Goal: Information Seeking & Learning: Learn about a topic

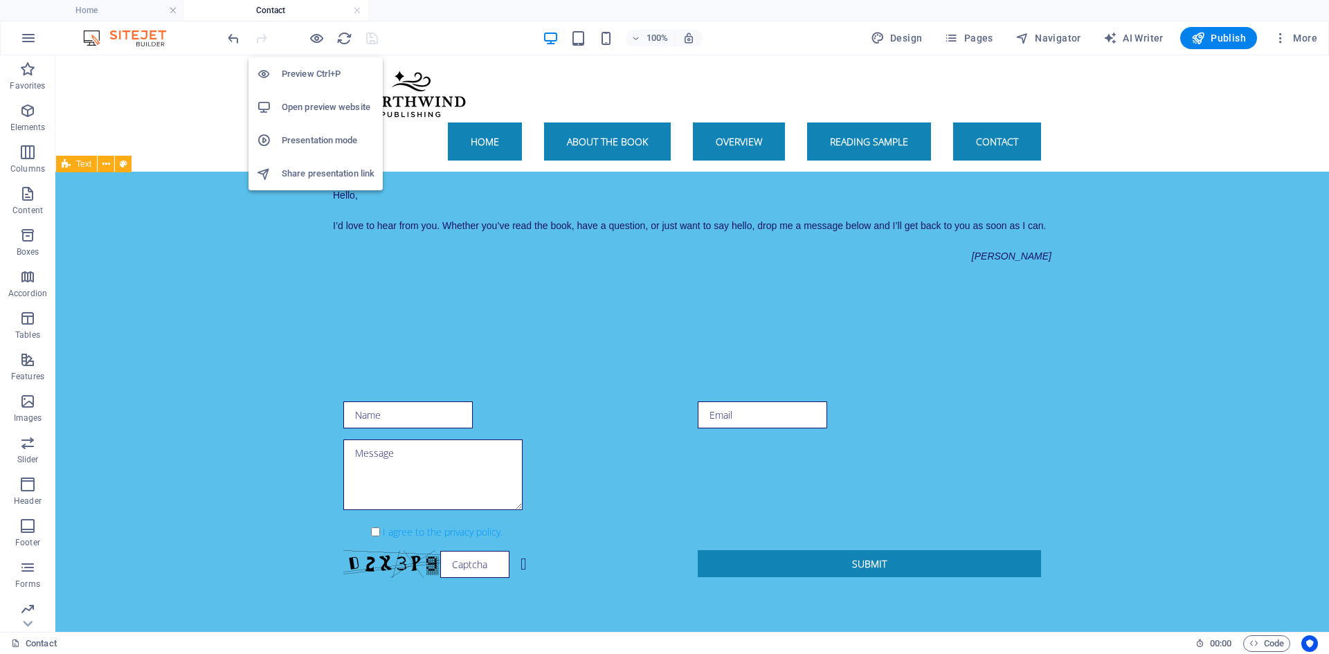
click at [318, 73] on h6 "Preview Ctrl+P" at bounding box center [328, 74] width 93 height 17
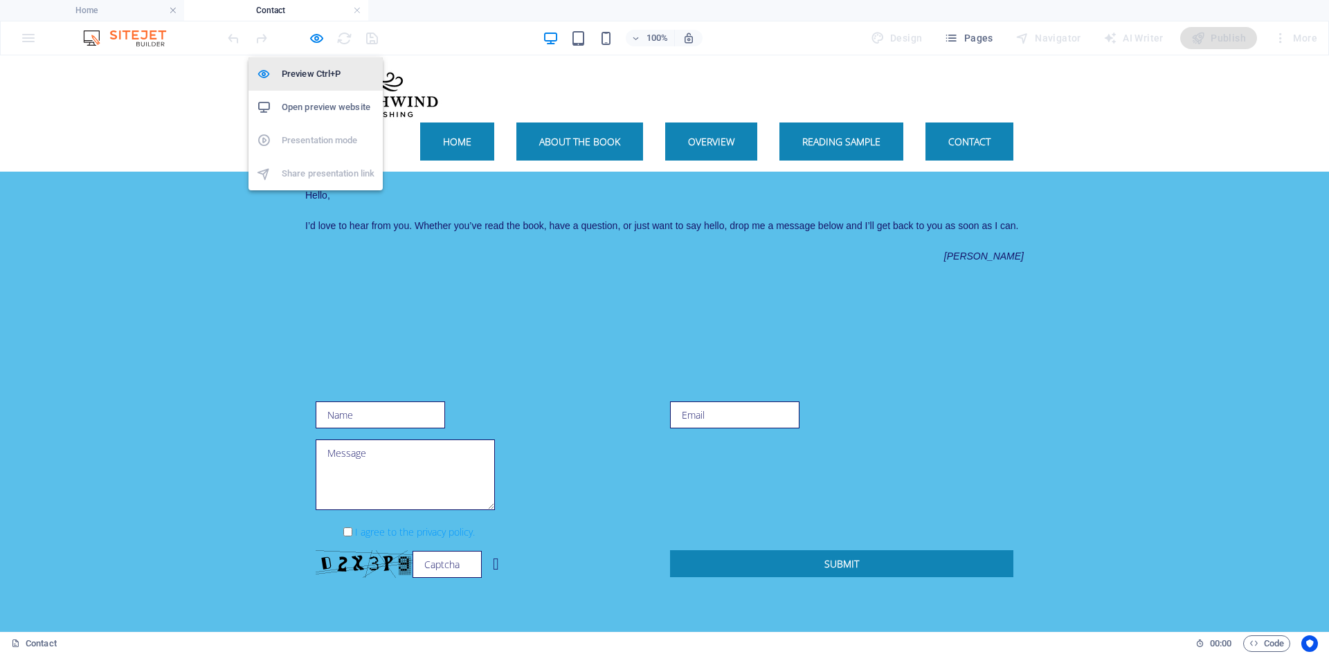
click at [318, 73] on h6 "Preview Ctrl+P" at bounding box center [328, 74] width 93 height 17
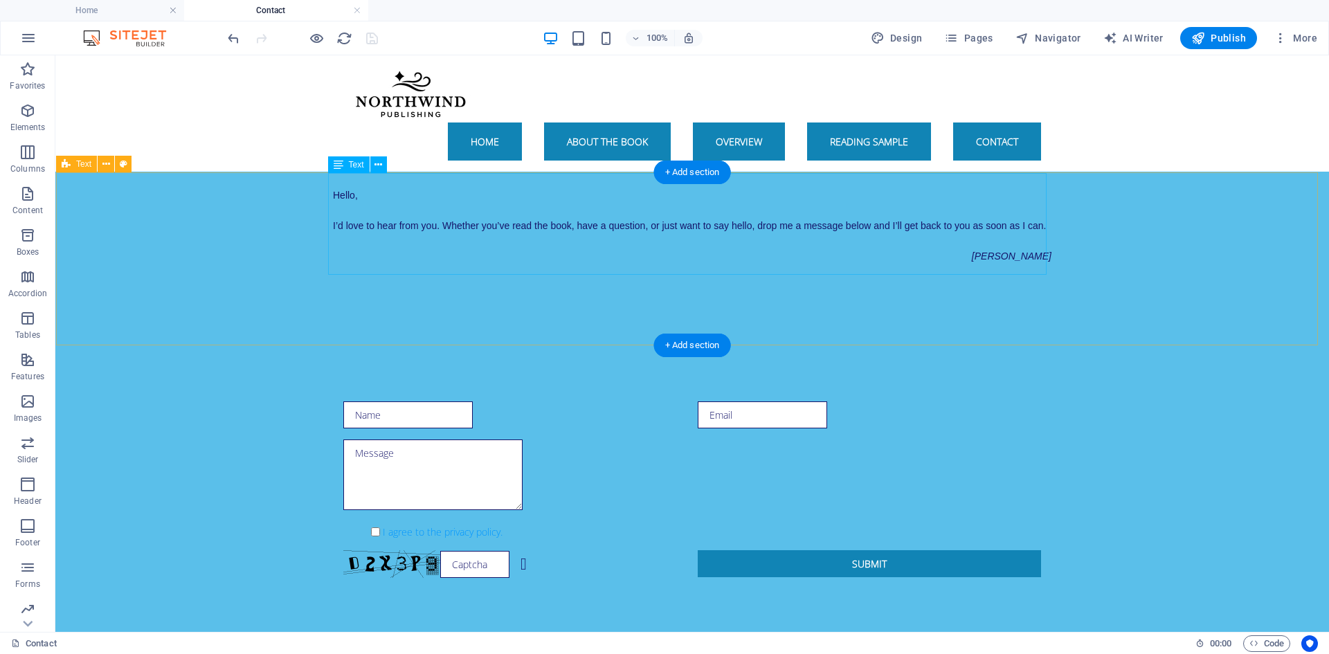
scroll to position [69, 0]
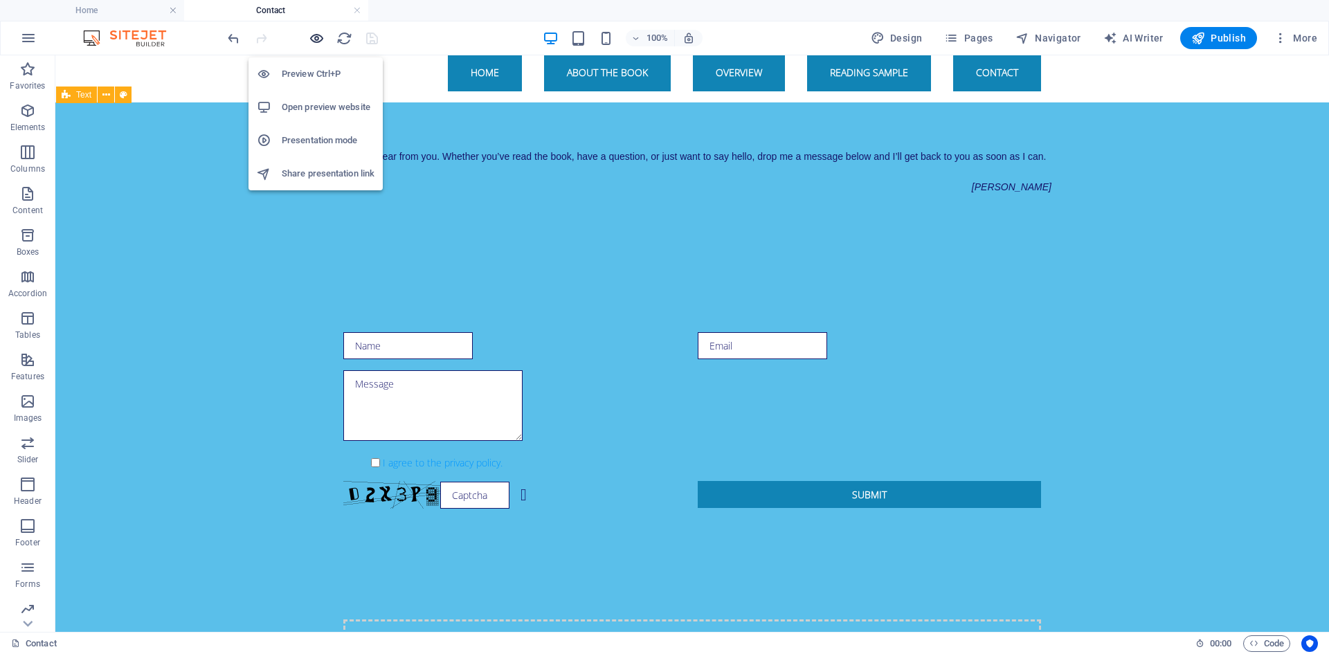
click at [312, 36] on icon "button" at bounding box center [317, 38] width 16 height 16
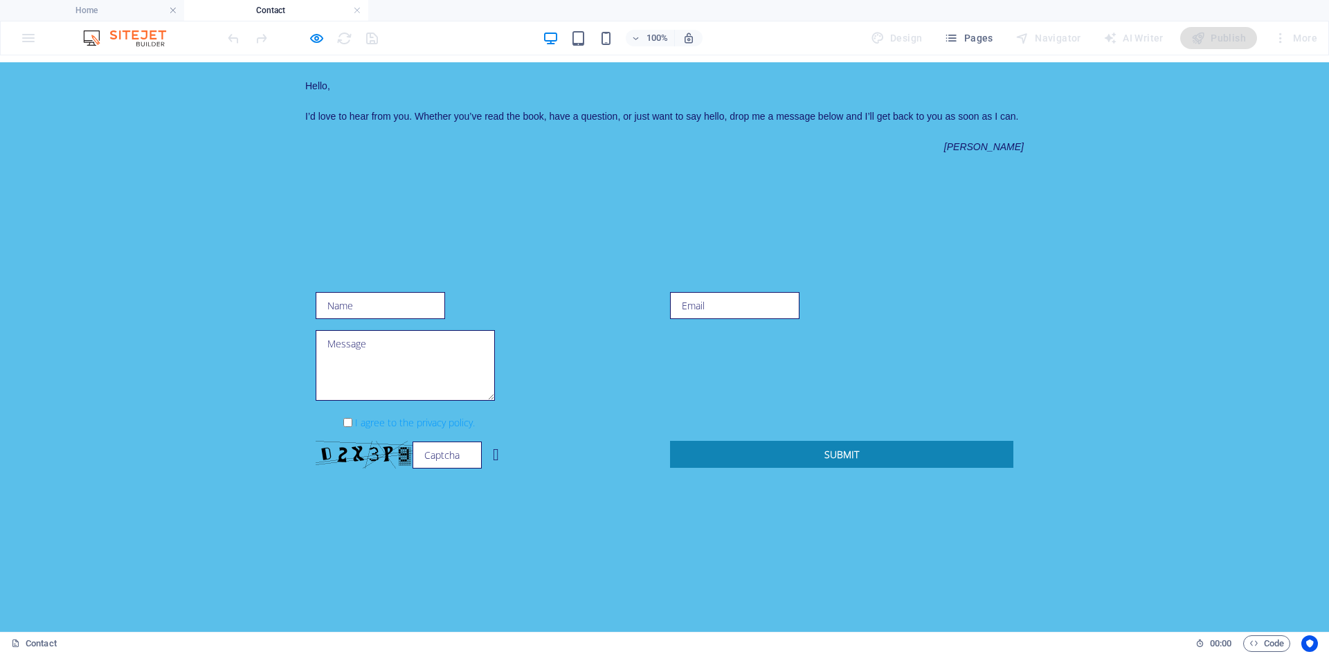
scroll to position [0, 0]
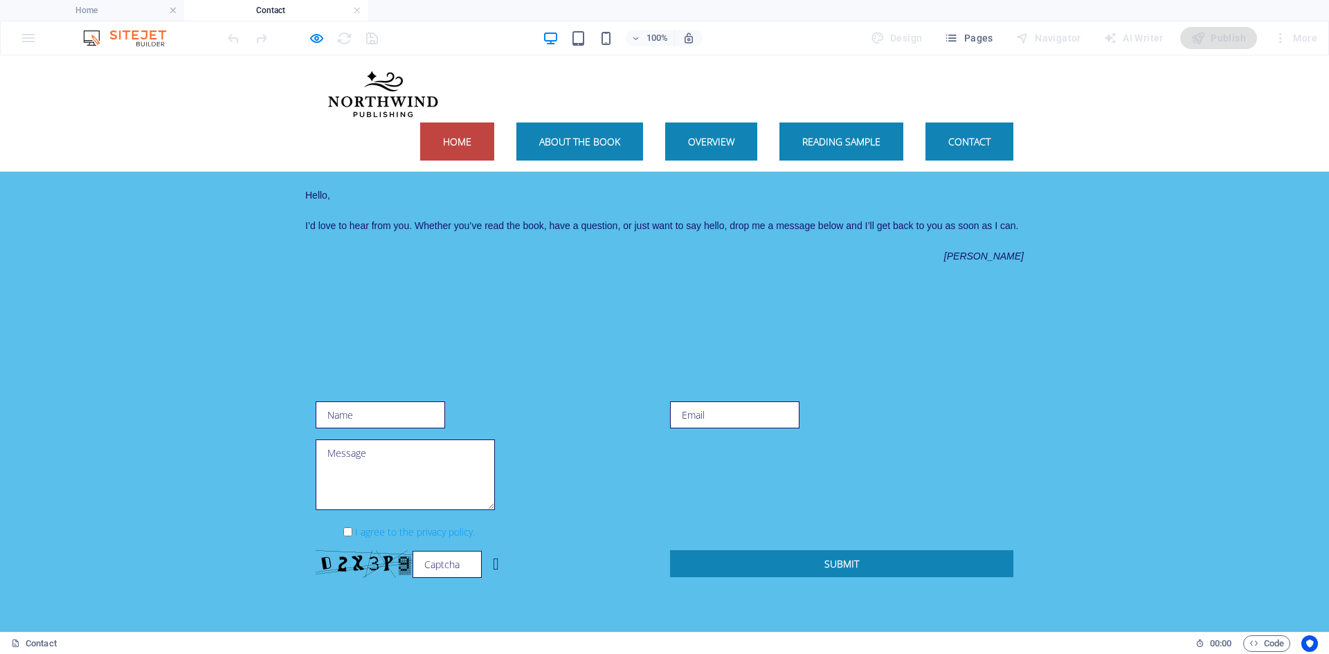
click at [454, 143] on link "Home" at bounding box center [457, 142] width 74 height 38
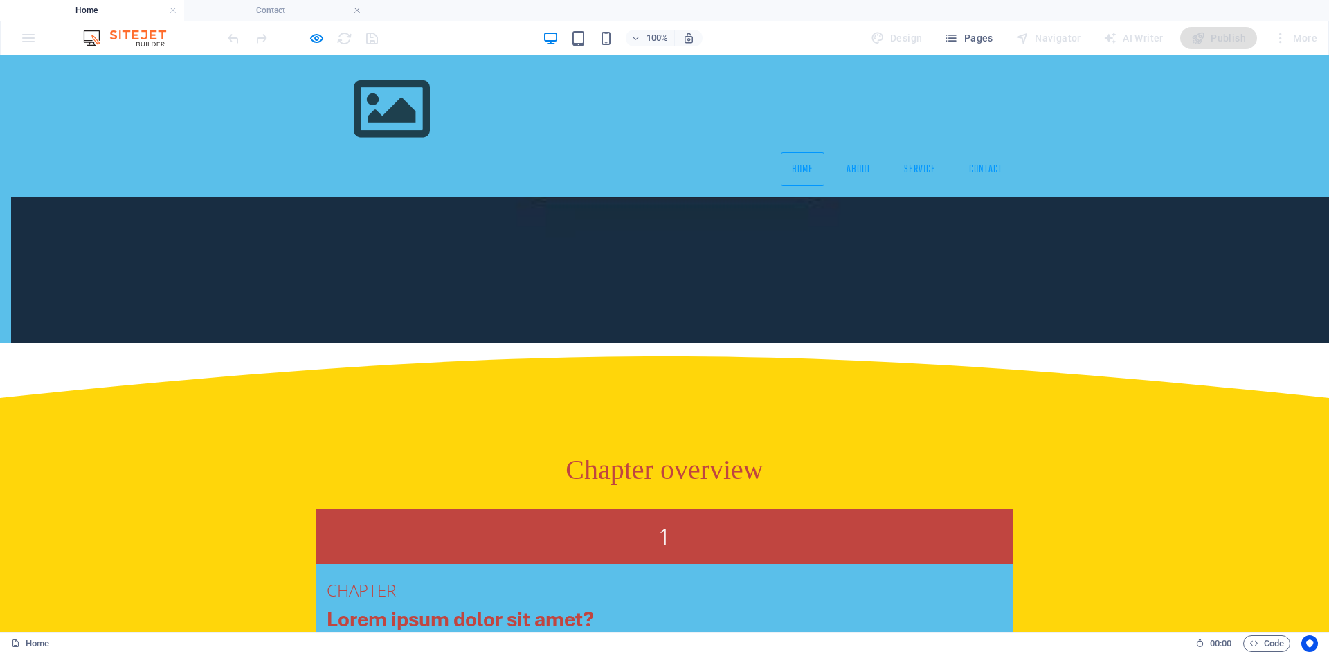
scroll to position [824, 0]
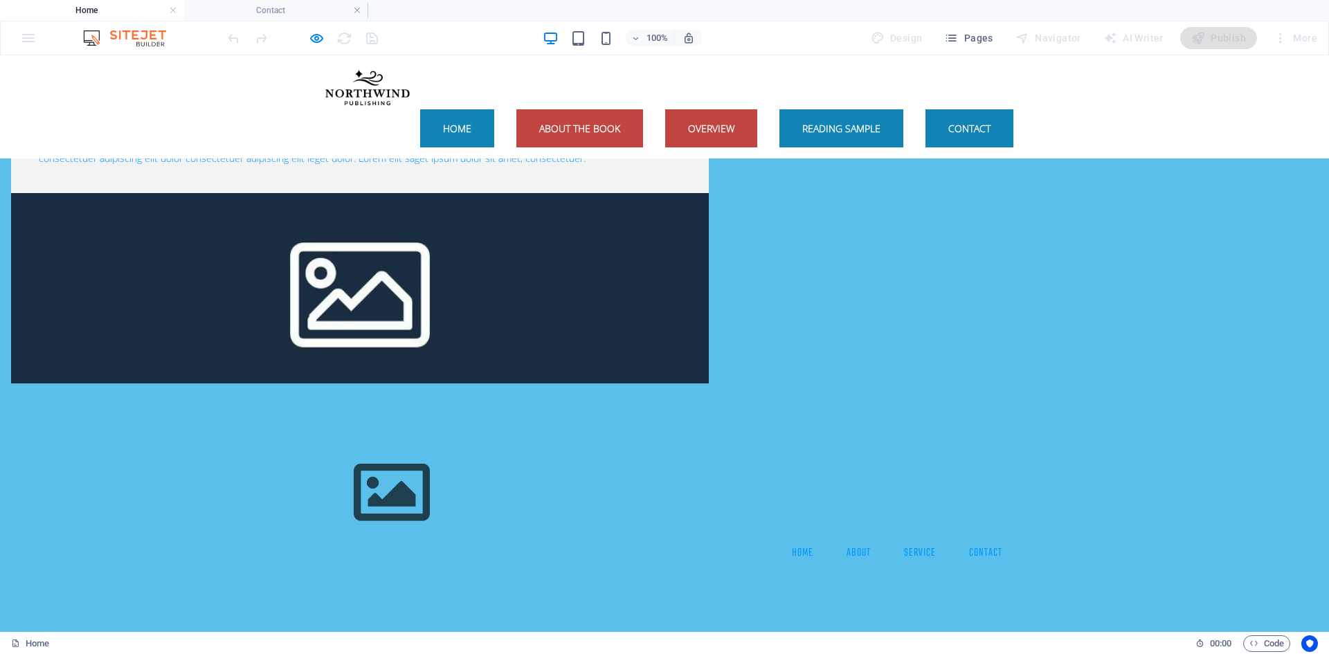
click at [721, 109] on link "Overview" at bounding box center [711, 128] width 92 height 38
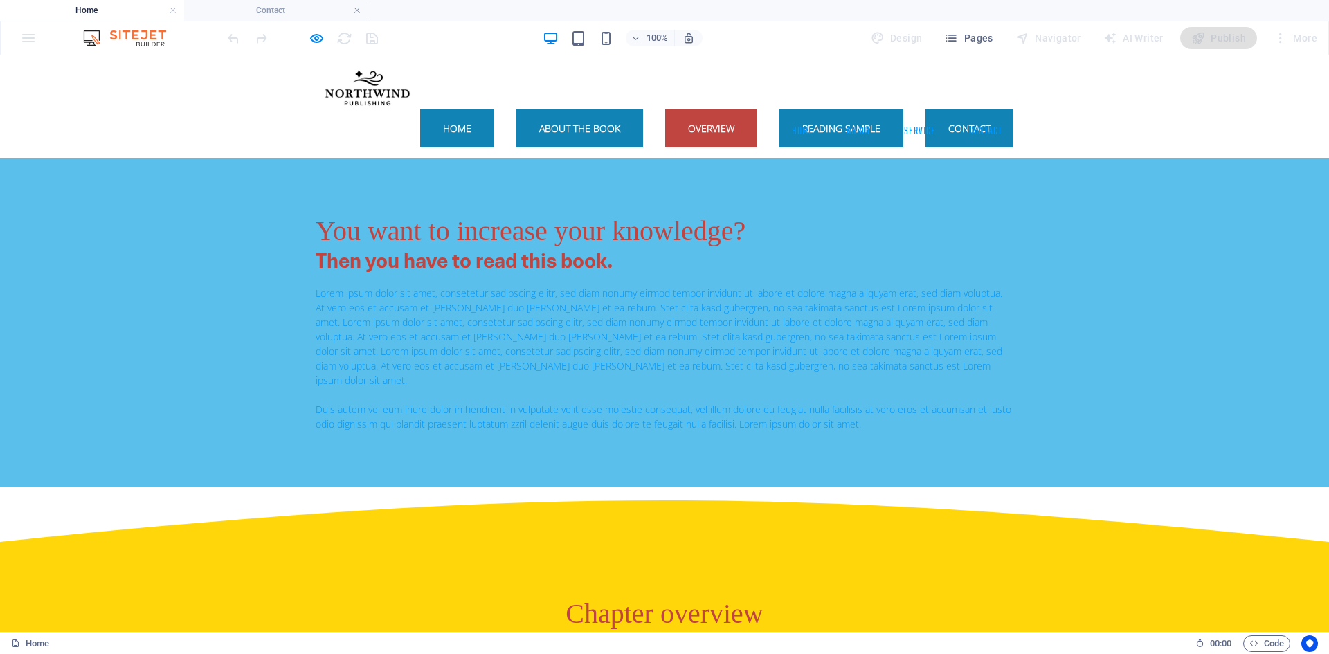
scroll to position [1294, 0]
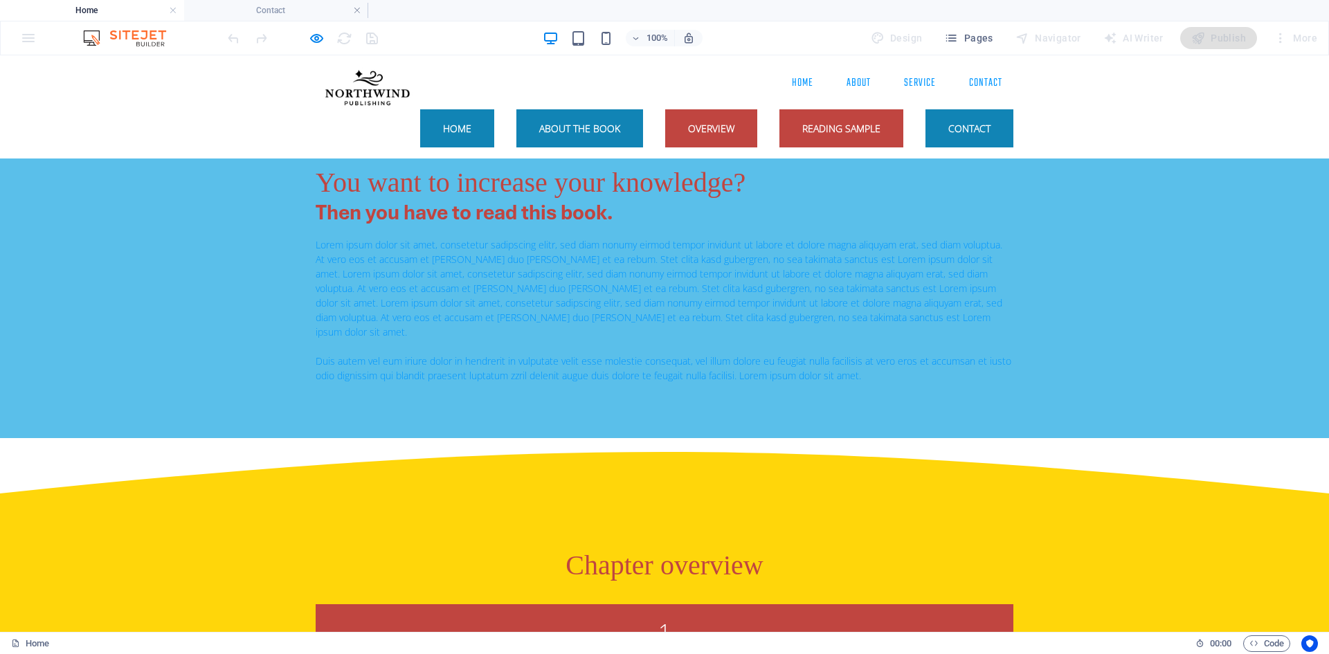
click at [808, 109] on link "Reading sample" at bounding box center [842, 128] width 124 height 38
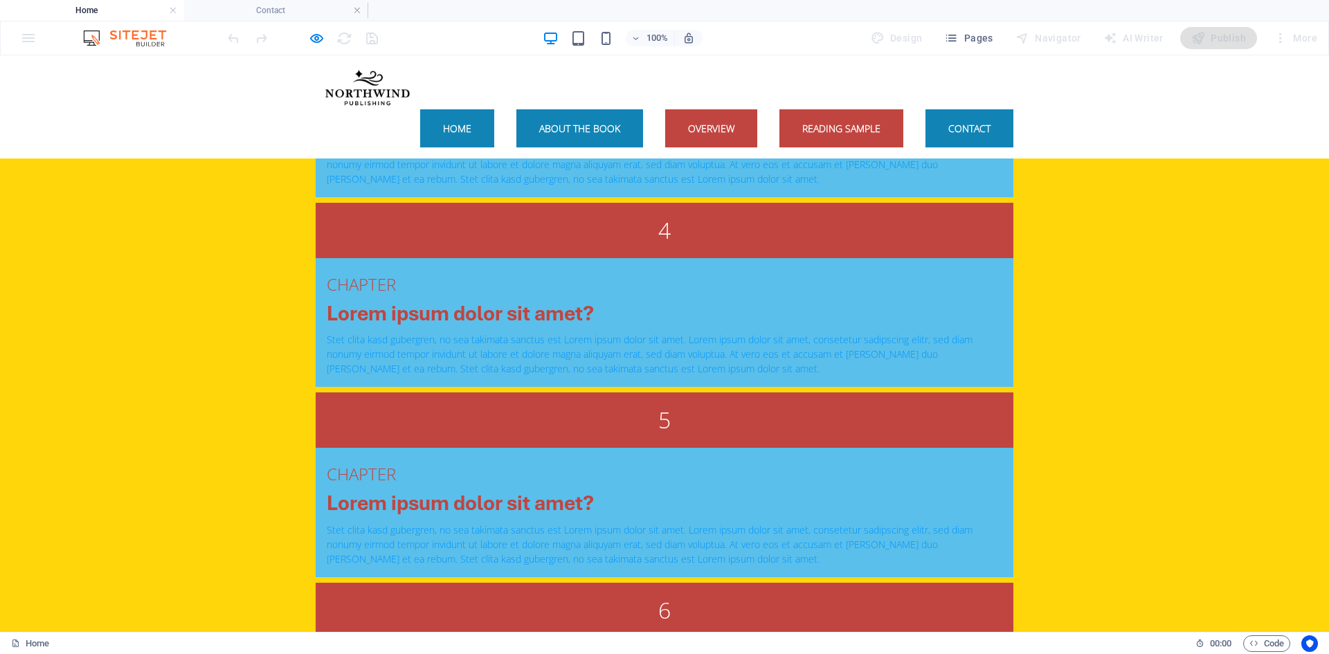
scroll to position [2425, 0]
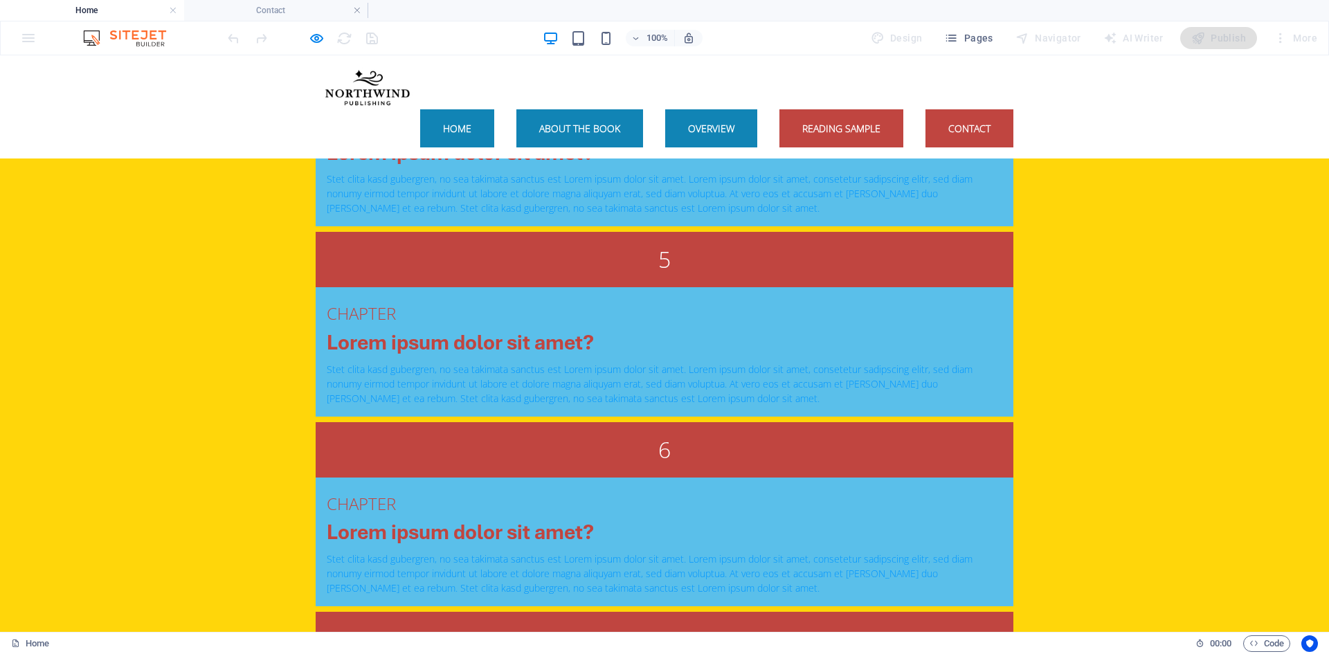
click at [992, 109] on link "Contact" at bounding box center [970, 128] width 88 height 38
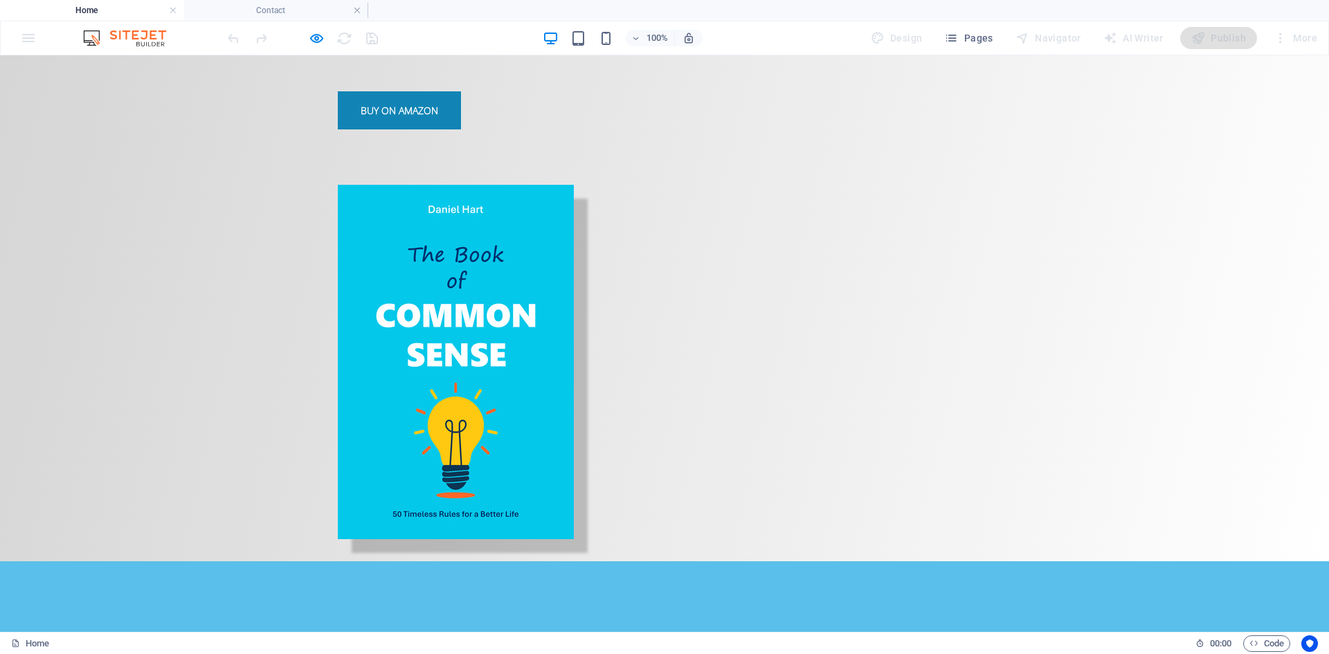
scroll to position [0, 0]
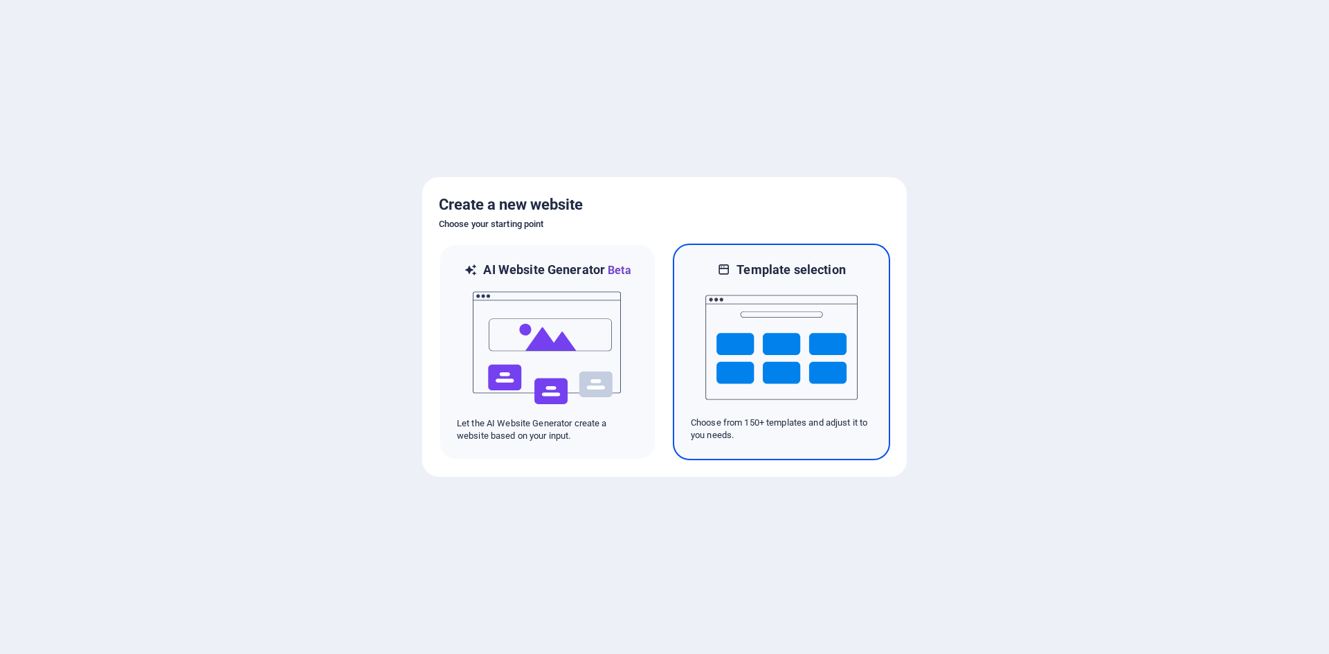
click at [811, 344] on img at bounding box center [782, 347] width 152 height 138
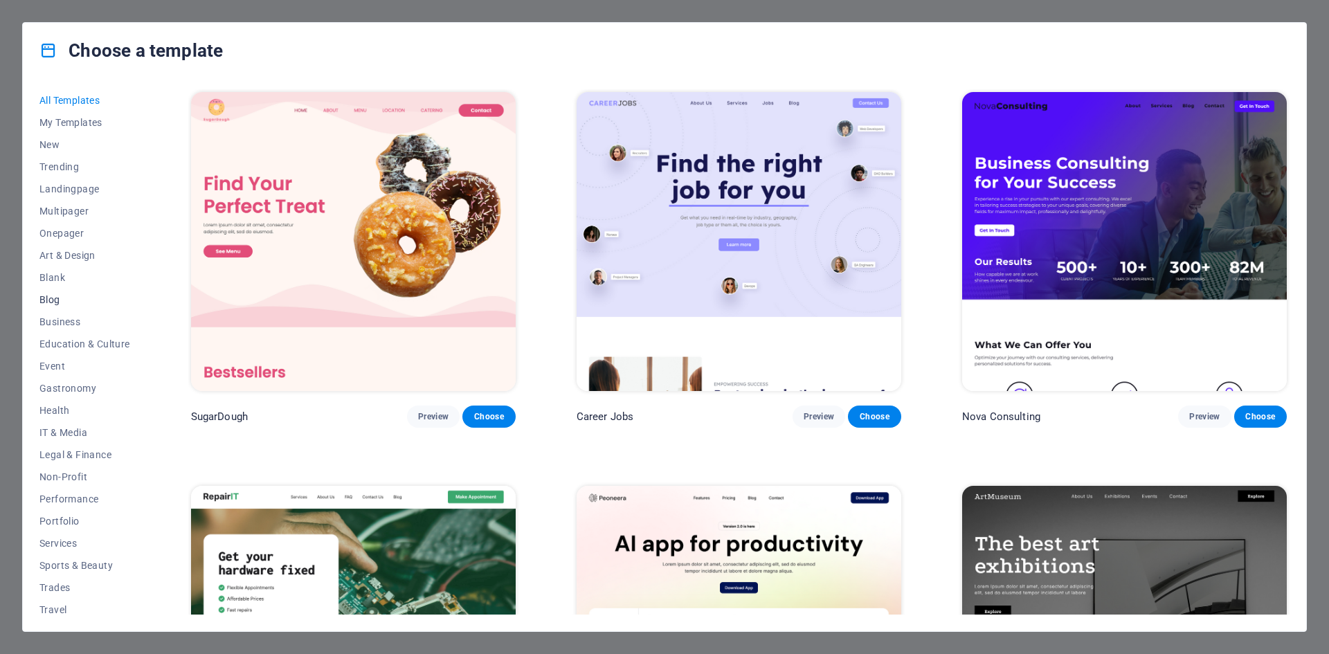
click at [54, 293] on button "Blog" at bounding box center [84, 300] width 91 height 22
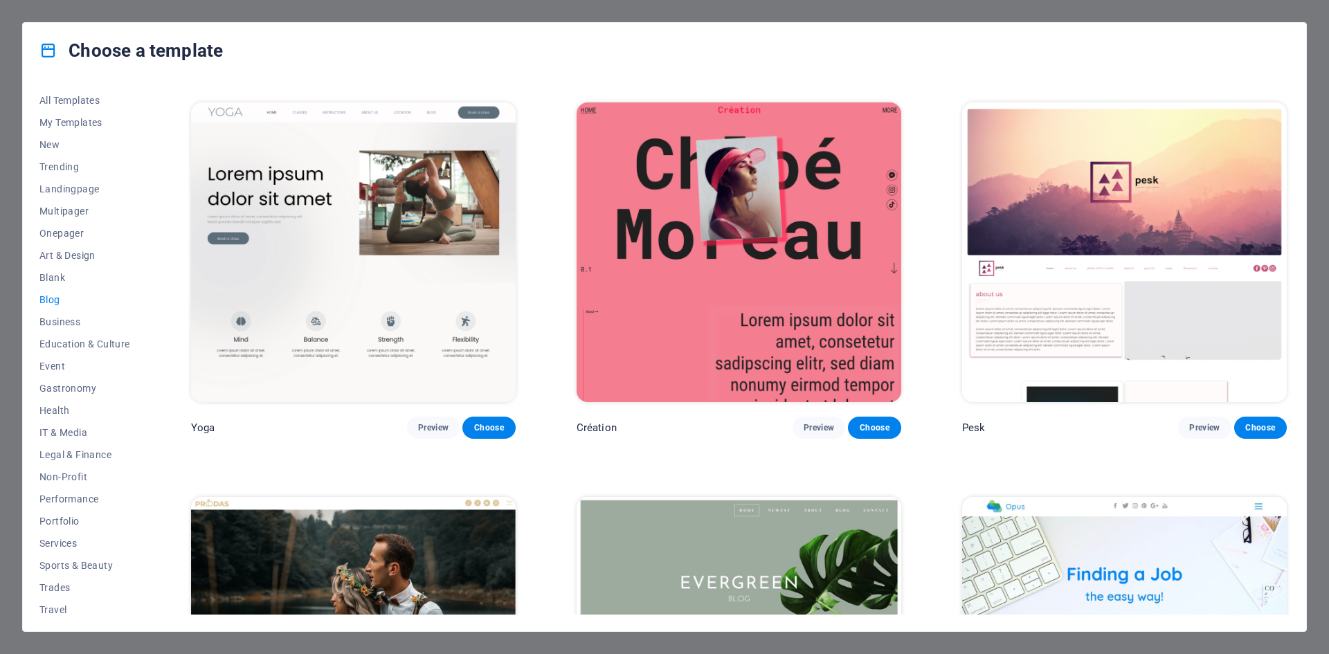
scroll to position [2631, 0]
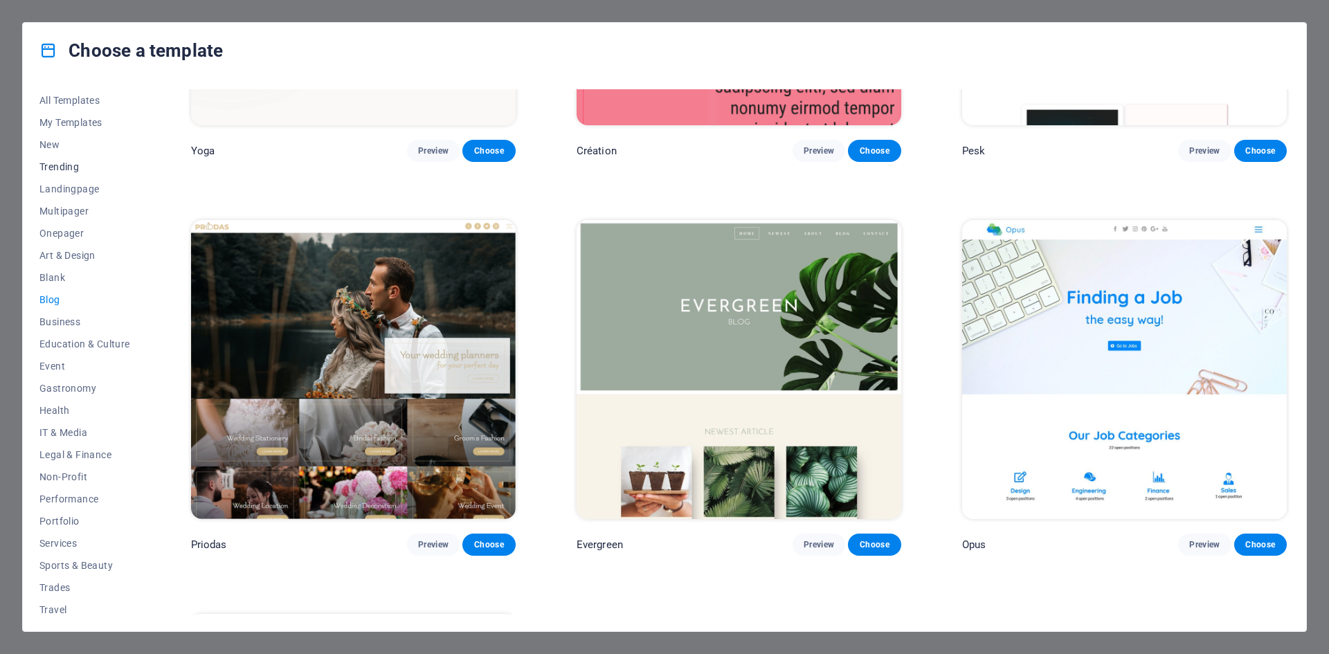
click at [57, 159] on button "Trending" at bounding box center [84, 167] width 91 height 22
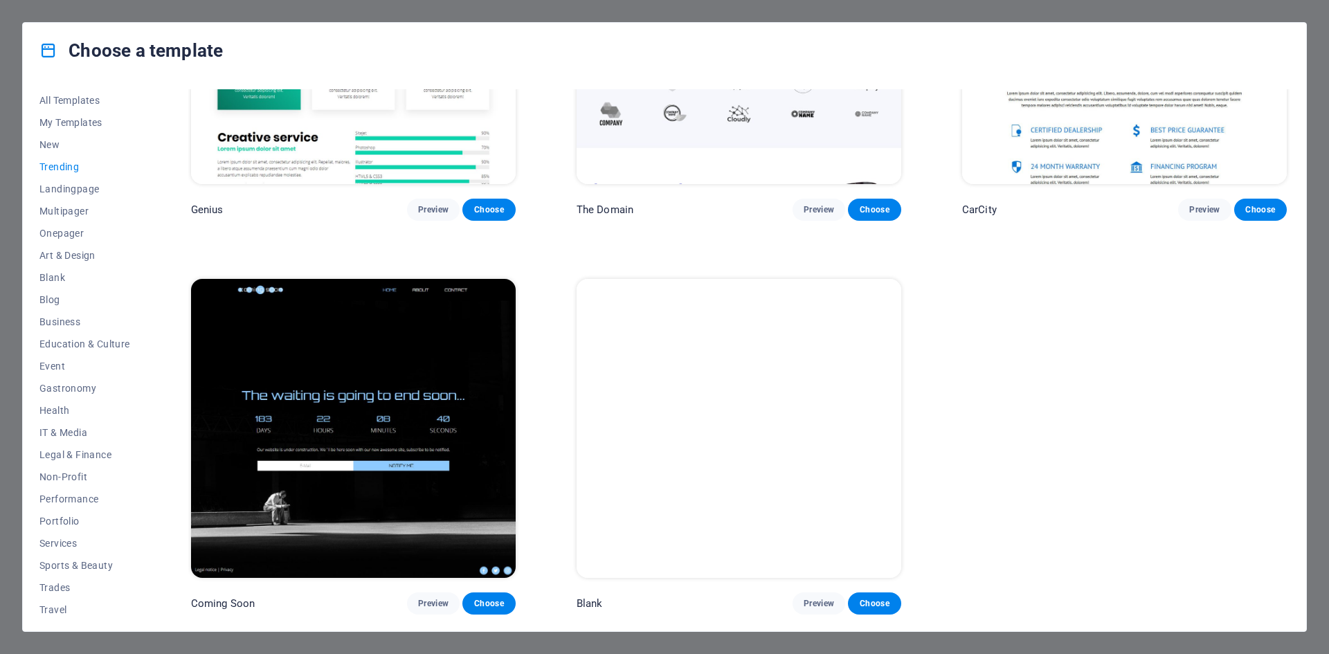
scroll to position [1775, 0]
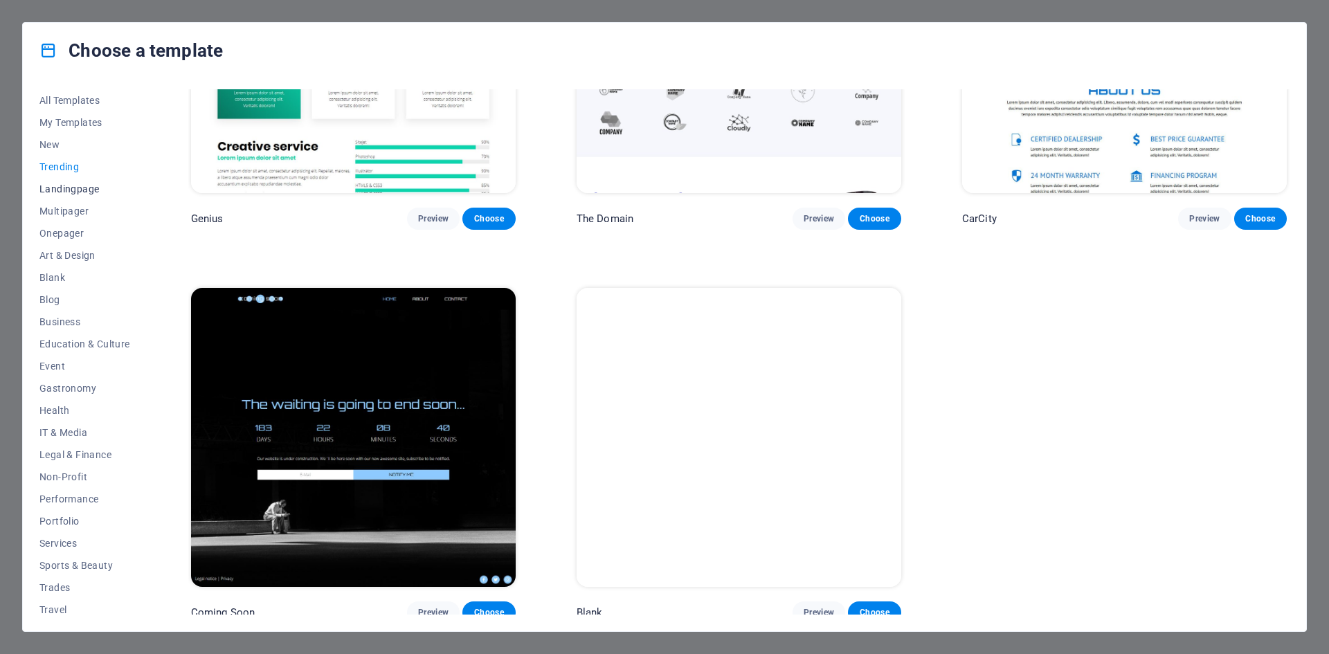
click at [73, 190] on span "Landingpage" at bounding box center [84, 188] width 91 height 11
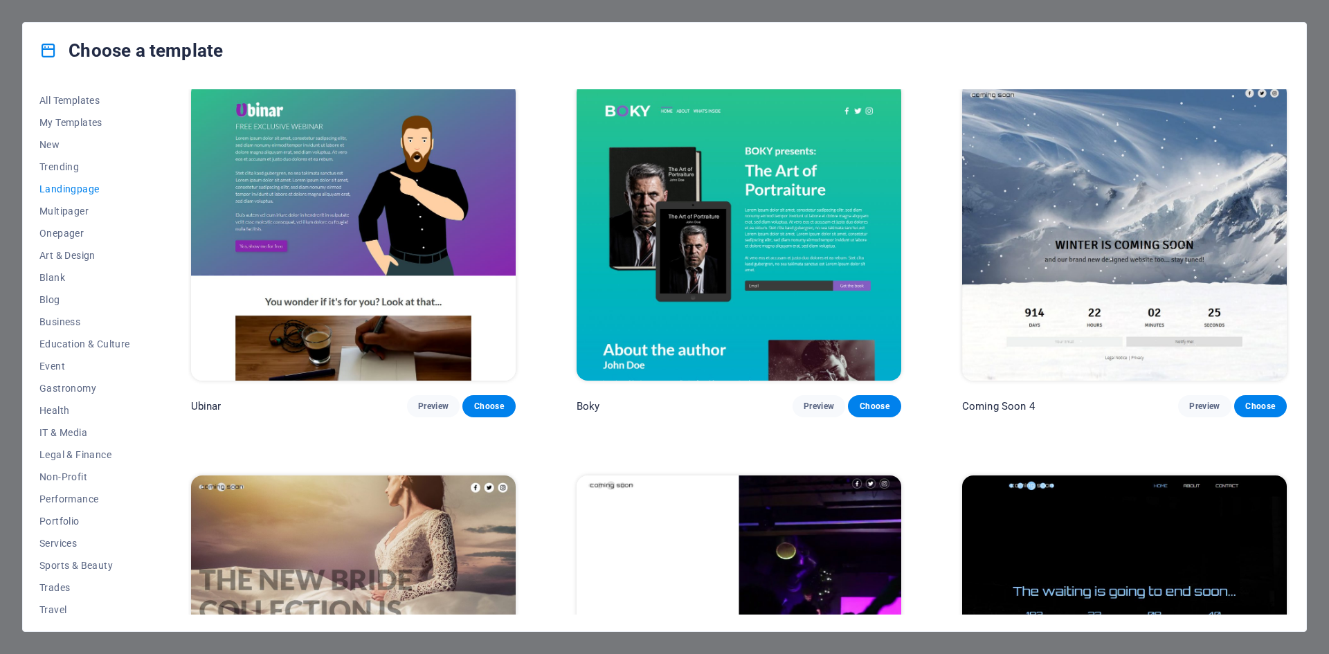
scroll to position [2952, 0]
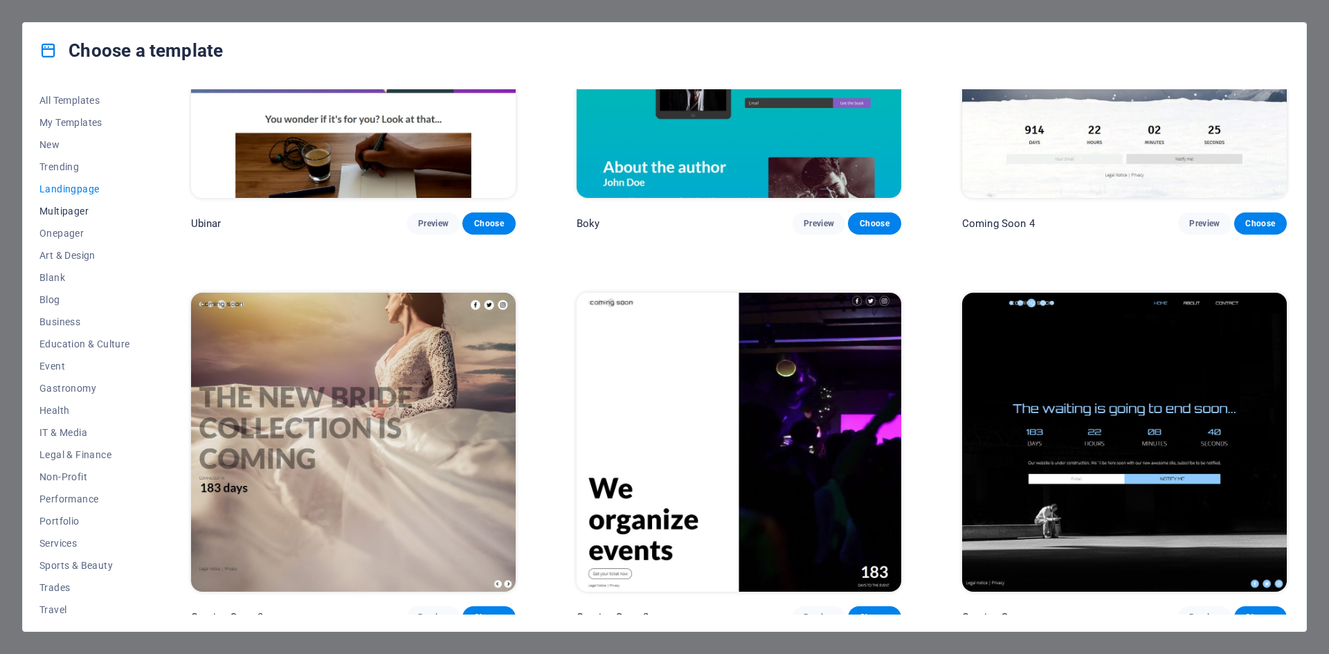
click at [78, 203] on button "Multipager" at bounding box center [84, 211] width 91 height 22
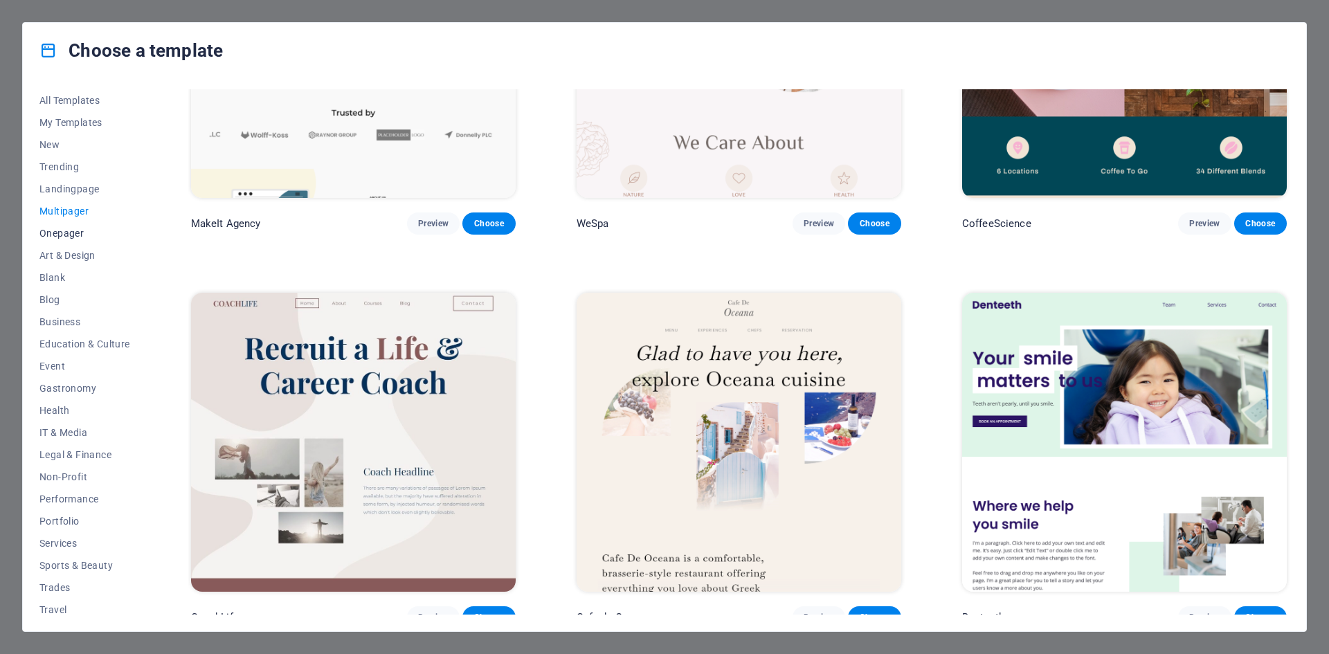
click at [78, 222] on button "Onepager" at bounding box center [84, 233] width 91 height 22
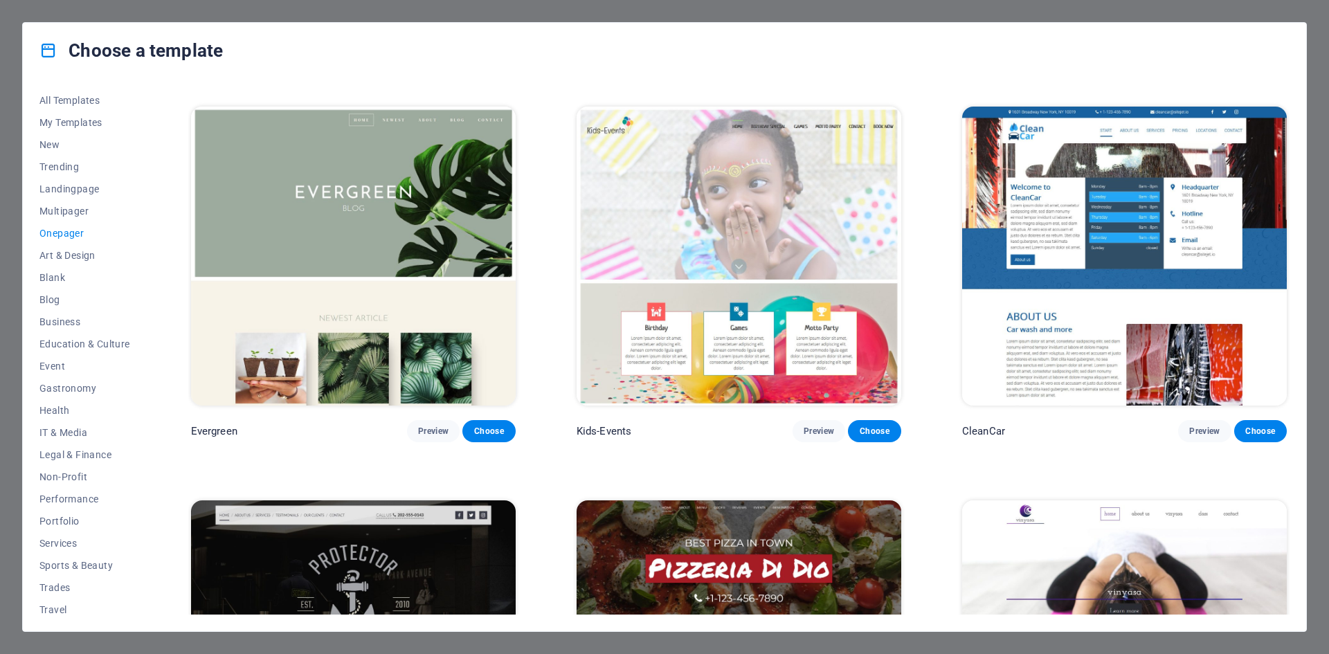
scroll to position [2675, 0]
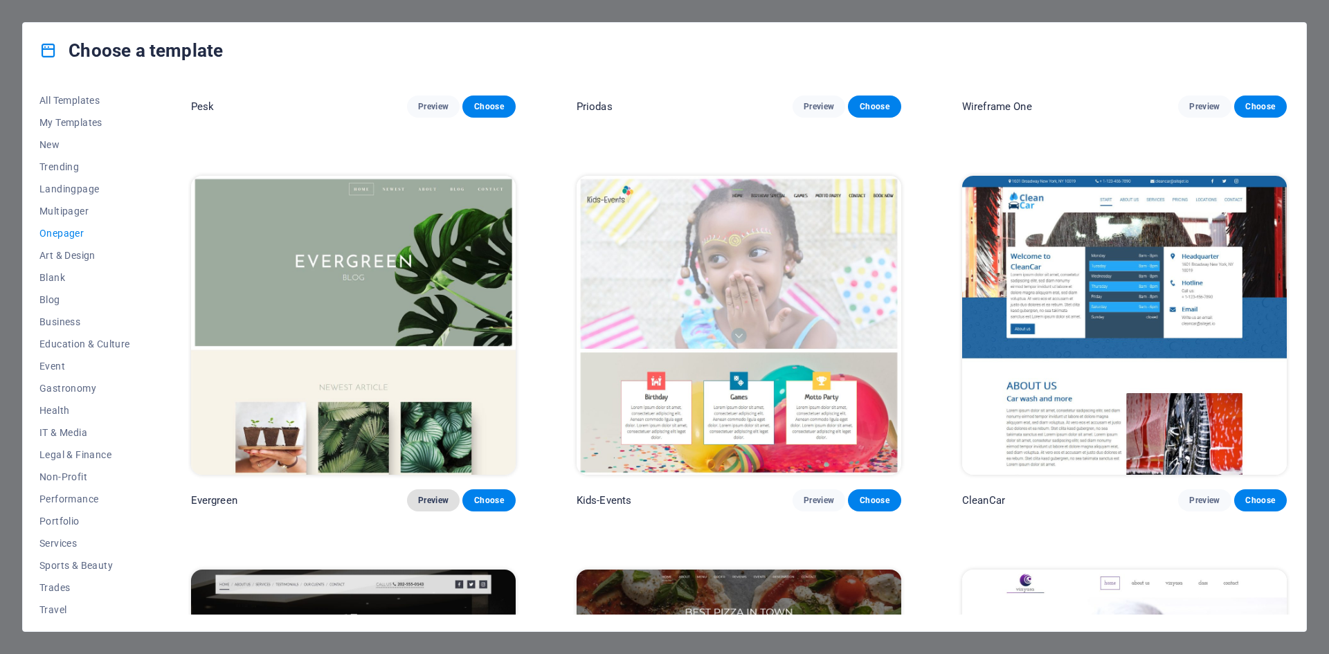
click at [420, 494] on button "Preview" at bounding box center [433, 501] width 53 height 22
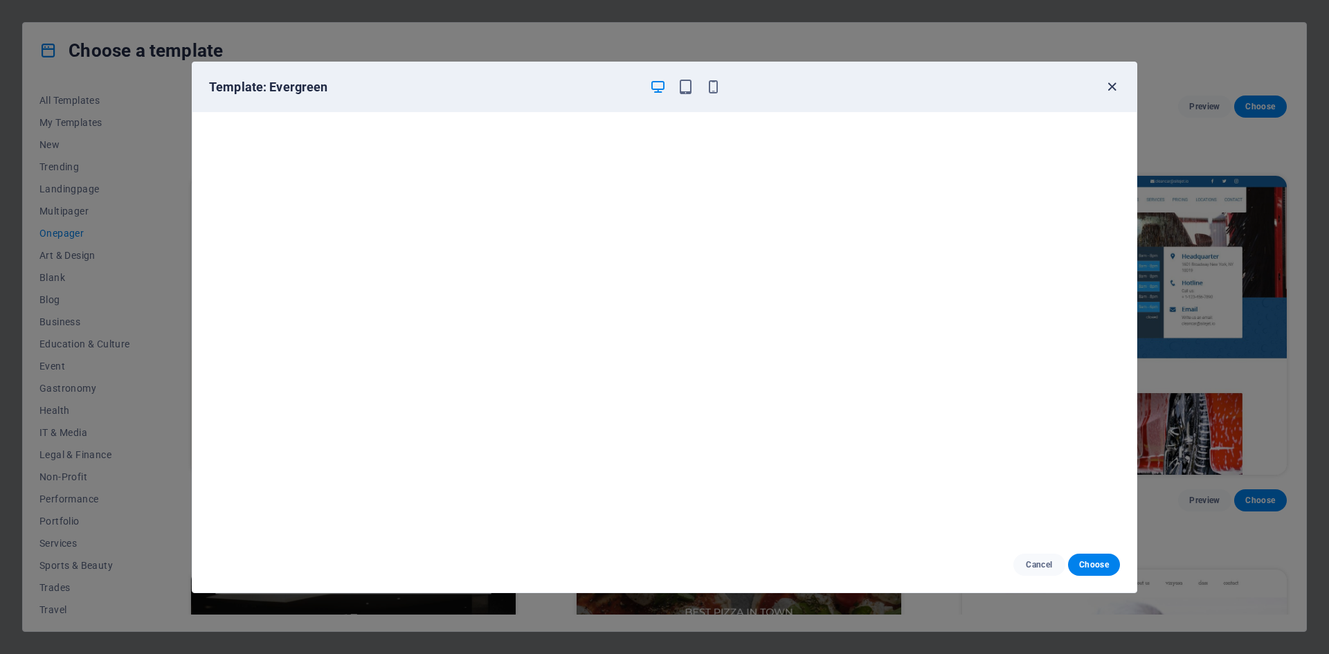
click at [1109, 84] on icon "button" at bounding box center [1112, 87] width 16 height 16
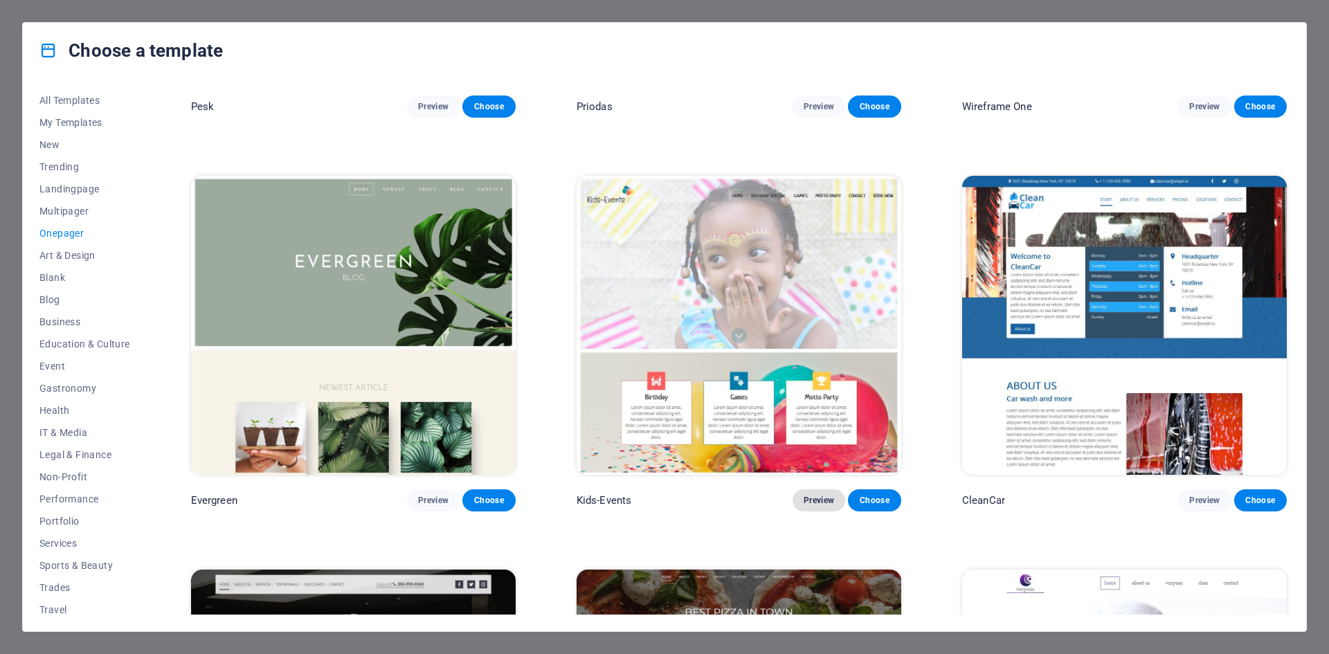
click at [816, 495] on span "Preview" at bounding box center [819, 500] width 30 height 11
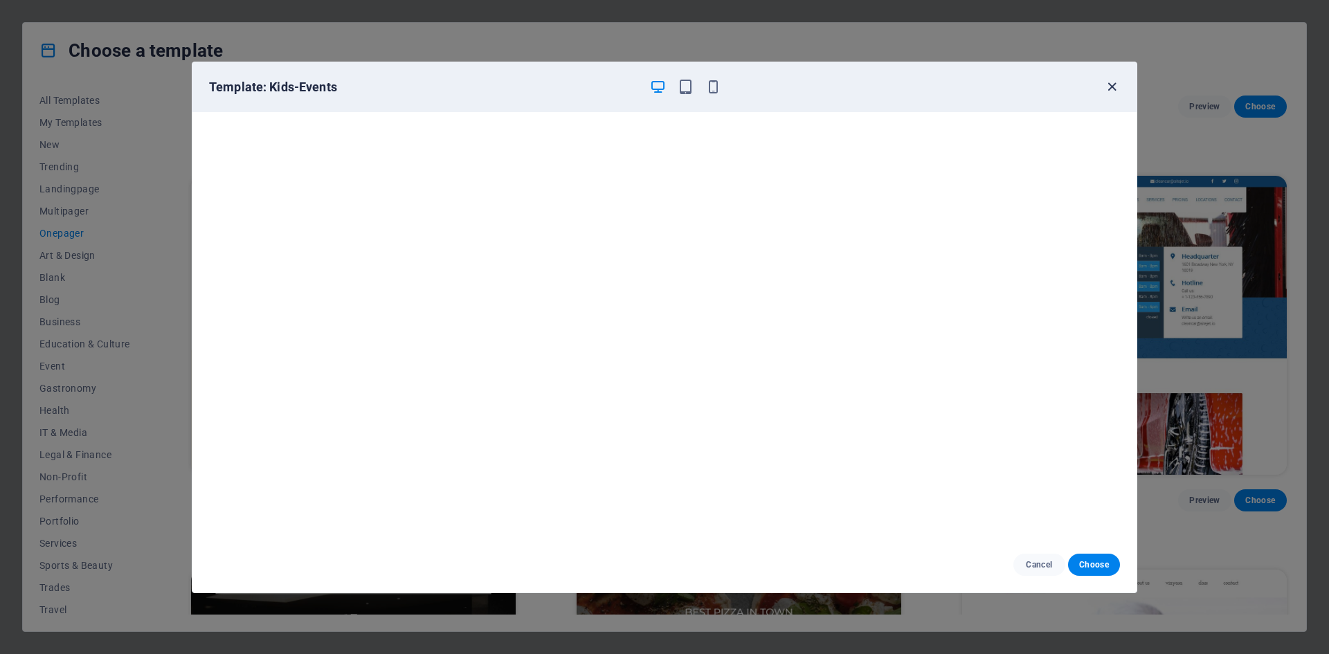
click at [1109, 88] on icon "button" at bounding box center [1112, 87] width 16 height 16
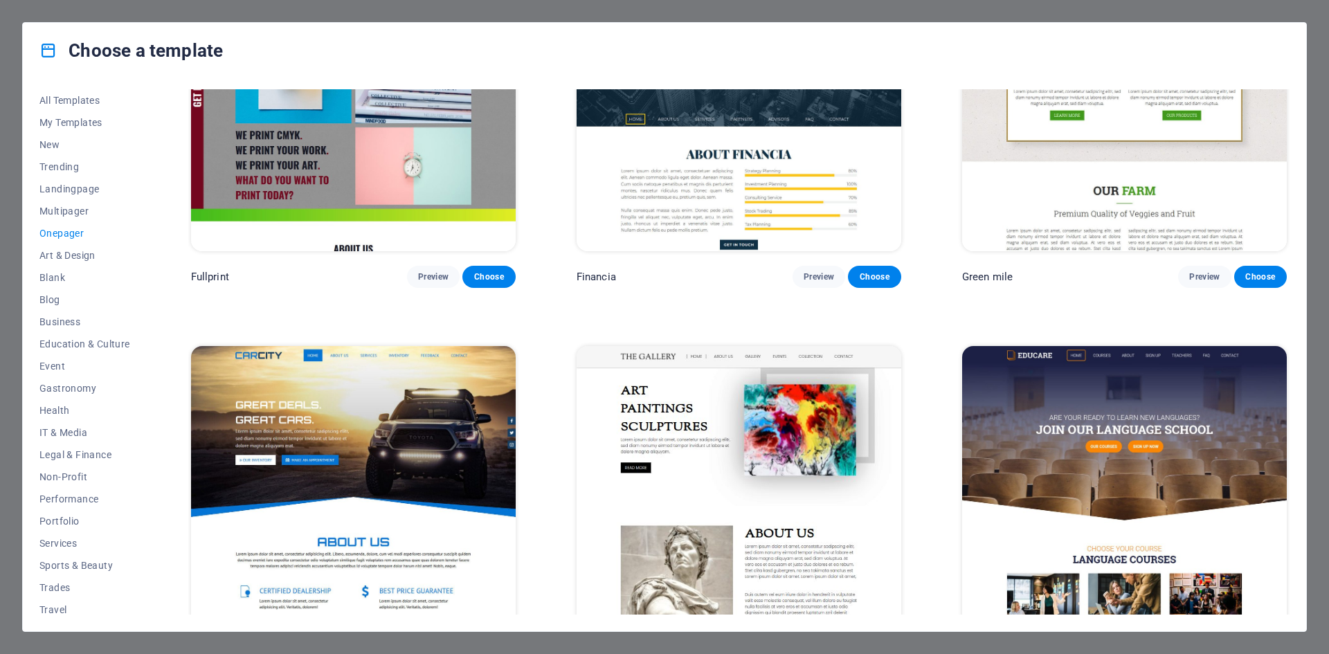
scroll to position [4545, 0]
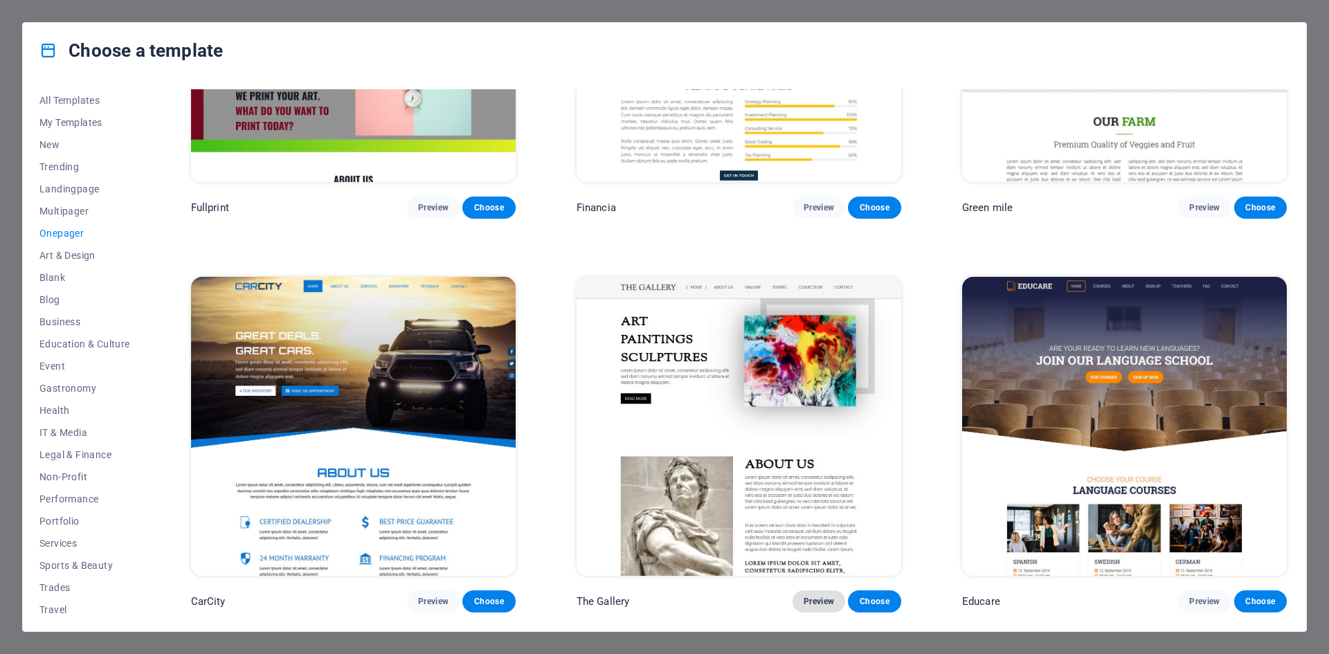
click at [804, 591] on button "Preview" at bounding box center [819, 602] width 53 height 22
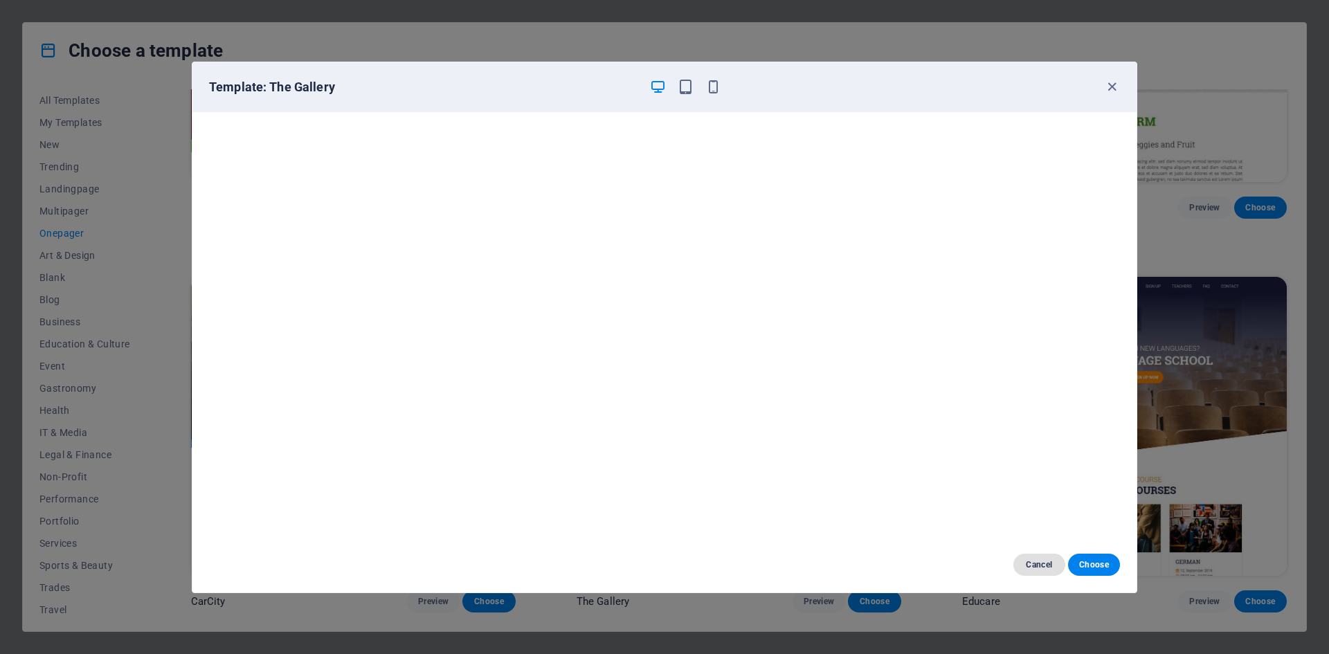
click at [1034, 561] on span "Cancel" at bounding box center [1040, 564] width 30 height 11
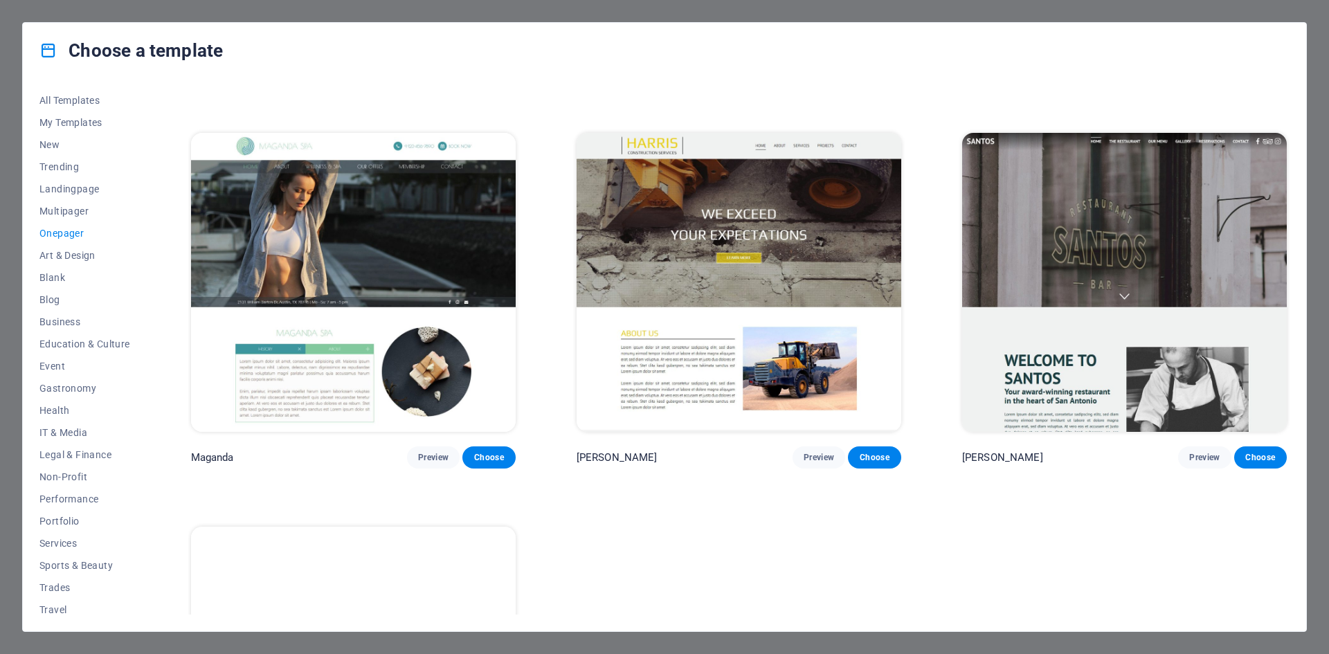
scroll to position [8841, 0]
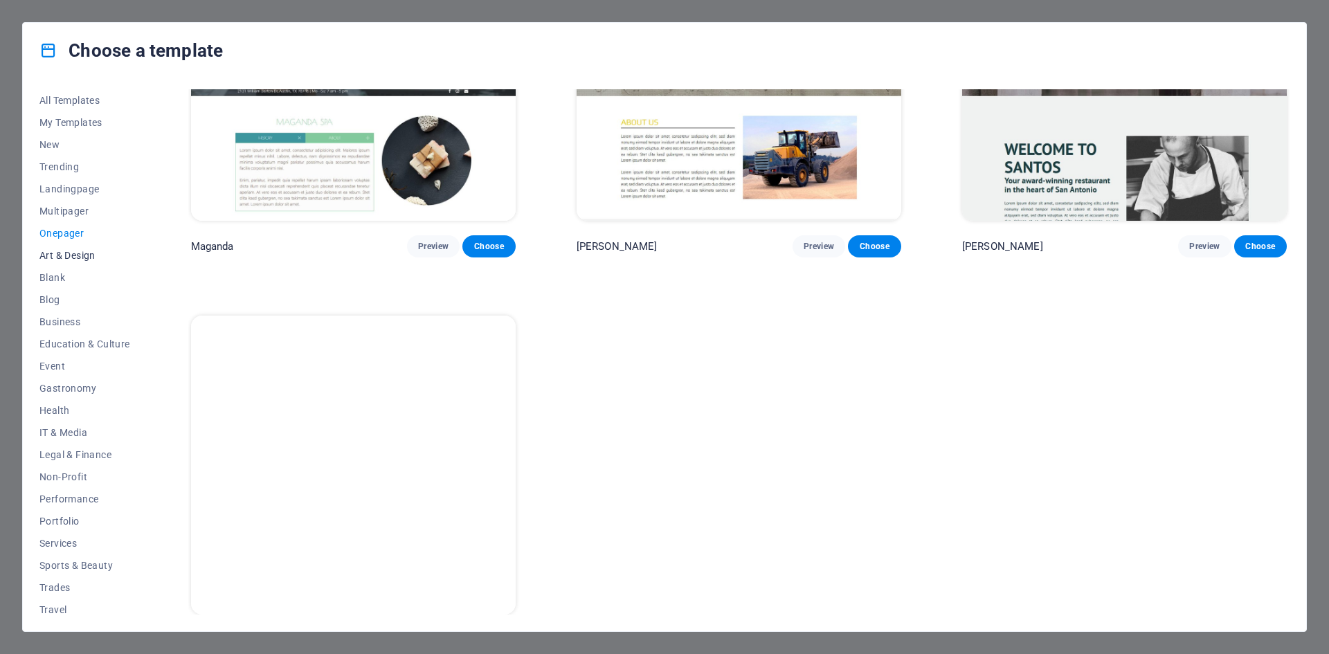
click at [91, 248] on button "Art & Design" at bounding box center [84, 255] width 91 height 22
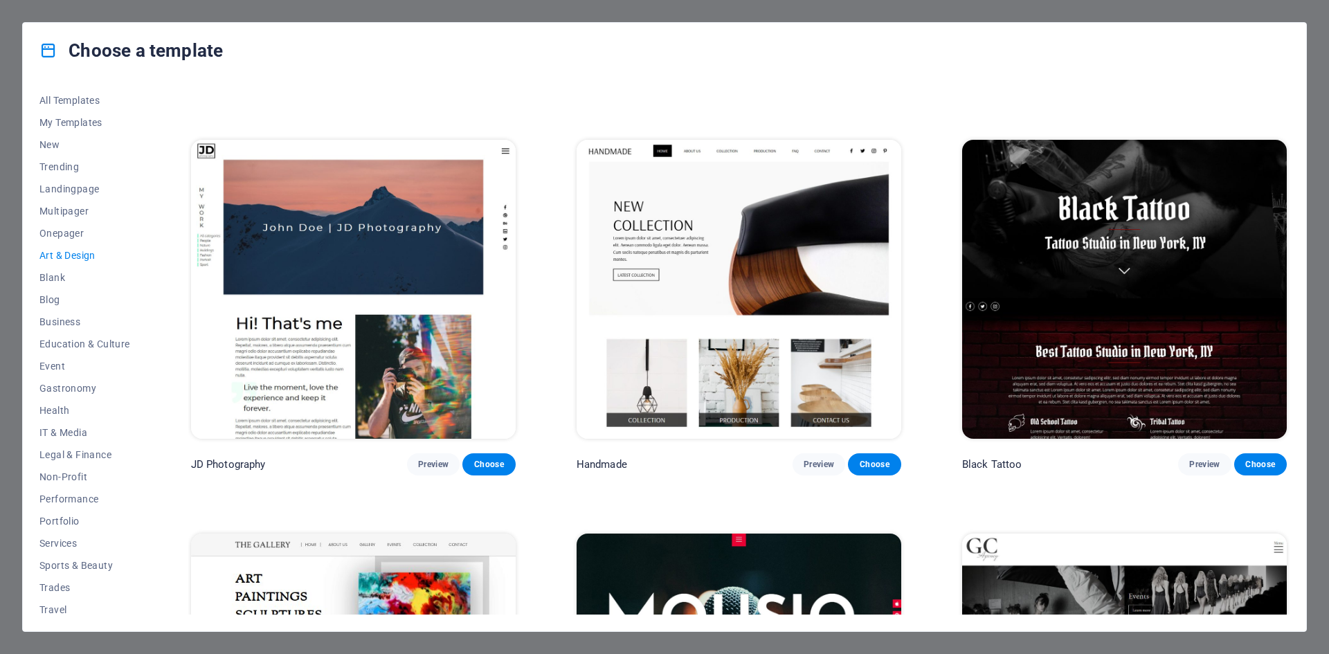
scroll to position [623, 0]
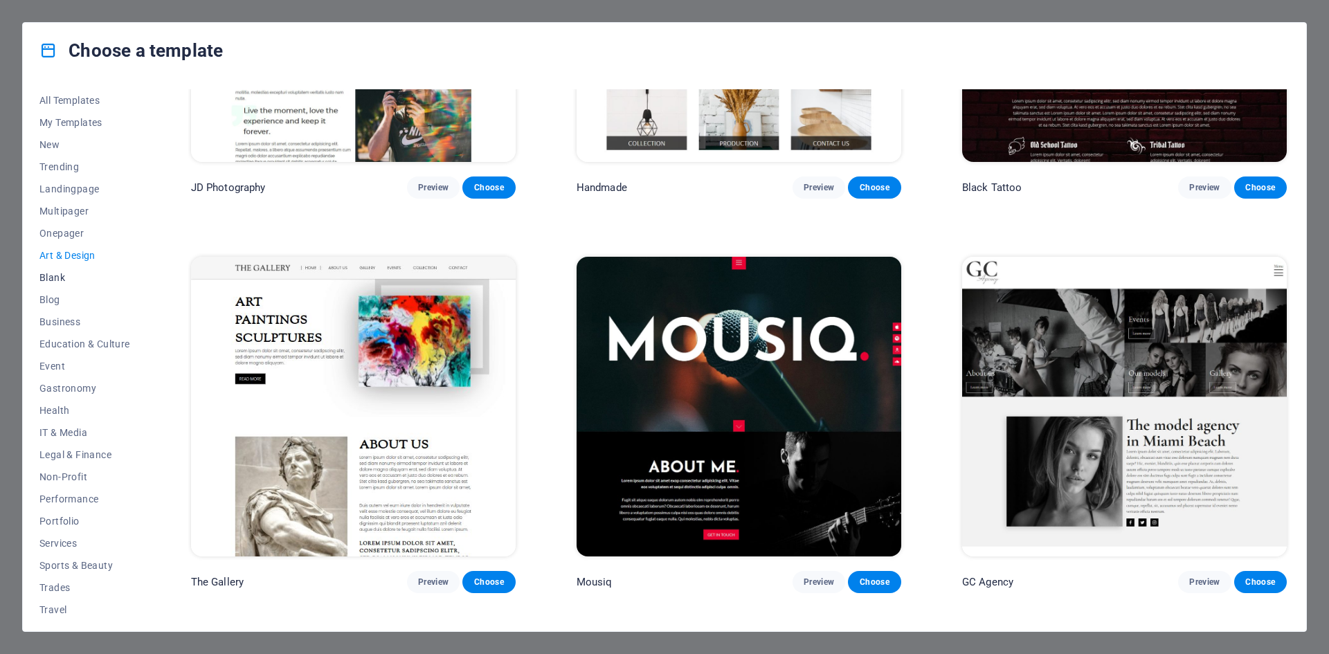
click at [62, 274] on span "Blank" at bounding box center [84, 277] width 91 height 11
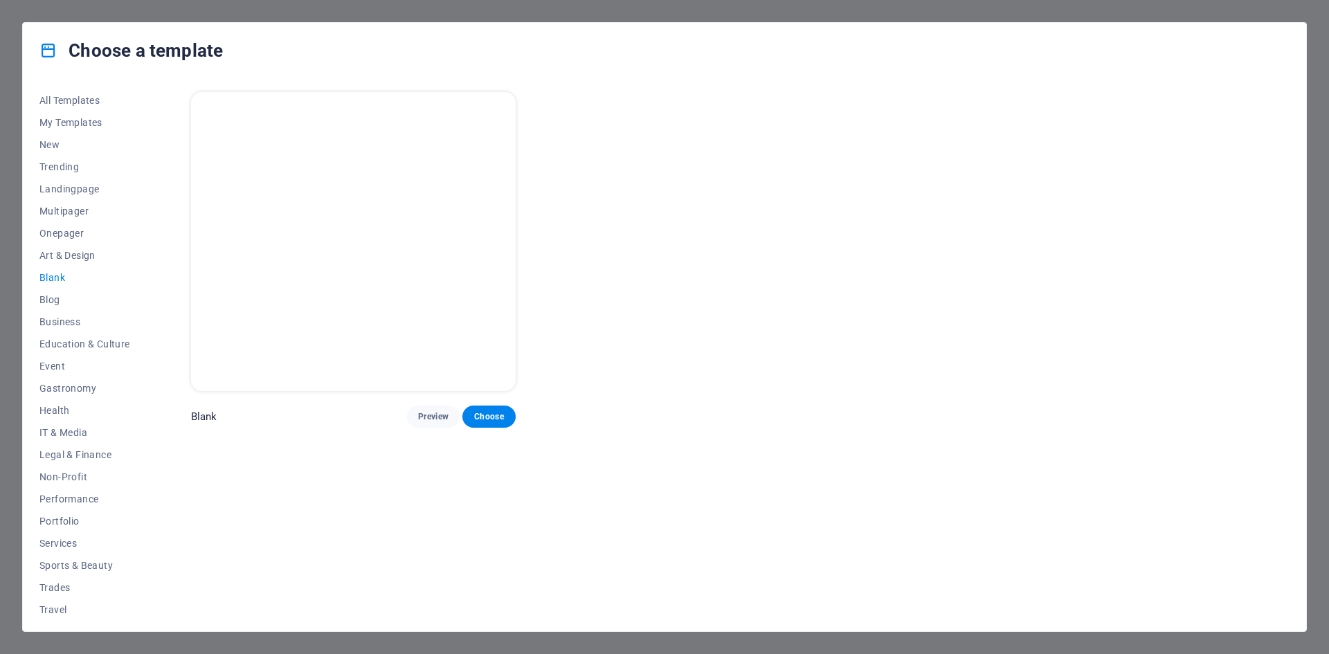
scroll to position [0, 0]
click at [65, 320] on span "Business" at bounding box center [84, 321] width 91 height 11
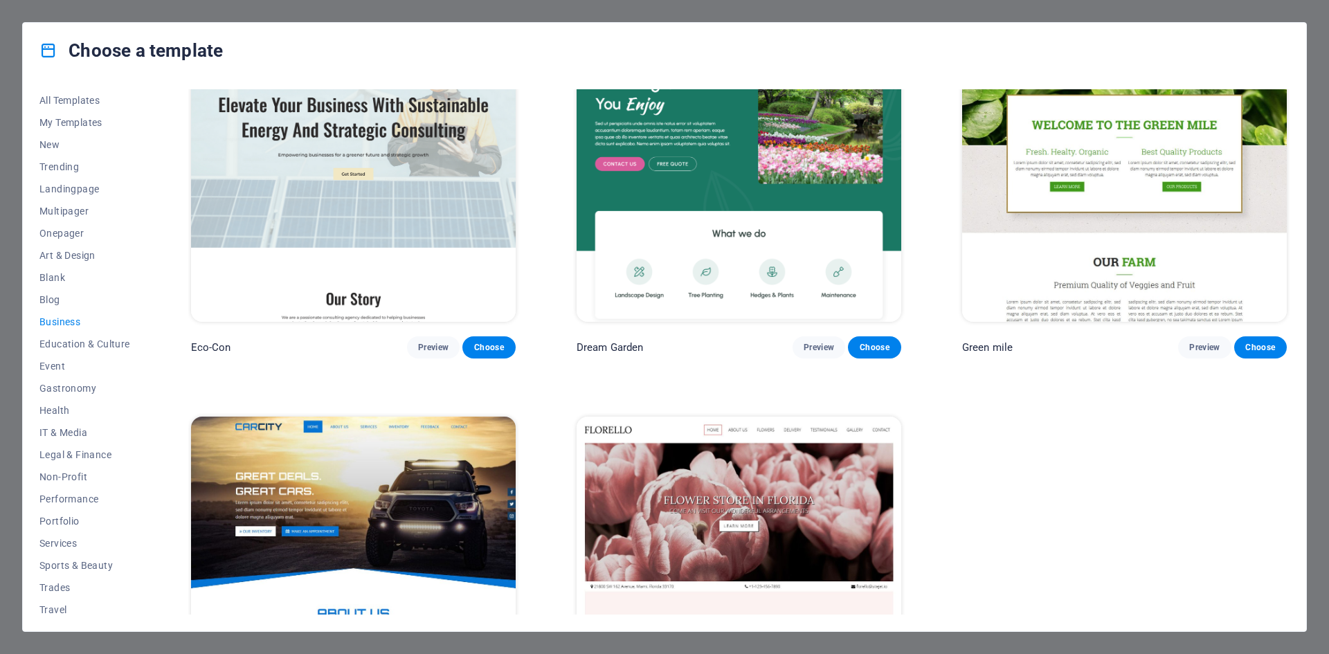
scroll to position [204, 0]
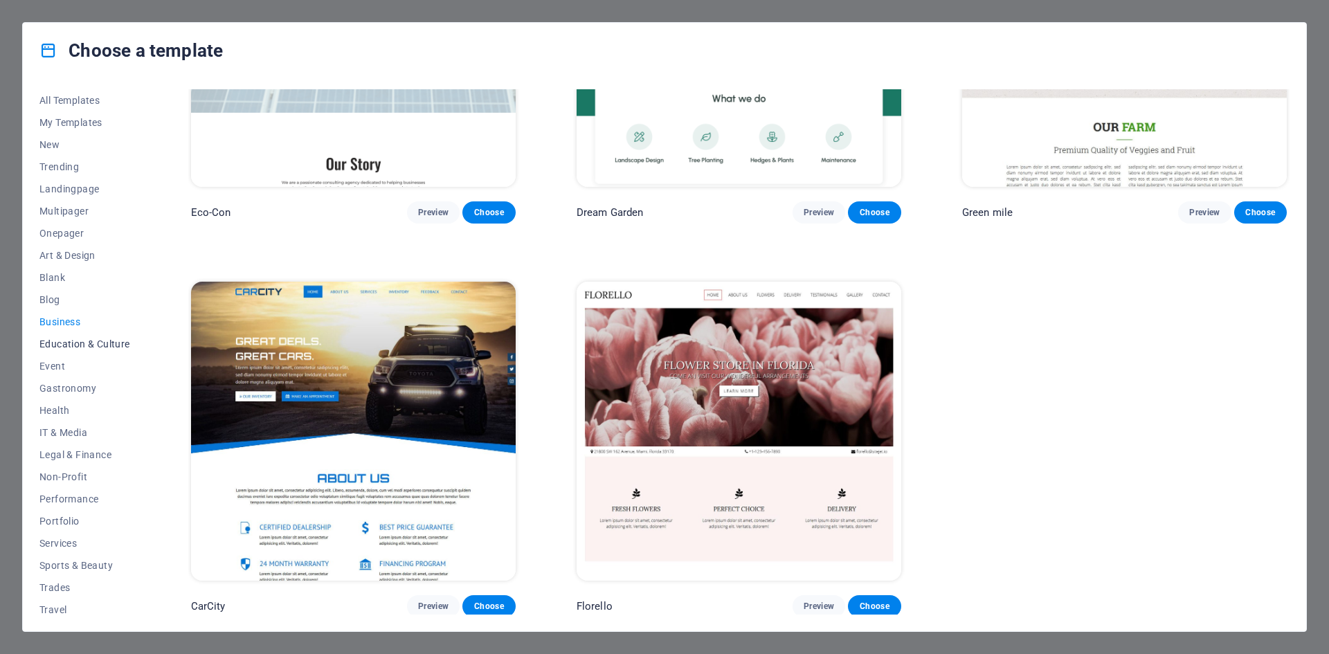
click at [102, 343] on span "Education & Culture" at bounding box center [84, 344] width 91 height 11
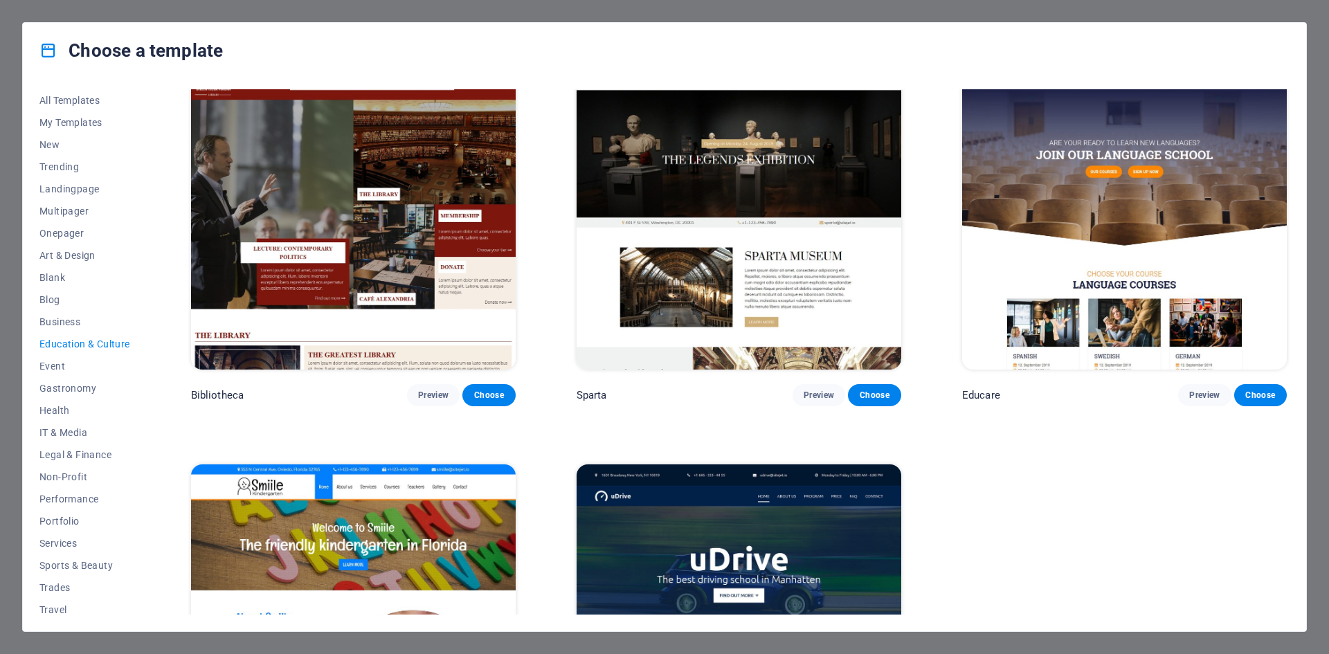
scroll to position [485, 0]
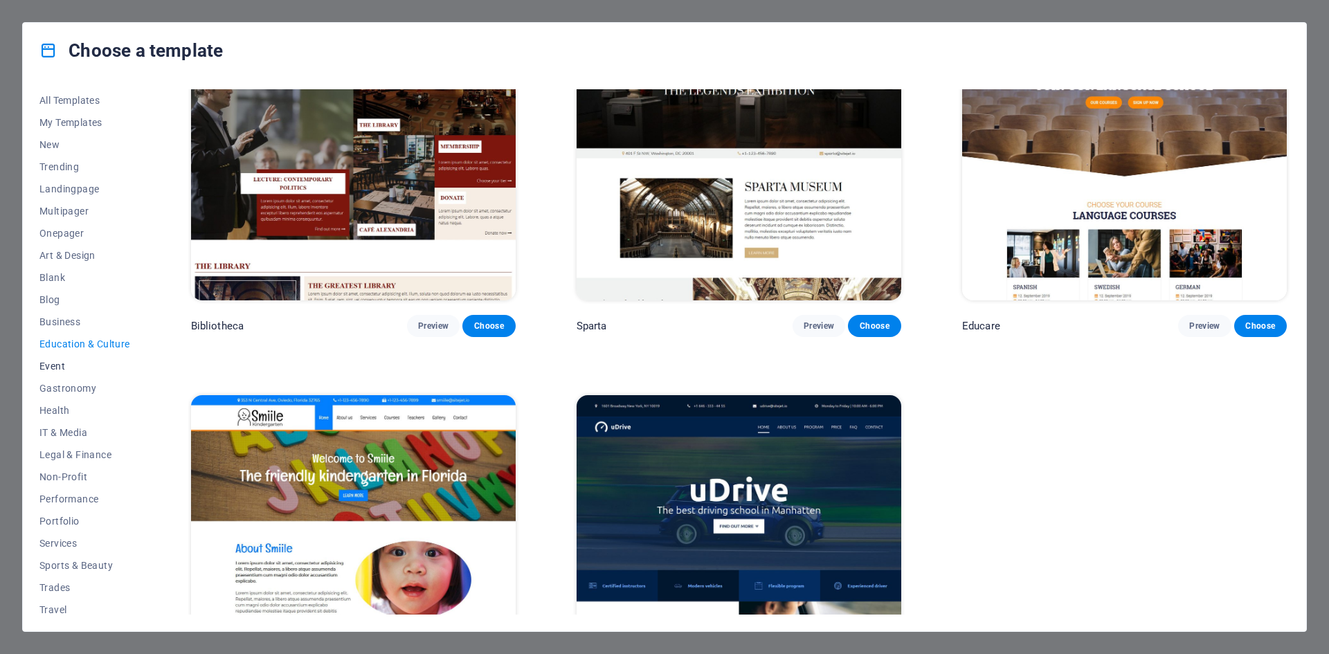
click at [58, 366] on span "Event" at bounding box center [84, 366] width 91 height 11
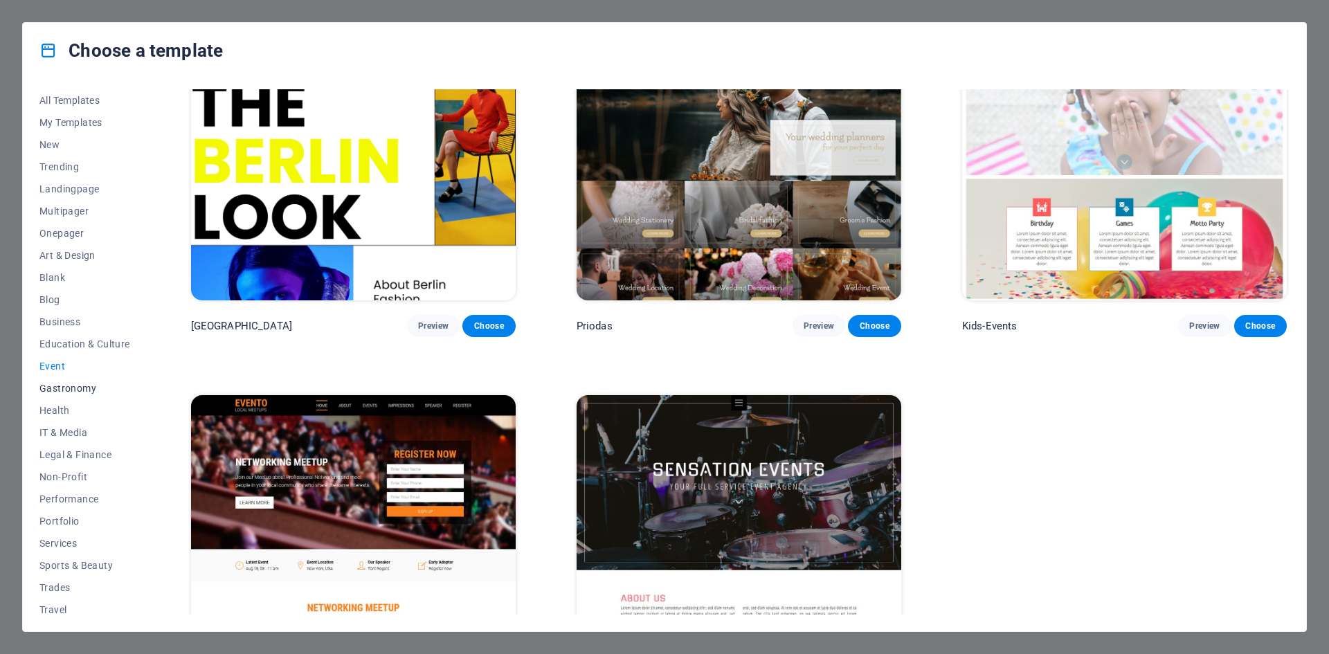
click at [71, 390] on span "Gastronomy" at bounding box center [84, 388] width 91 height 11
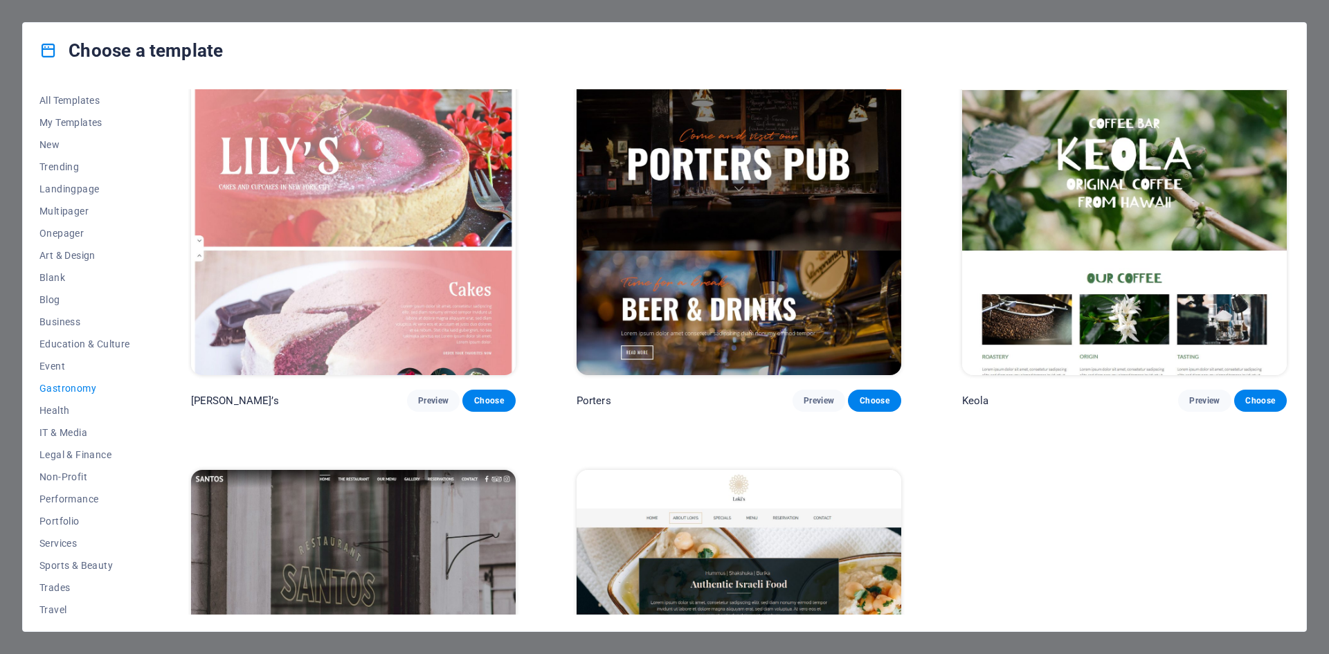
scroll to position [1775, 0]
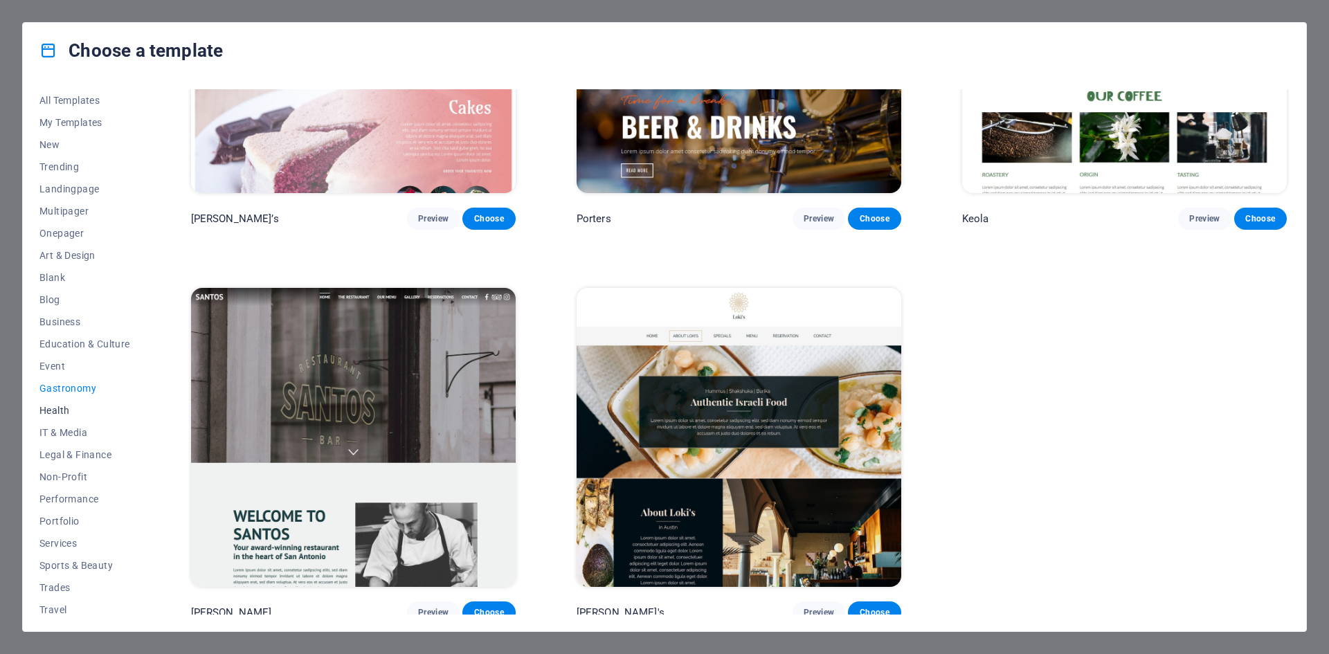
click at [64, 404] on button "Health" at bounding box center [84, 411] width 91 height 22
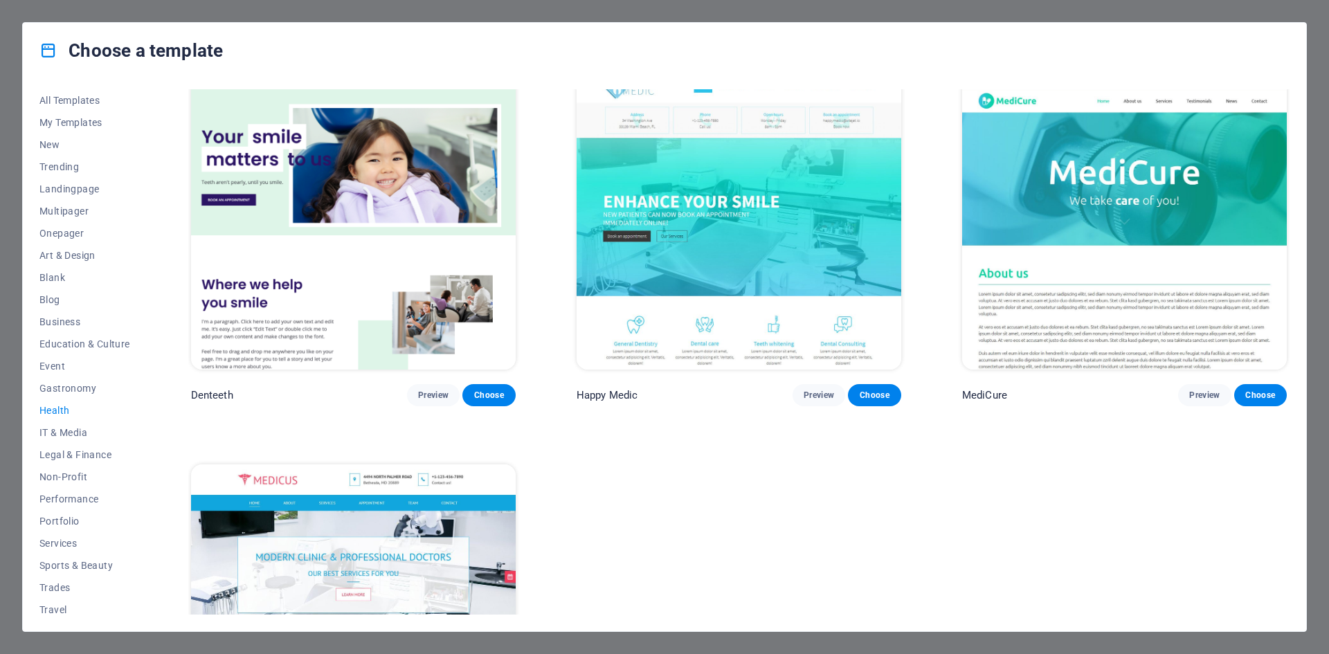
scroll to position [597, 0]
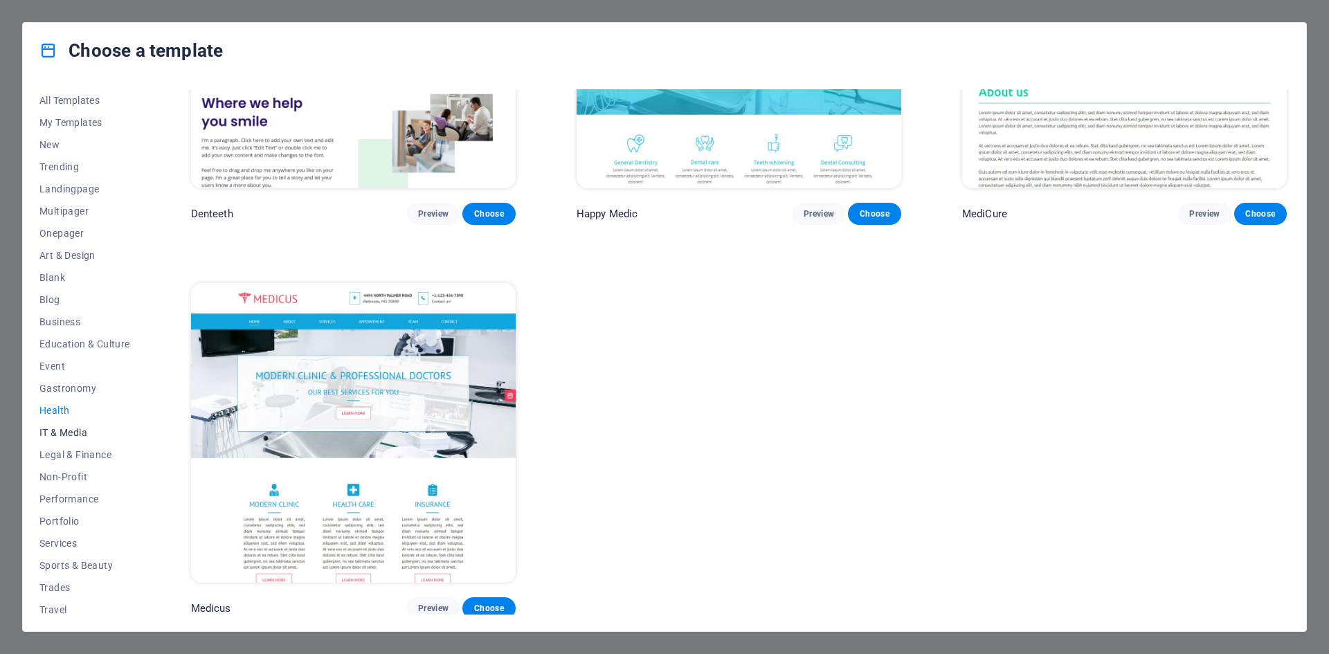
click at [73, 427] on span "IT & Media" at bounding box center [84, 432] width 91 height 11
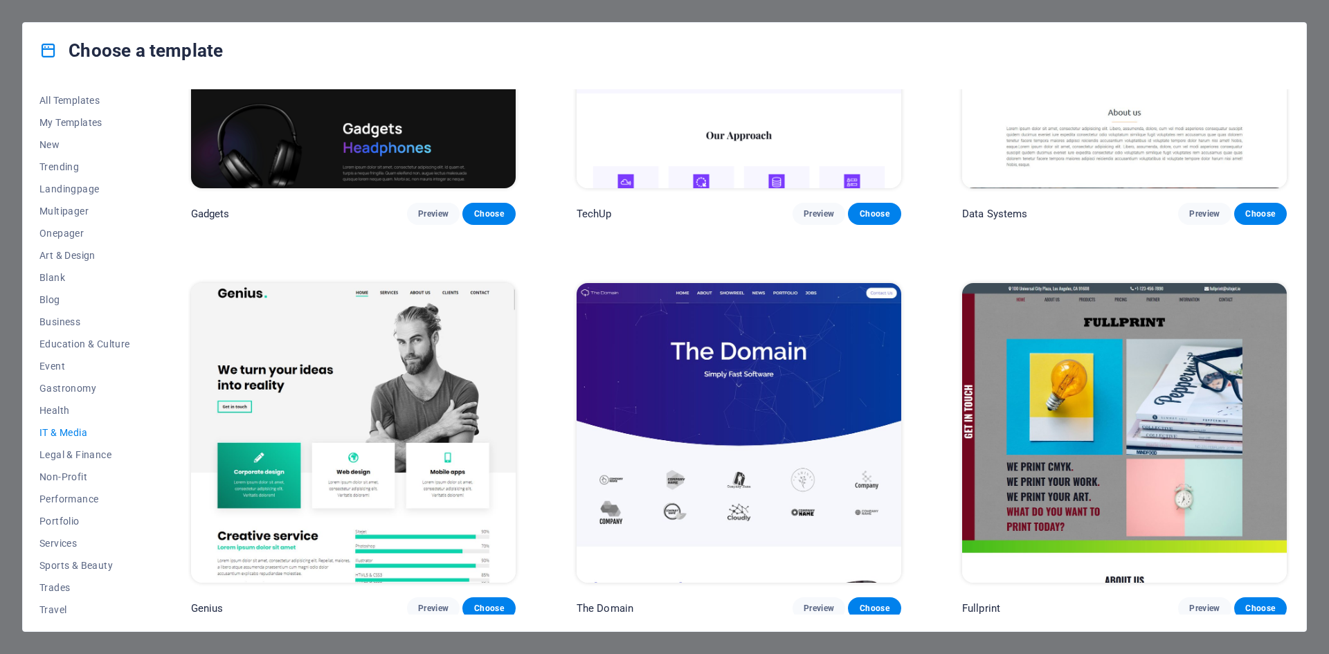
scroll to position [0, 0]
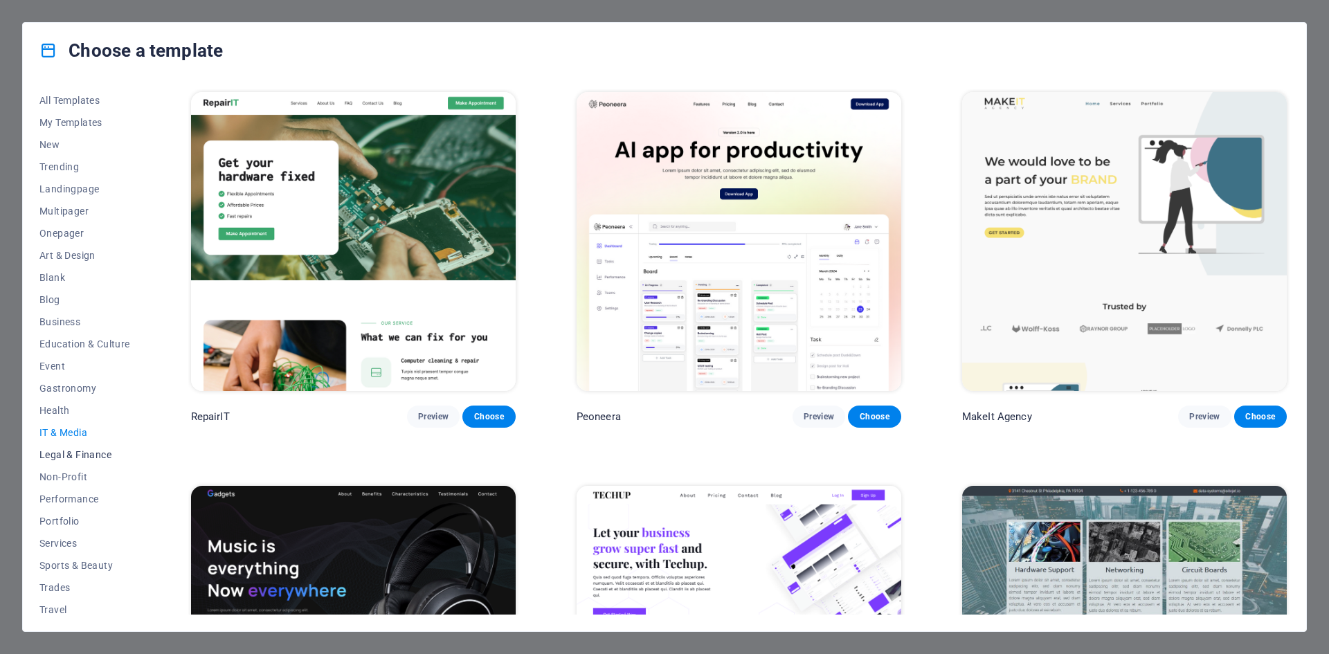
click at [84, 457] on span "Legal & Finance" at bounding box center [84, 454] width 91 height 11
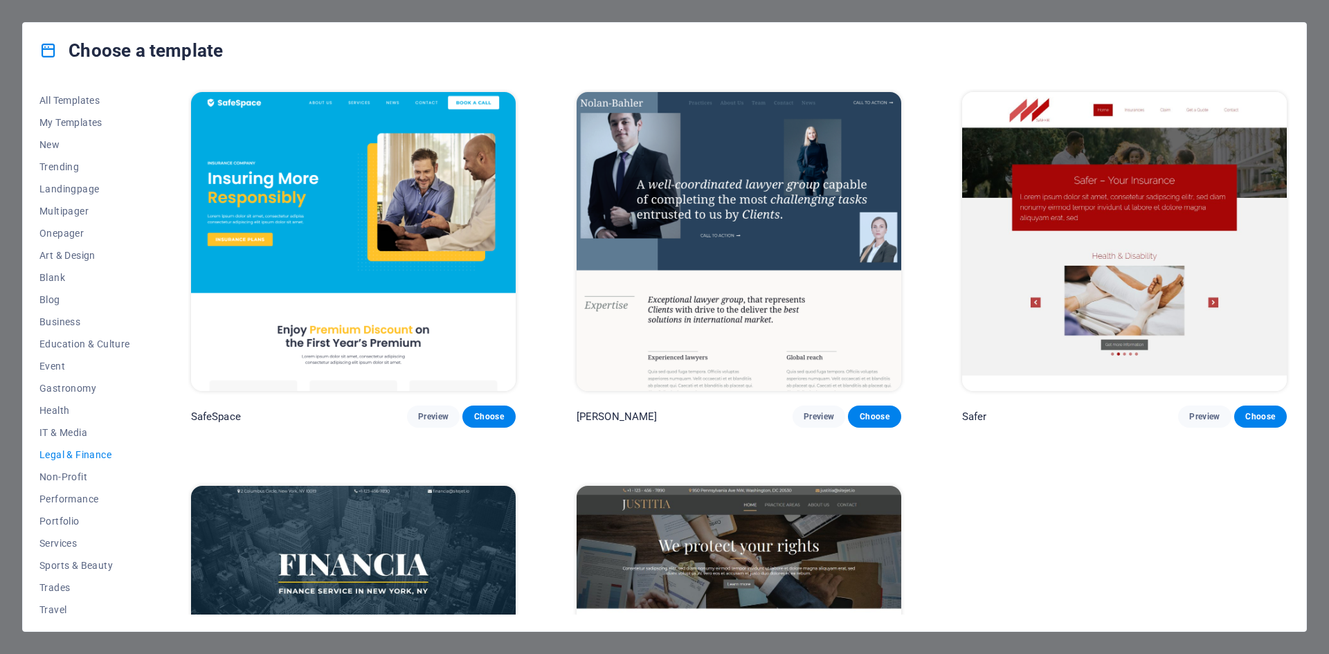
scroll to position [204, 0]
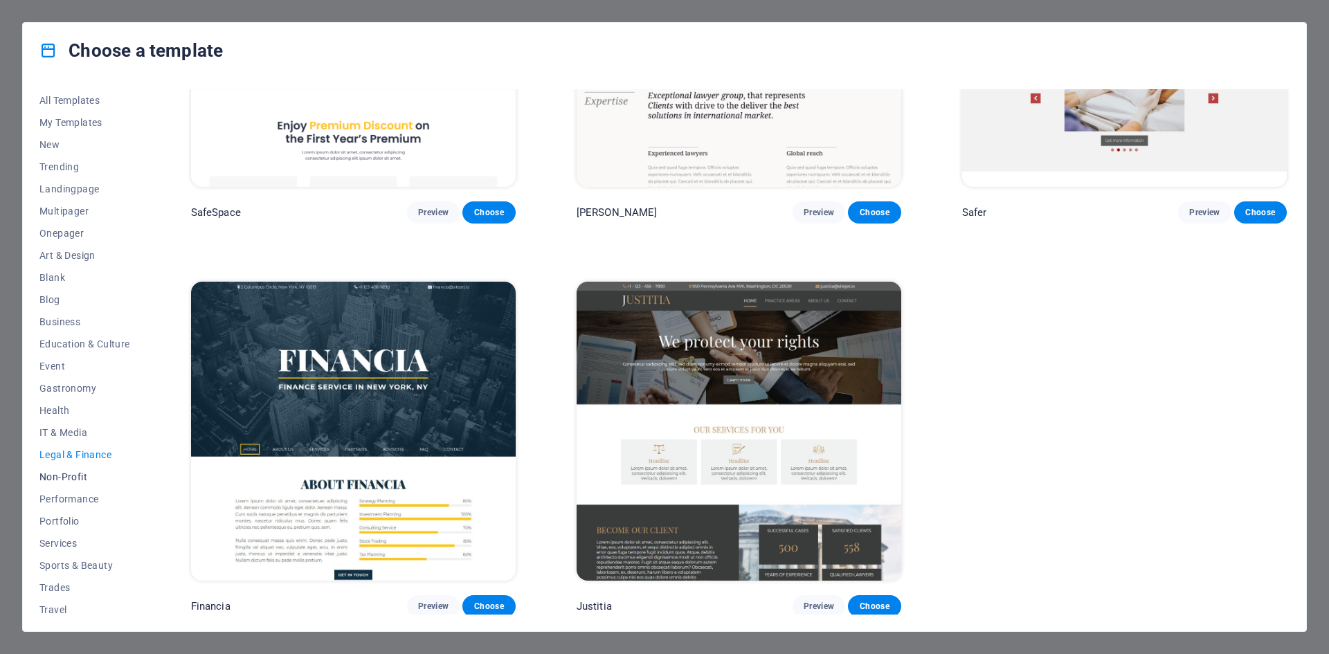
click at [79, 476] on span "Non-Profit" at bounding box center [84, 477] width 91 height 11
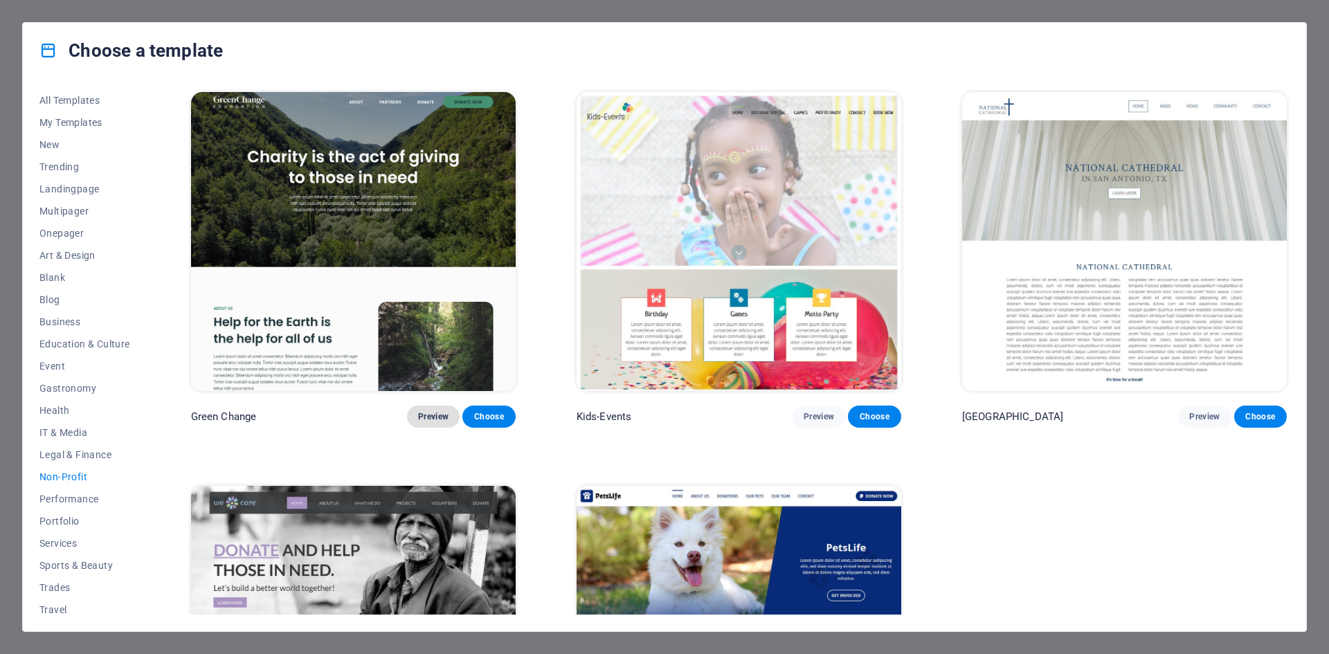
click at [439, 416] on span "Preview" at bounding box center [433, 416] width 30 height 11
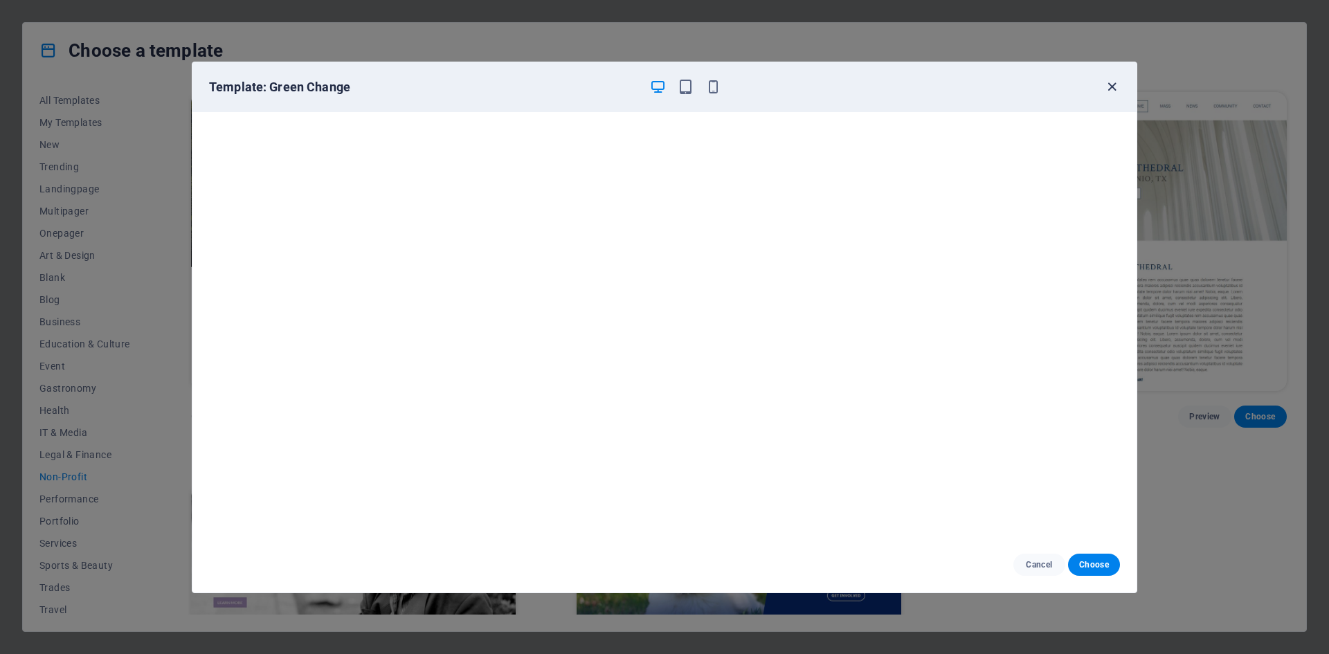
click at [1114, 81] on icon "button" at bounding box center [1112, 87] width 16 height 16
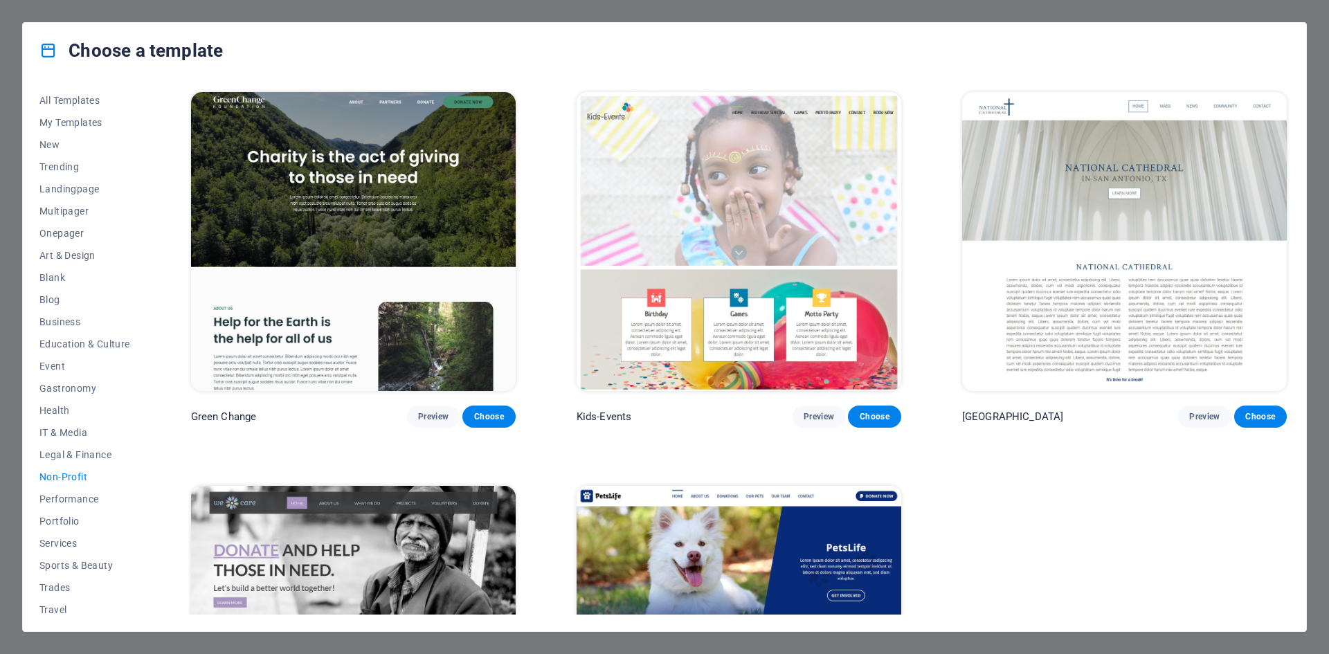
scroll to position [204, 0]
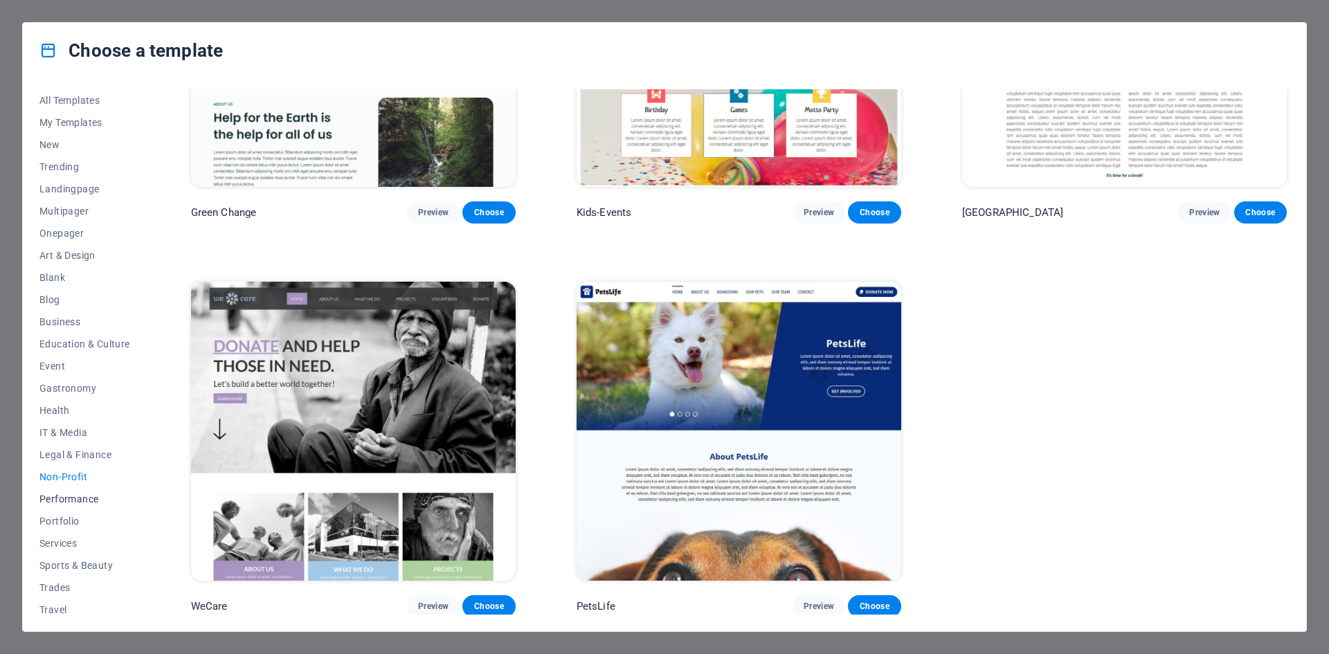
click at [82, 502] on span "Performance" at bounding box center [84, 499] width 91 height 11
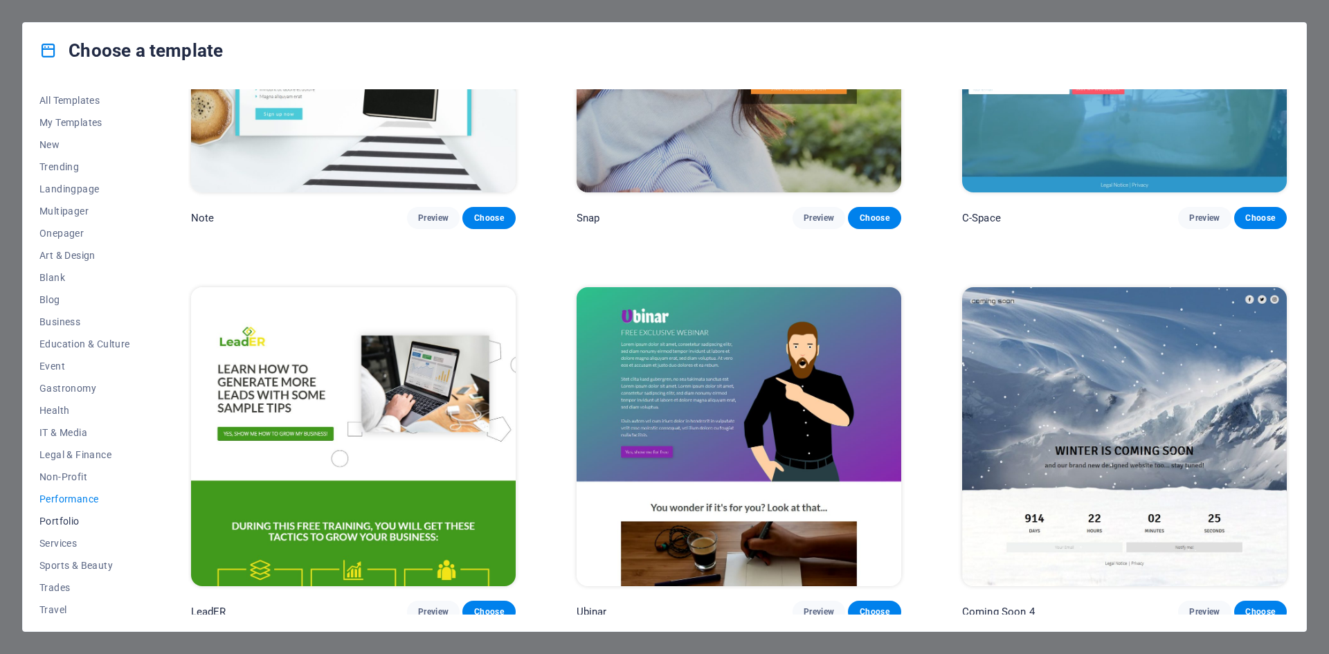
scroll to position [28, 0]
click at [59, 510] on span "Services" at bounding box center [84, 515] width 91 height 11
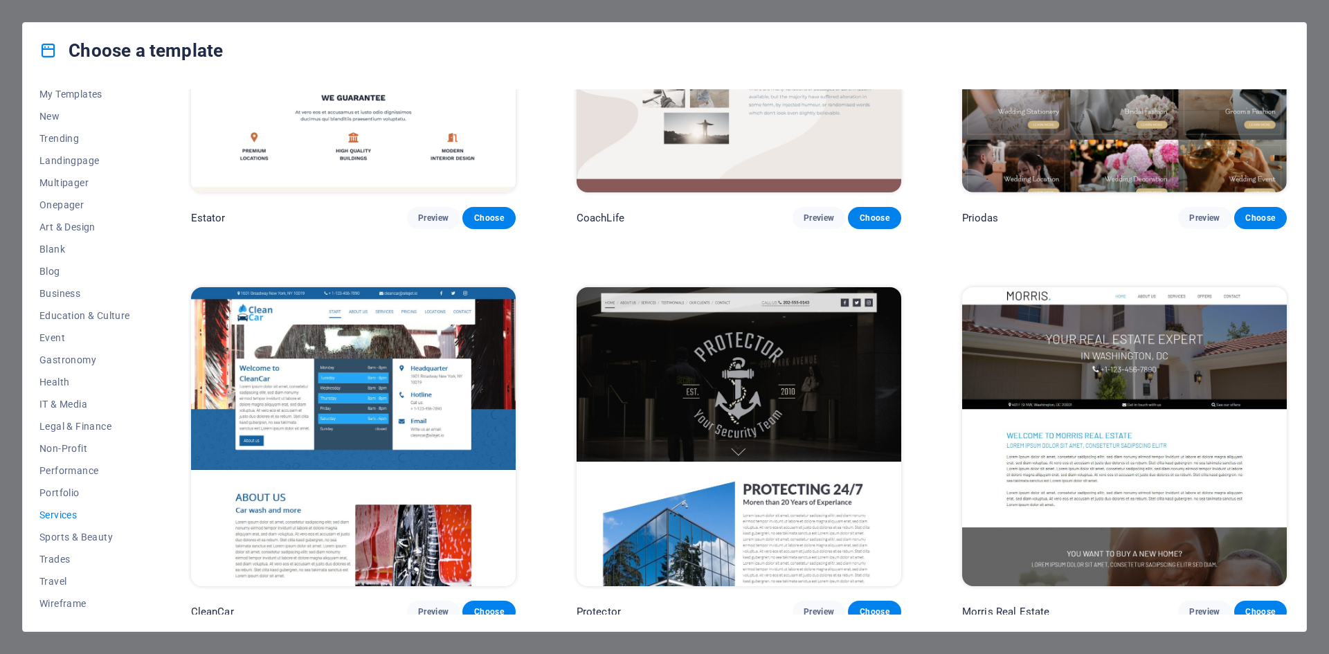
scroll to position [1451, 0]
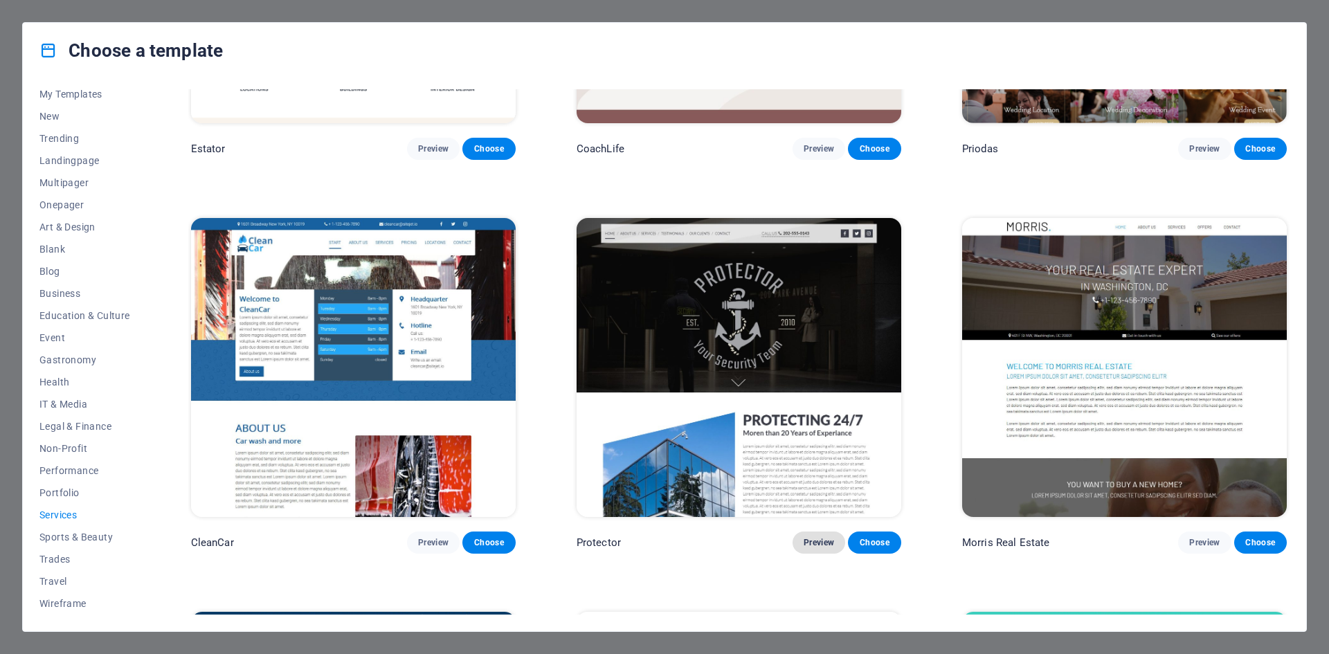
click at [814, 537] on span "Preview" at bounding box center [819, 542] width 30 height 11
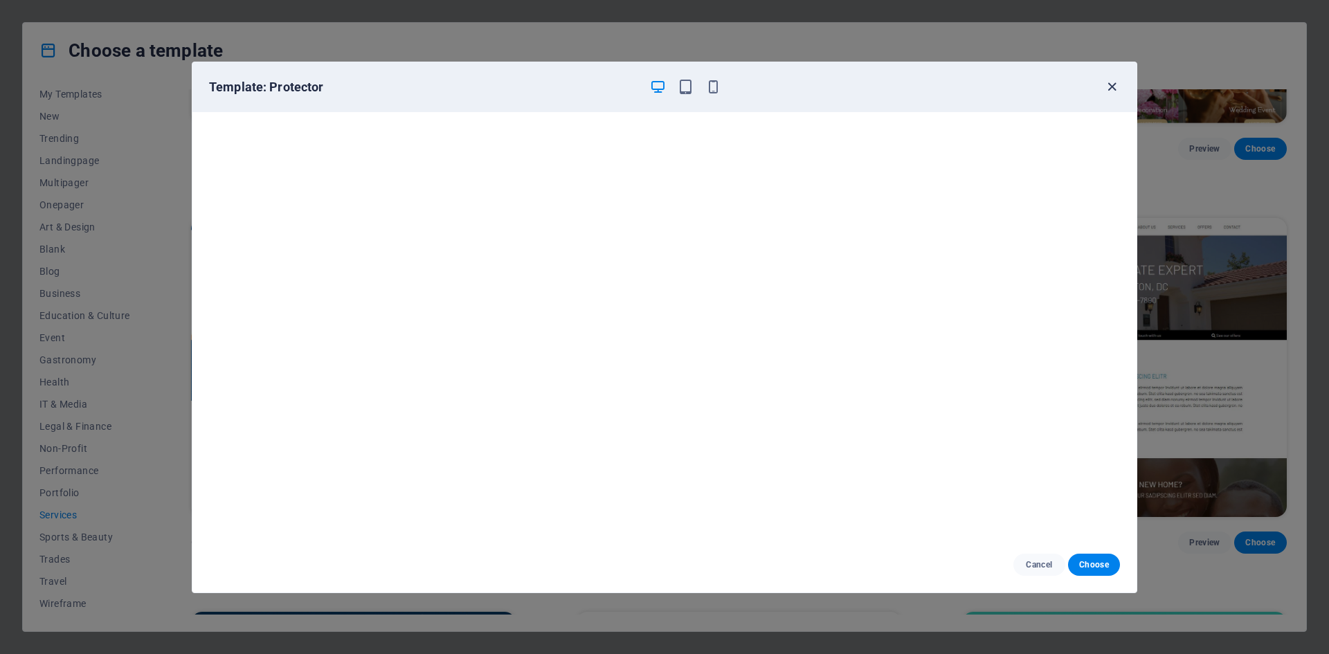
click at [1113, 87] on icon "button" at bounding box center [1112, 87] width 16 height 16
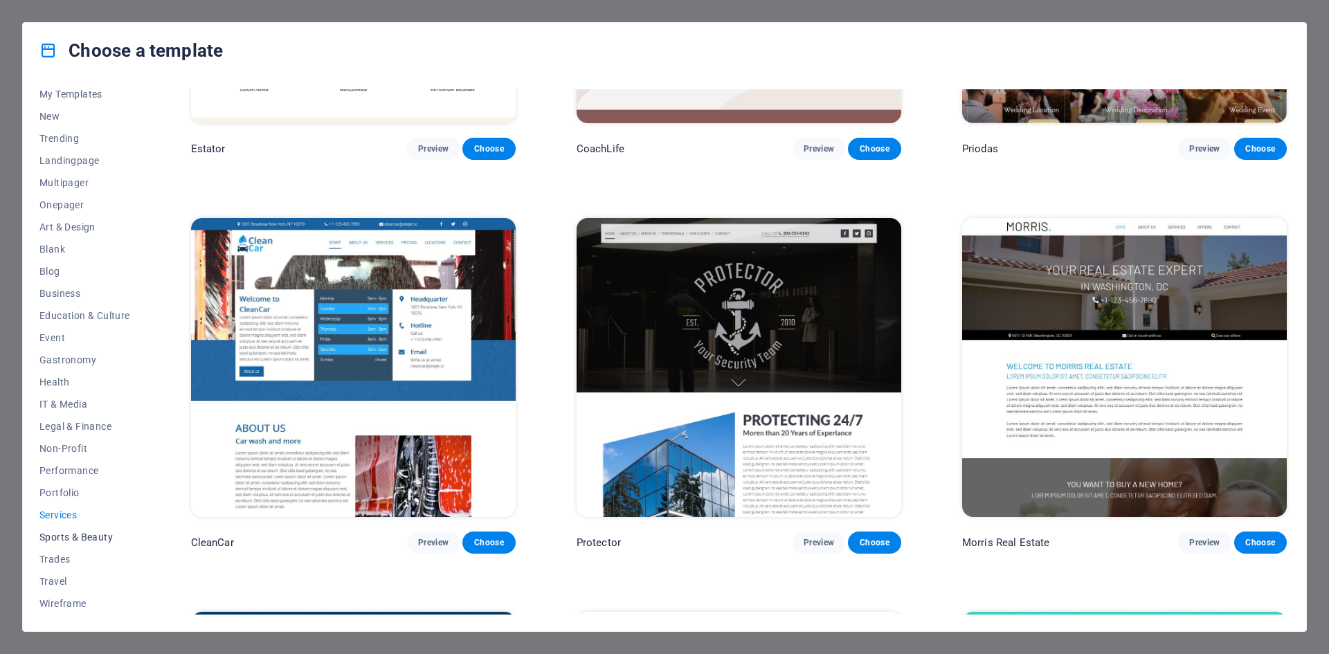
click at [74, 541] on span "Sports & Beauty" at bounding box center [84, 537] width 91 height 11
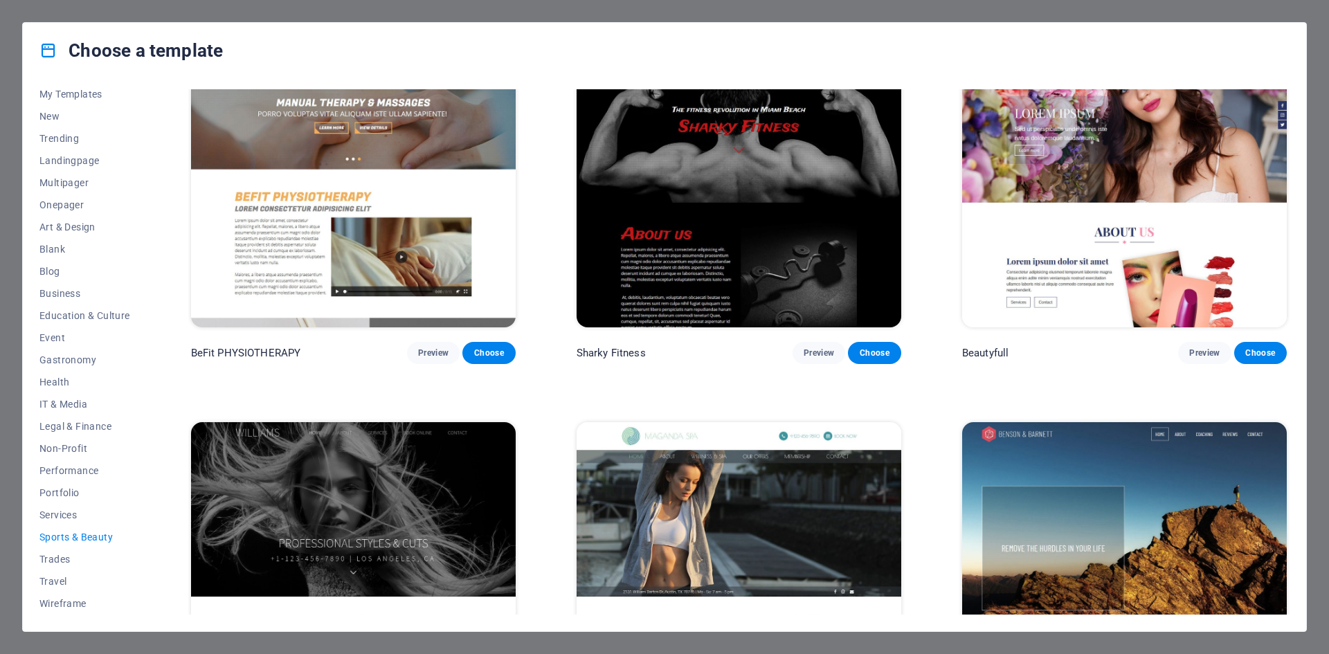
scroll to position [1382, 0]
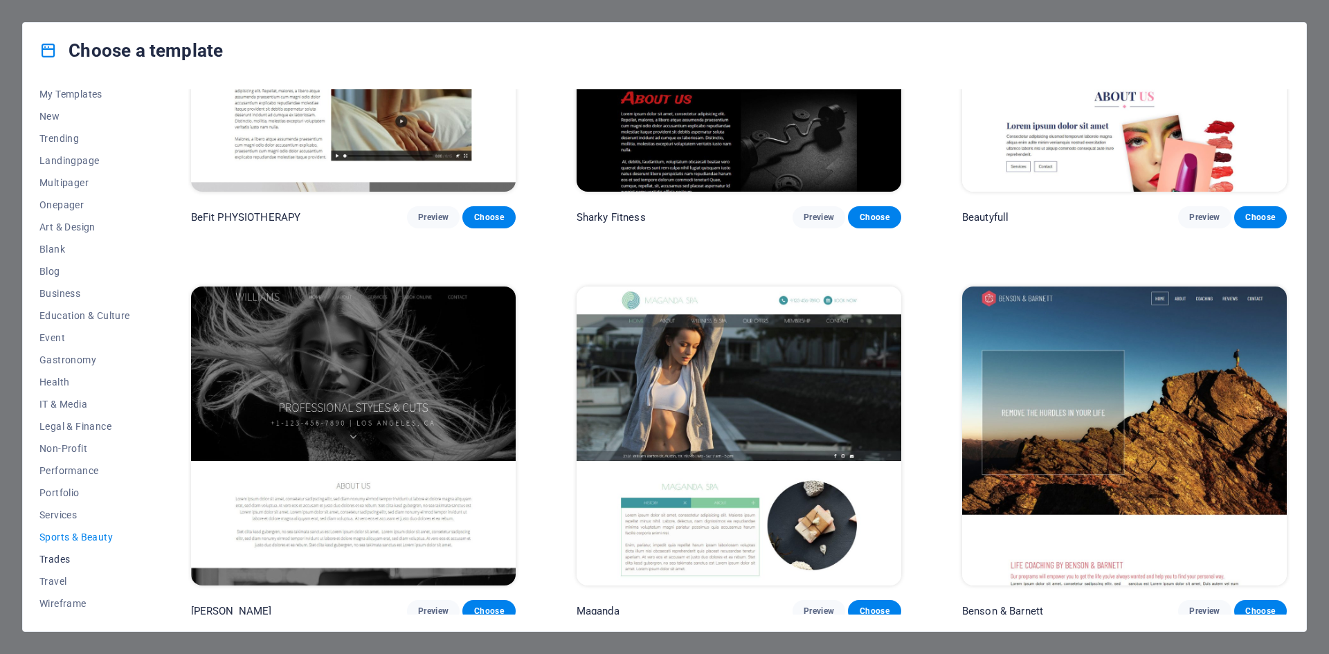
click at [69, 555] on span "Trades" at bounding box center [84, 559] width 91 height 11
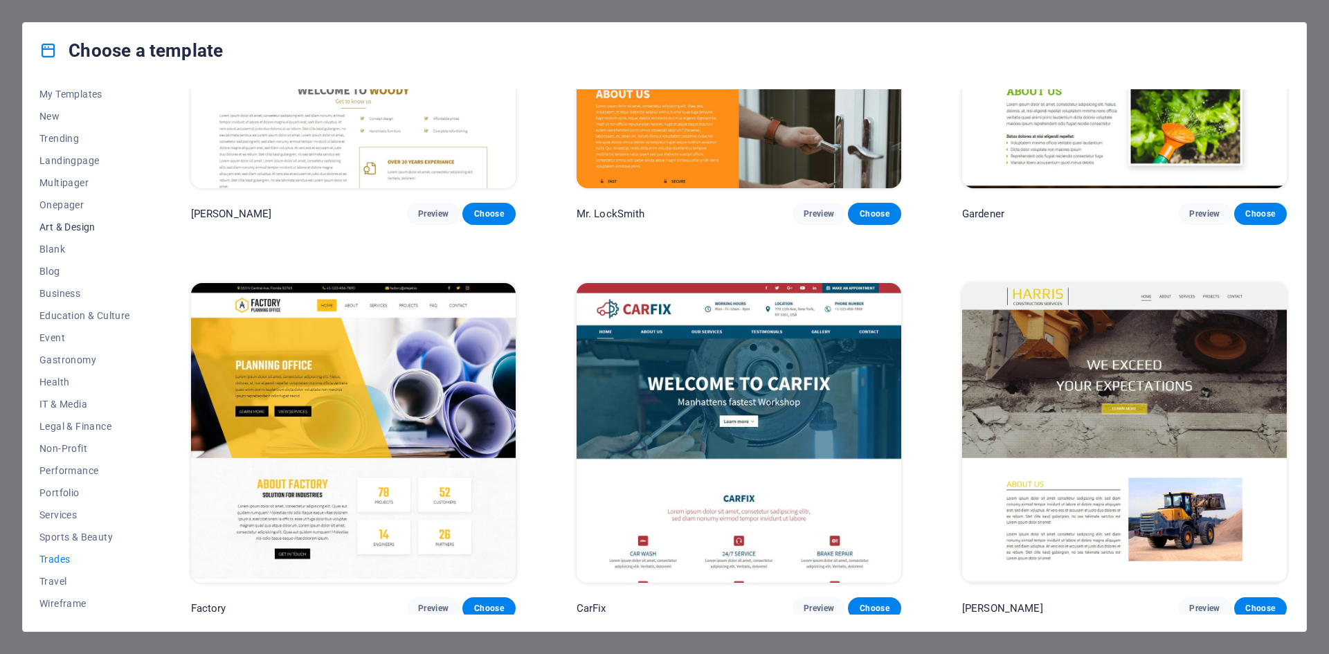
scroll to position [0, 0]
click at [73, 231] on span "Onepager" at bounding box center [84, 233] width 91 height 11
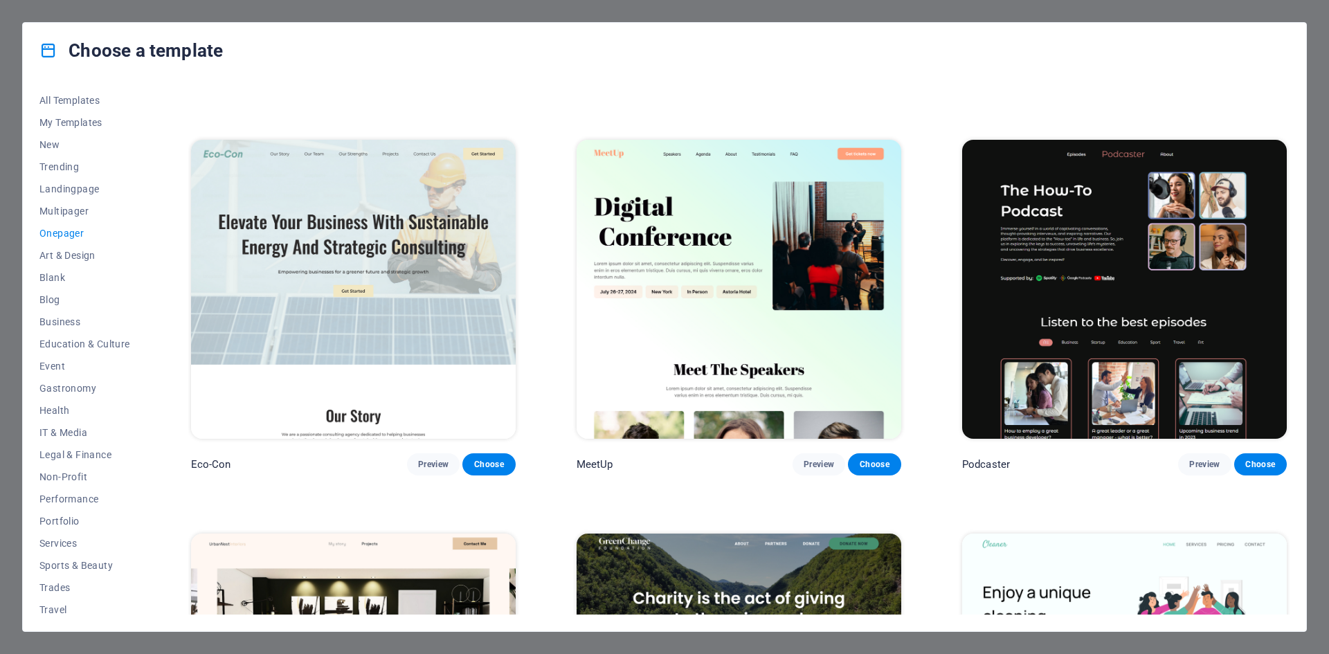
scroll to position [415, 0]
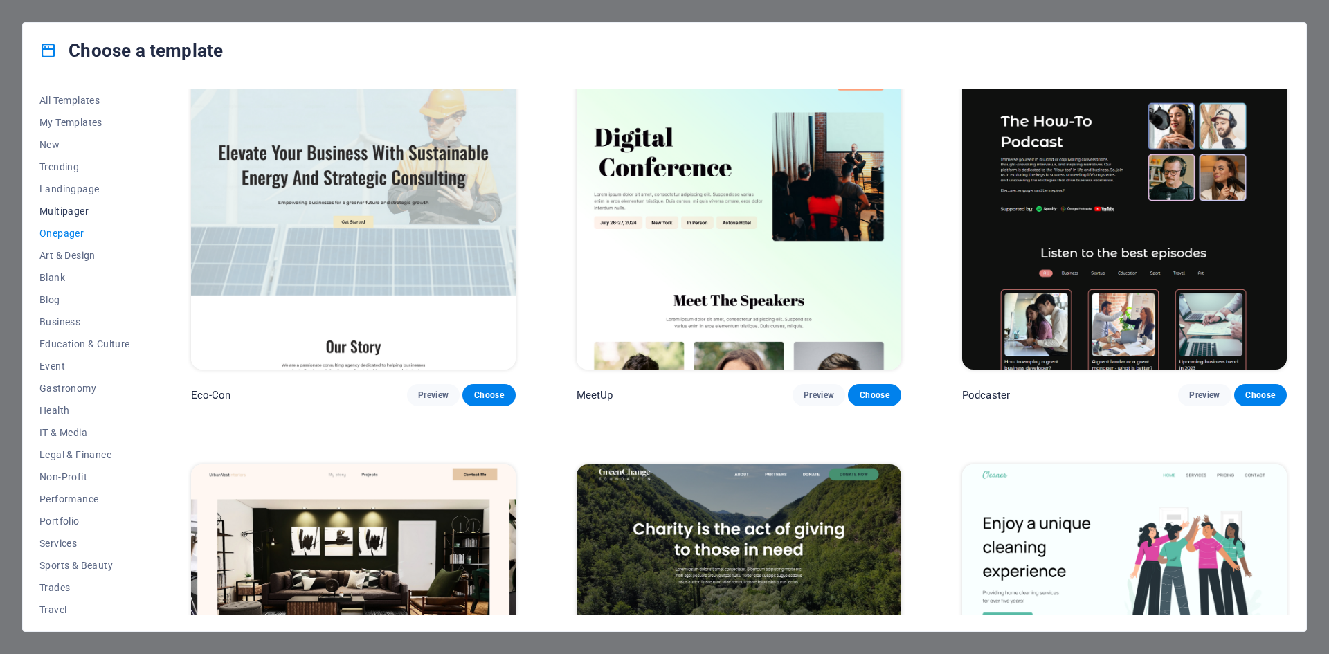
click at [66, 210] on span "Multipager" at bounding box center [84, 211] width 91 height 11
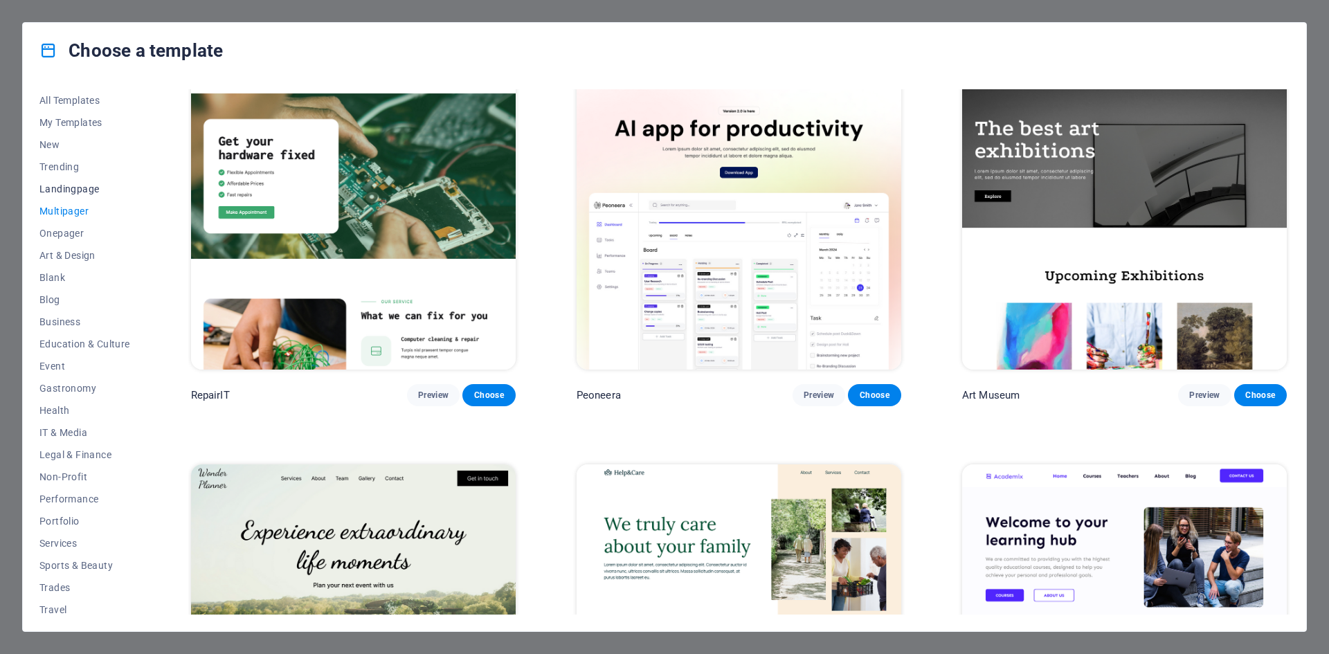
click at [75, 186] on span "Landingpage" at bounding box center [84, 188] width 91 height 11
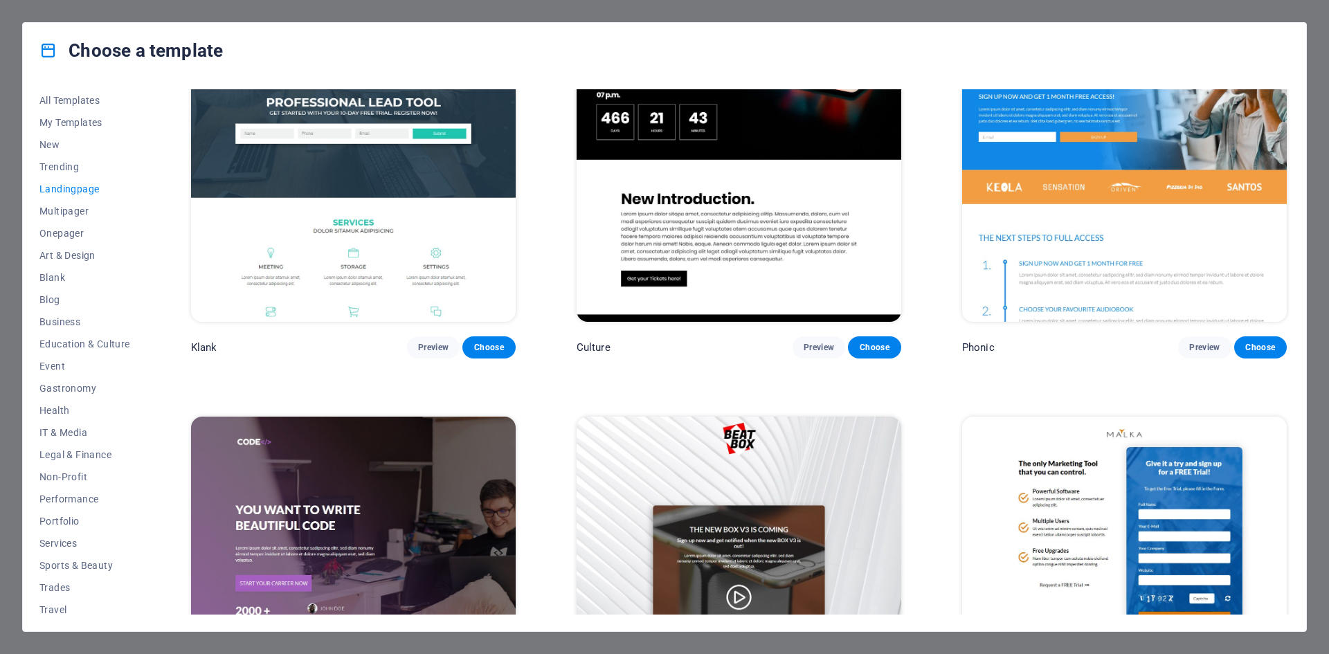
scroll to position [0, 0]
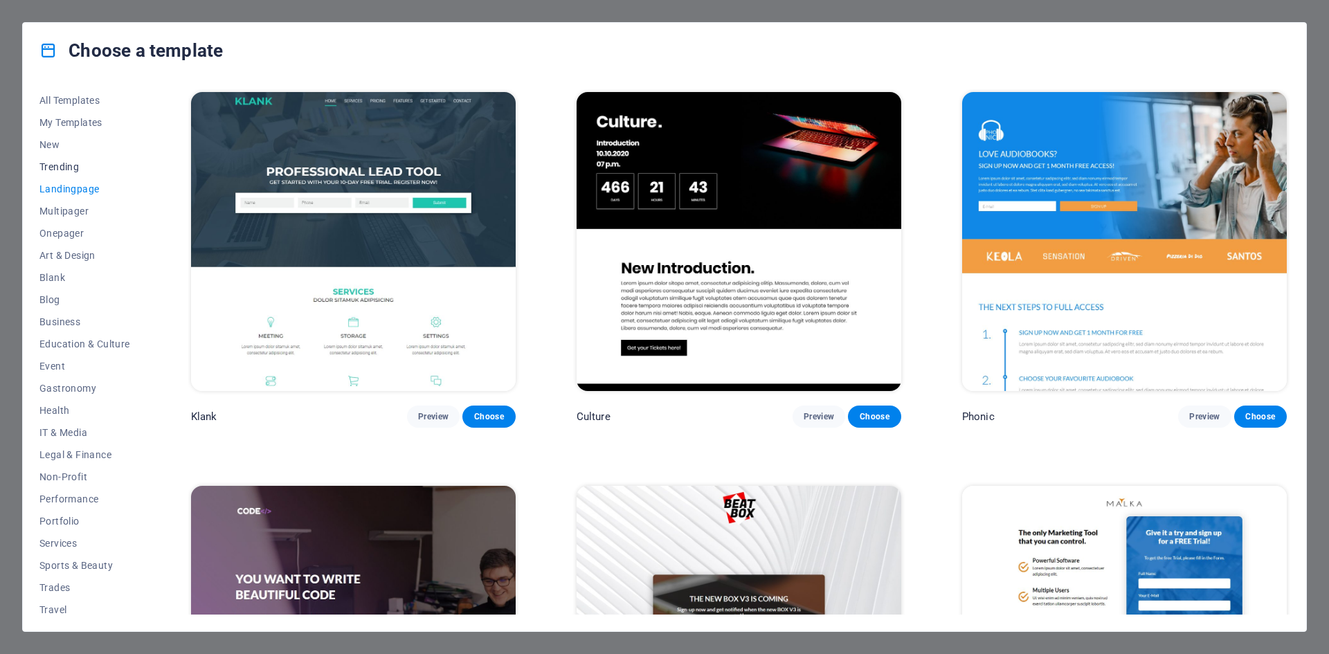
click at [78, 164] on span "Trending" at bounding box center [84, 166] width 91 height 11
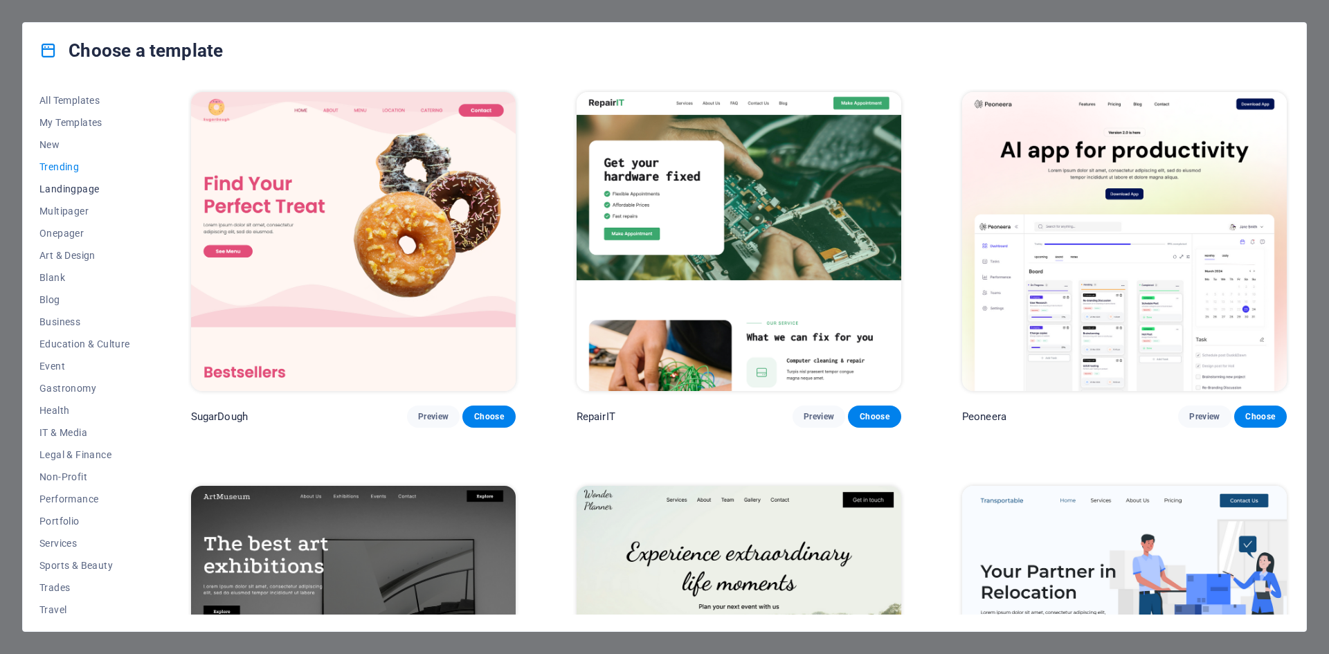
click at [76, 188] on span "Landingpage" at bounding box center [84, 188] width 91 height 11
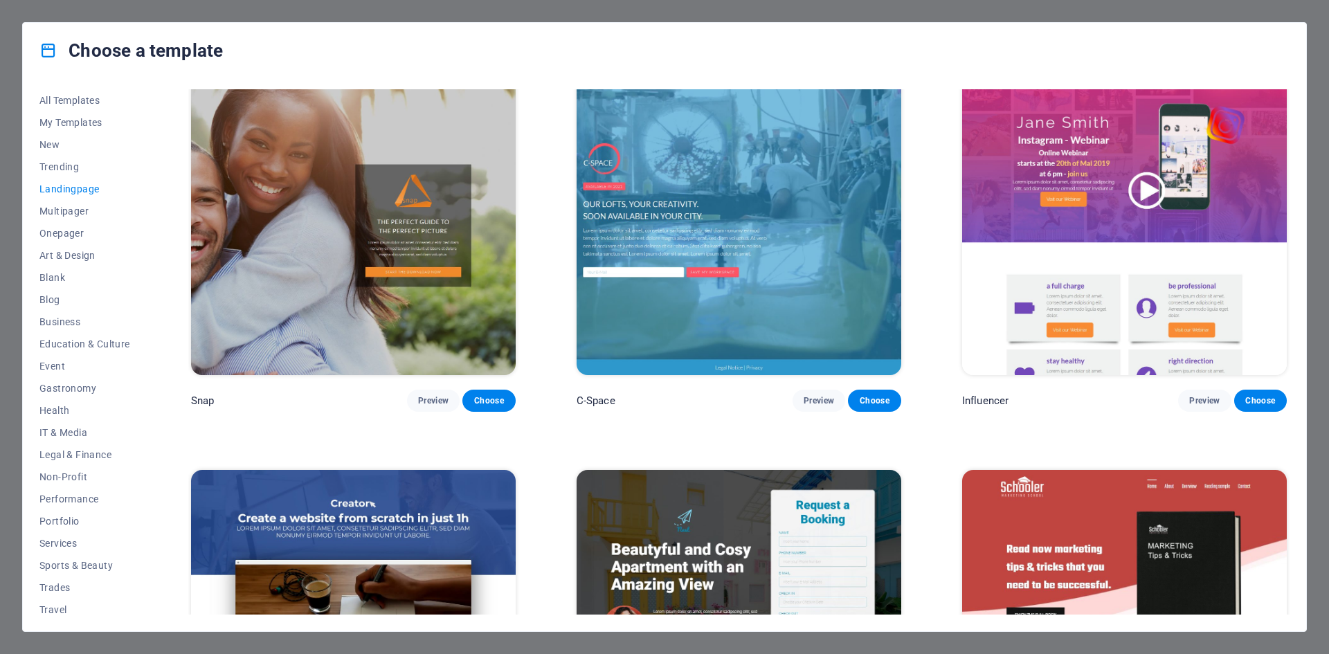
scroll to position [1939, 0]
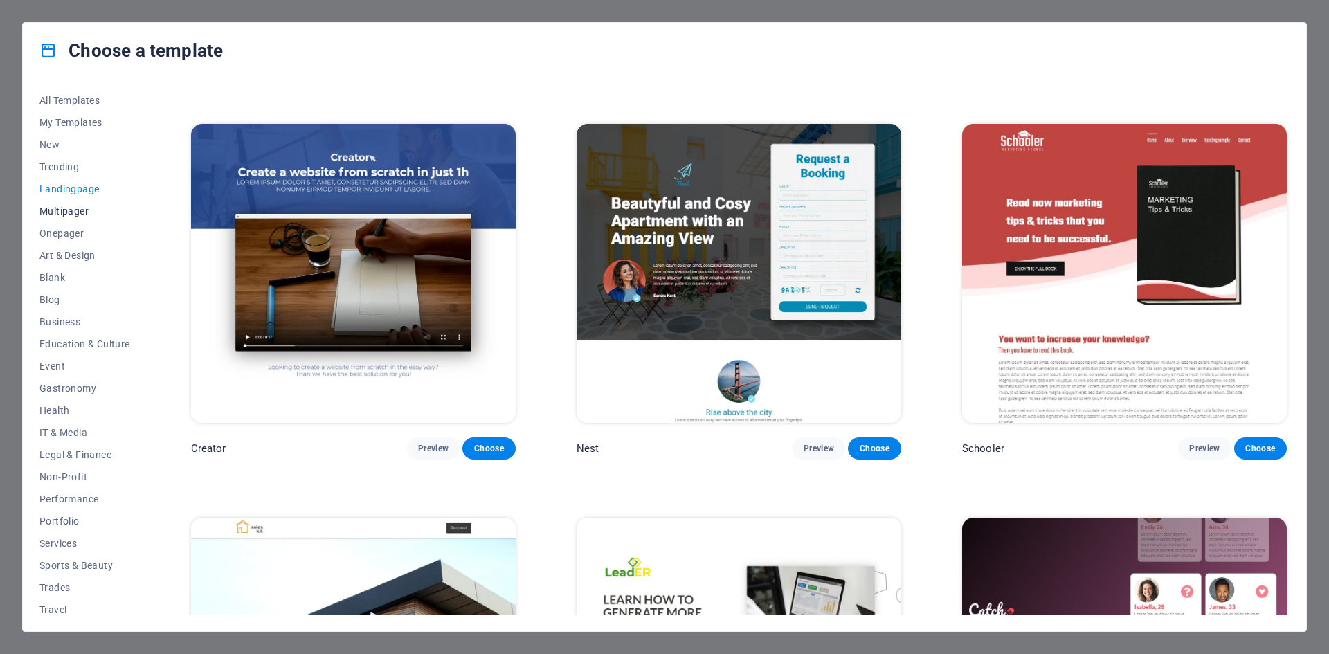
click at [60, 209] on span "Multipager" at bounding box center [84, 211] width 91 height 11
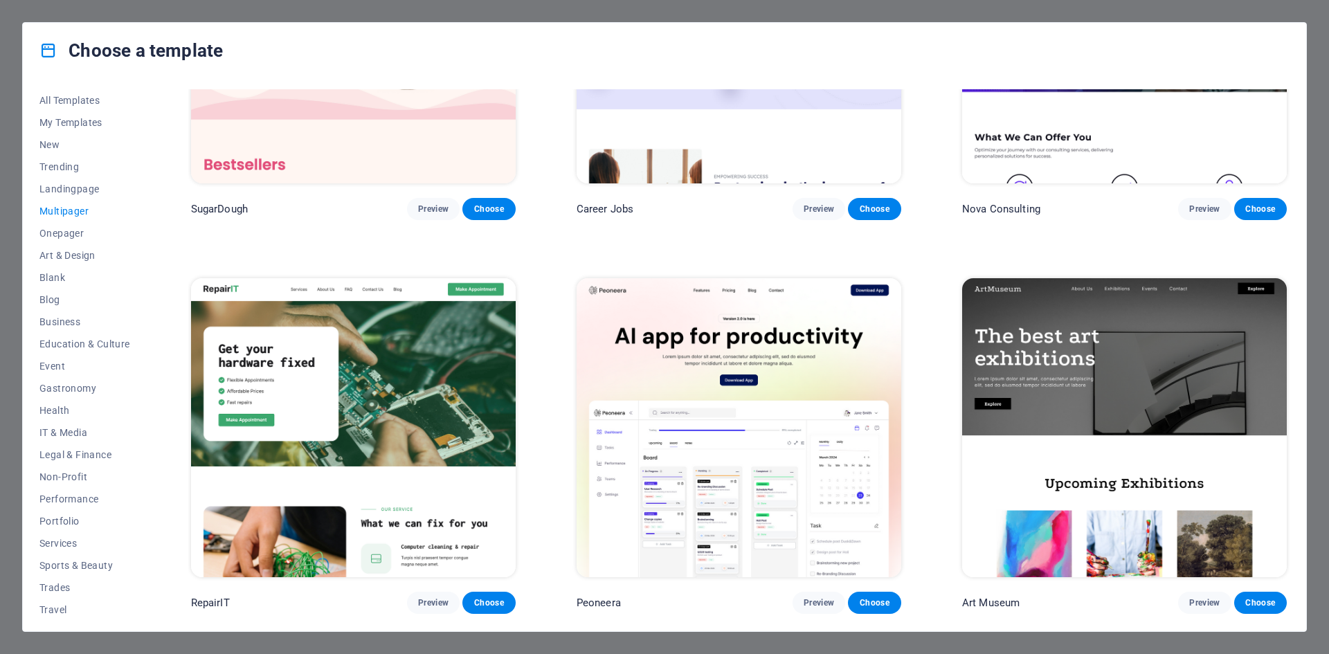
scroll to position [0, 0]
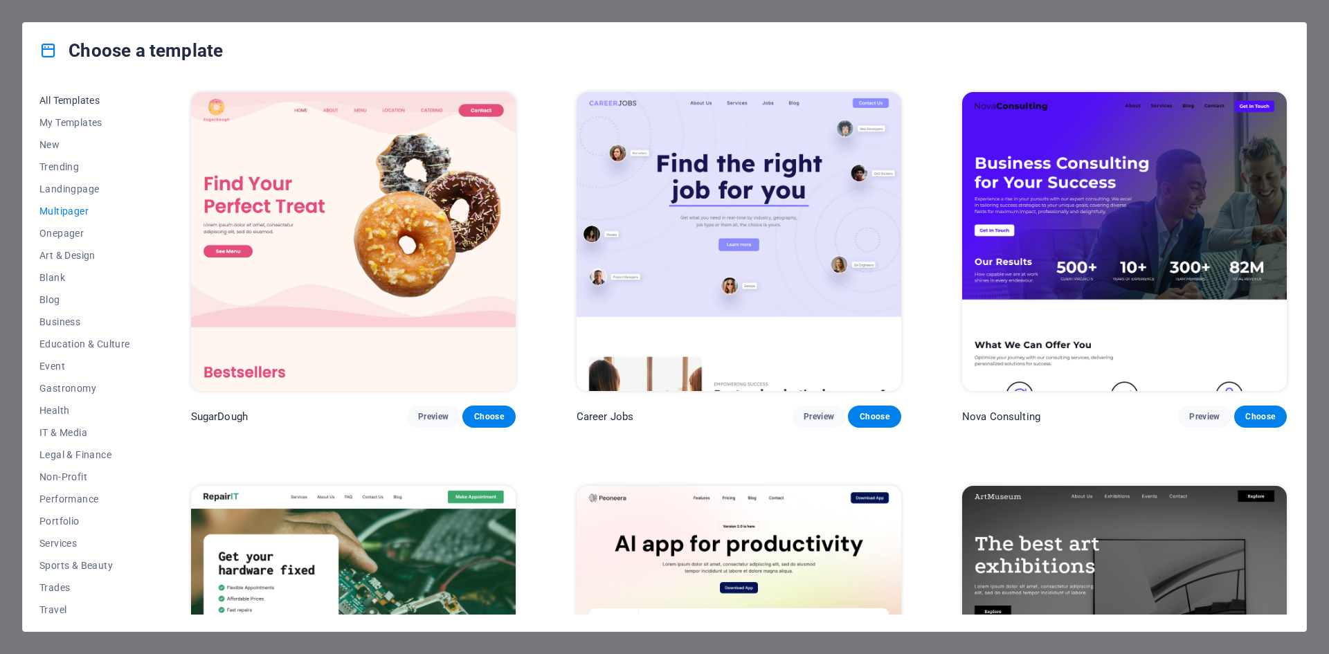
click at [59, 93] on button "All Templates" at bounding box center [84, 100] width 91 height 22
click at [78, 102] on span "All Templates" at bounding box center [84, 100] width 91 height 11
click at [60, 157] on button "Trending" at bounding box center [84, 167] width 91 height 22
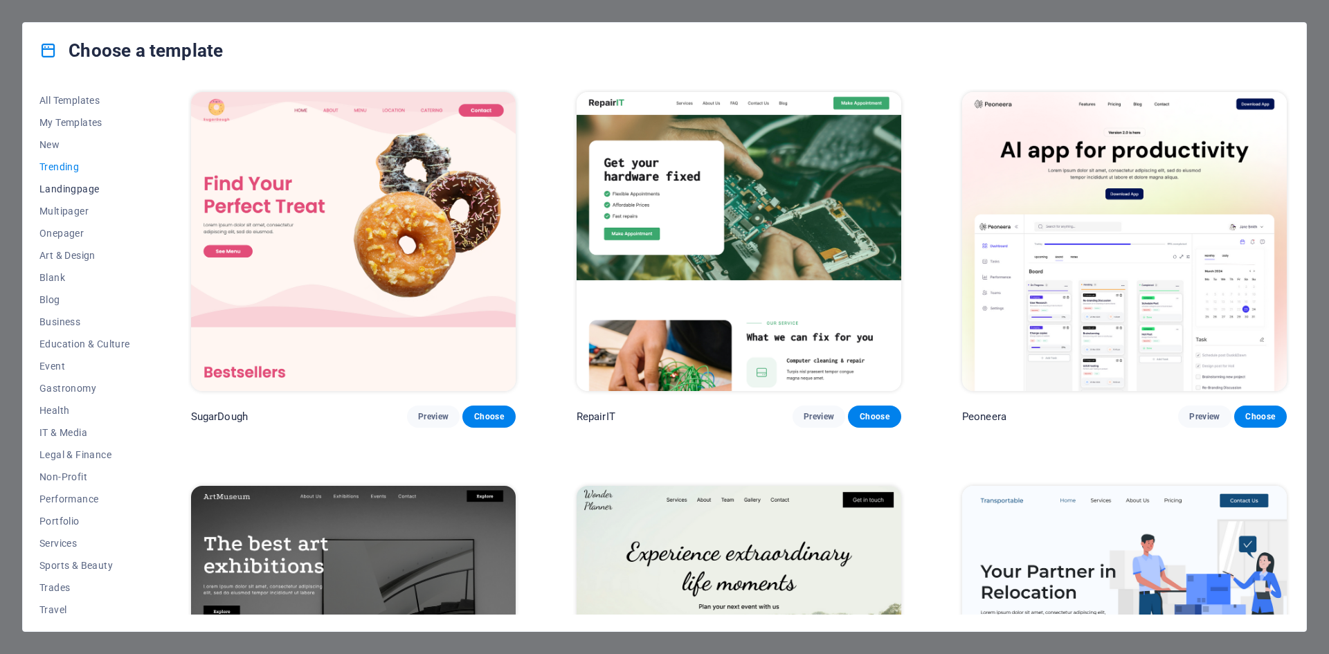
click at [76, 192] on span "Landingpage" at bounding box center [84, 188] width 91 height 11
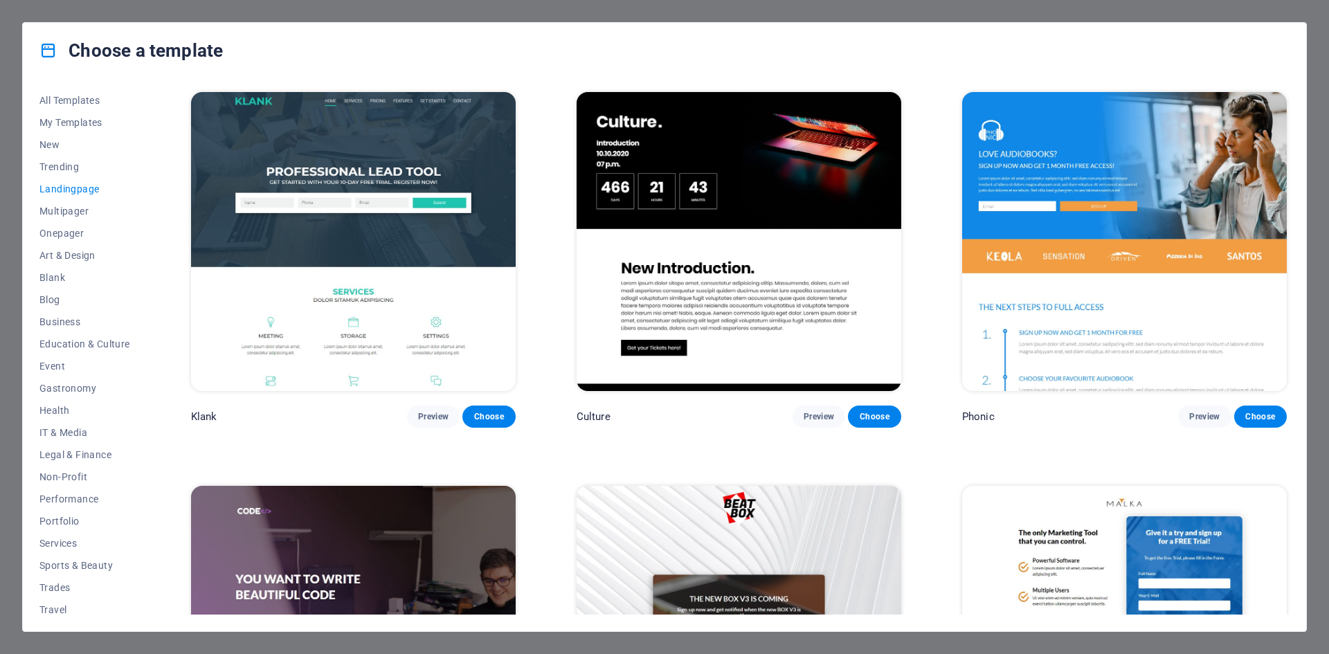
click at [359, 184] on img at bounding box center [353, 241] width 325 height 299
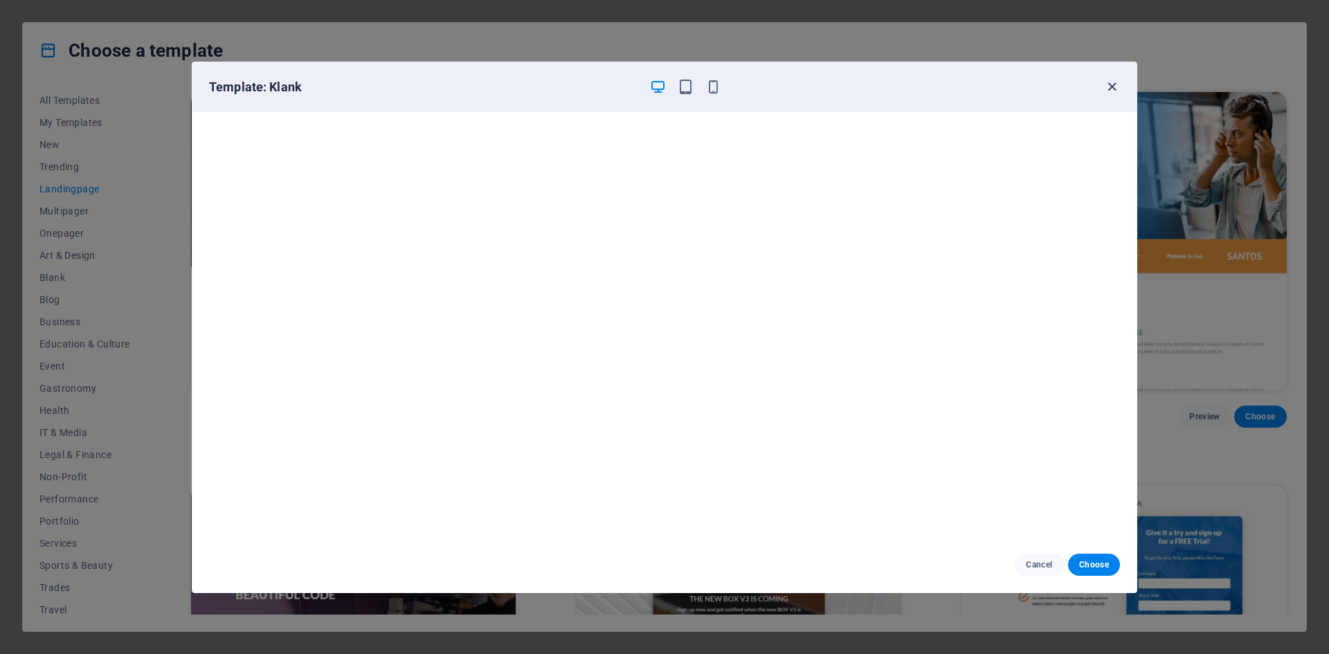
click at [1107, 87] on icon "button" at bounding box center [1112, 87] width 16 height 16
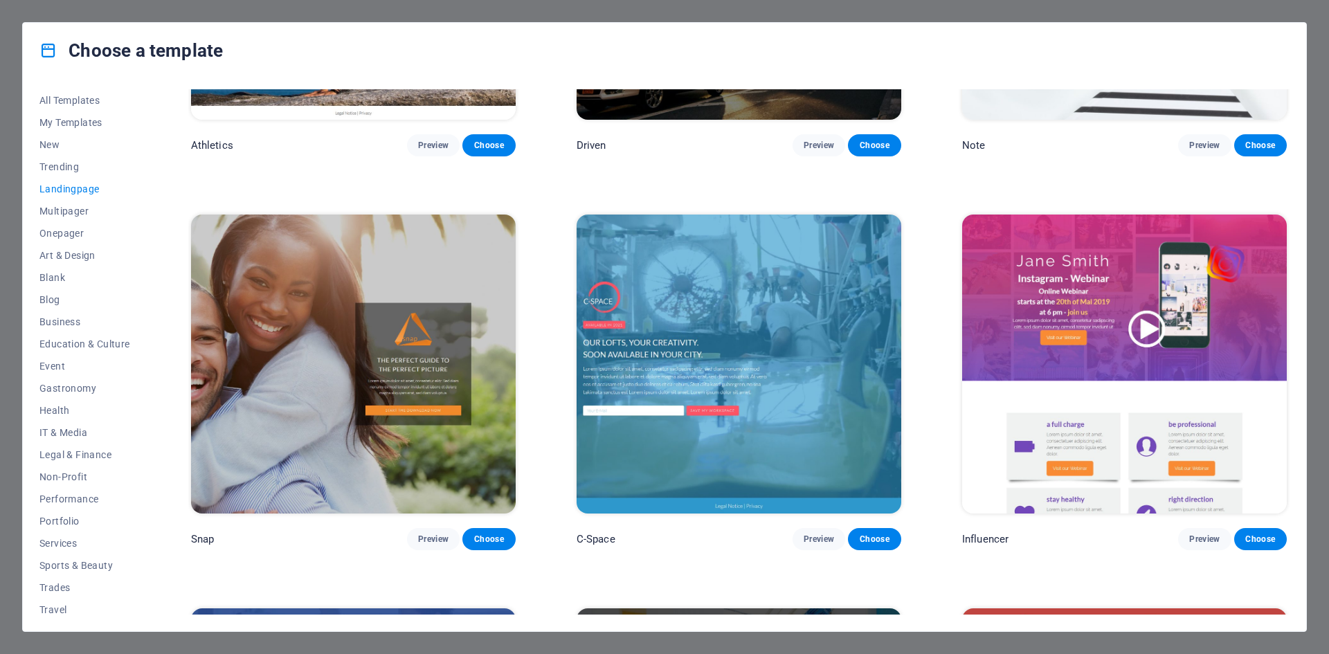
scroll to position [1593, 0]
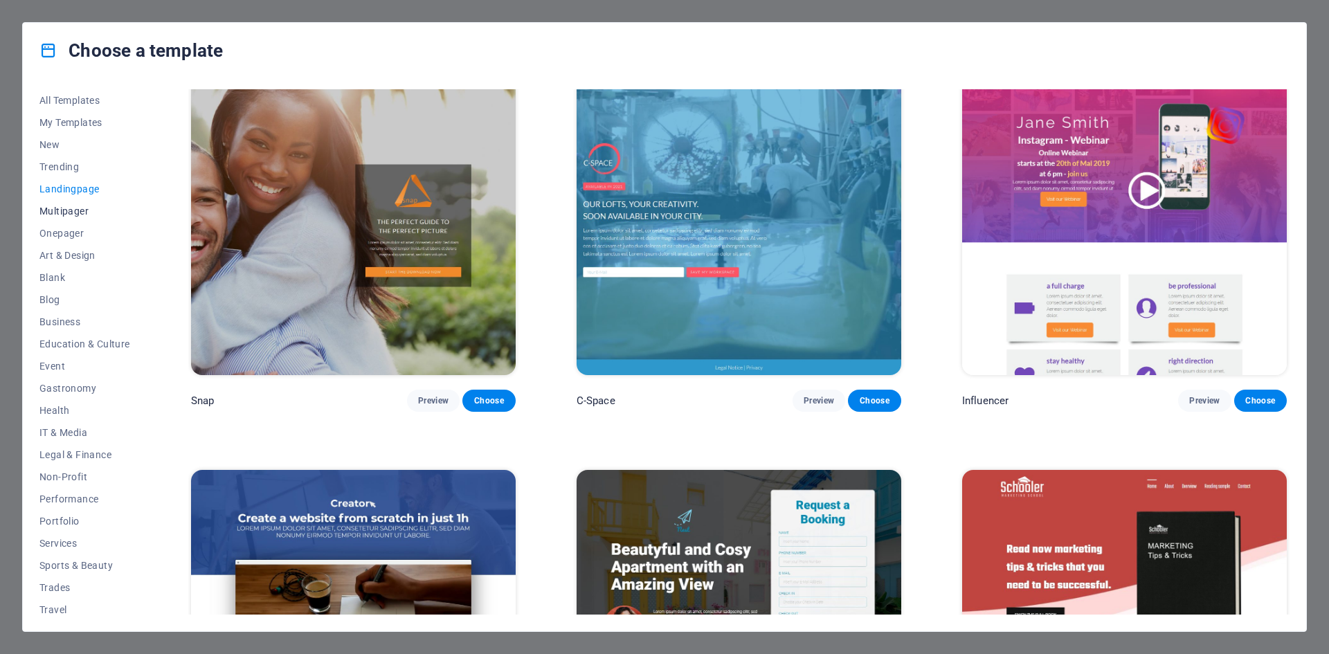
click at [59, 211] on span "Multipager" at bounding box center [84, 211] width 91 height 11
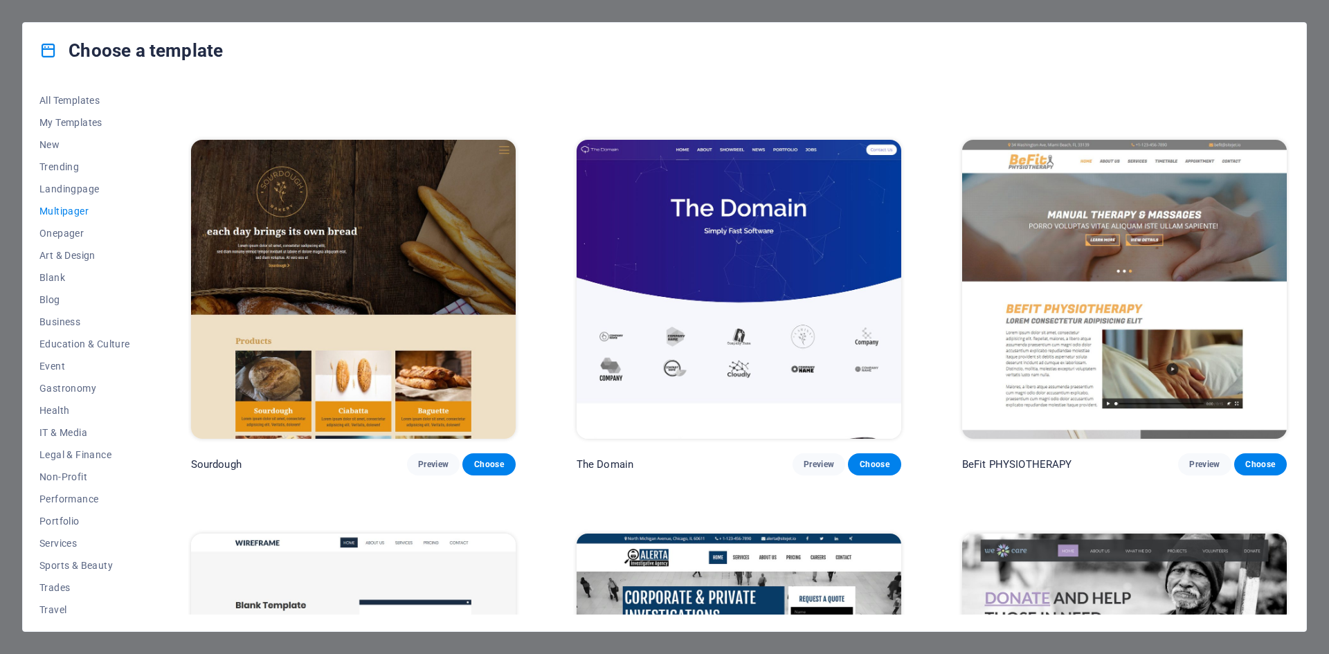
scroll to position [5816, 0]
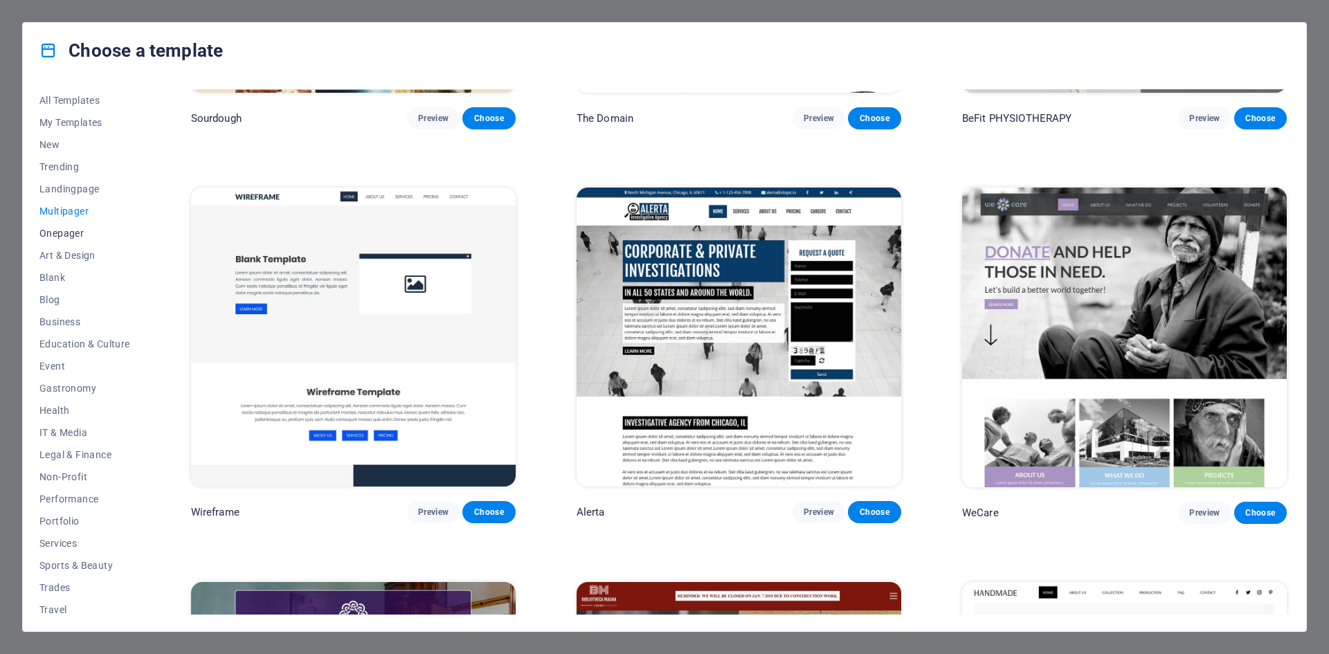
click at [82, 236] on span "Onepager" at bounding box center [84, 233] width 91 height 11
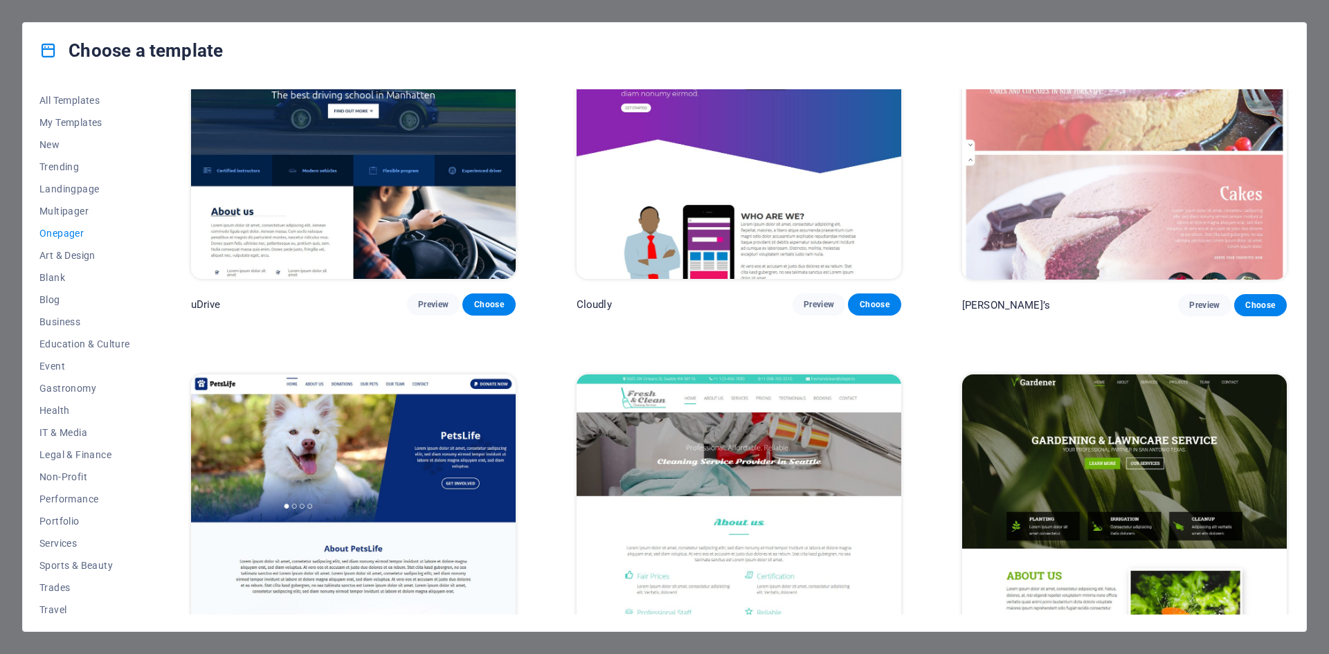
scroll to position [6162, 0]
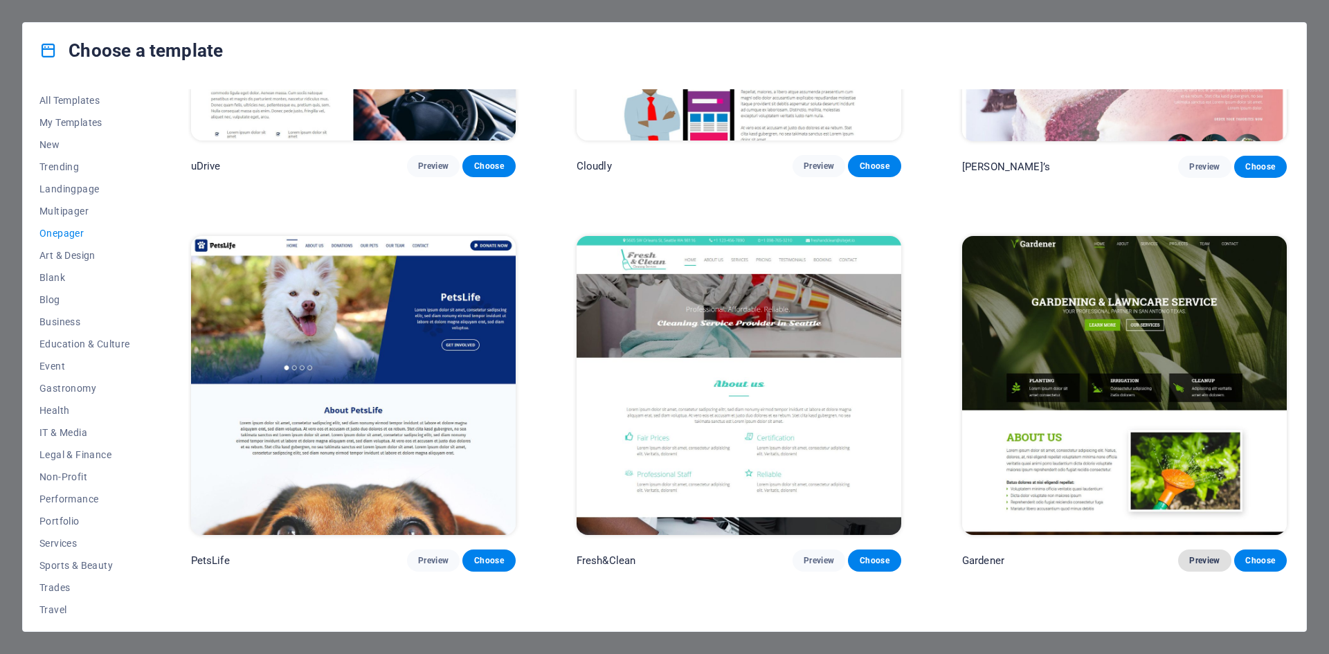
click at [1206, 555] on span "Preview" at bounding box center [1205, 560] width 30 height 11
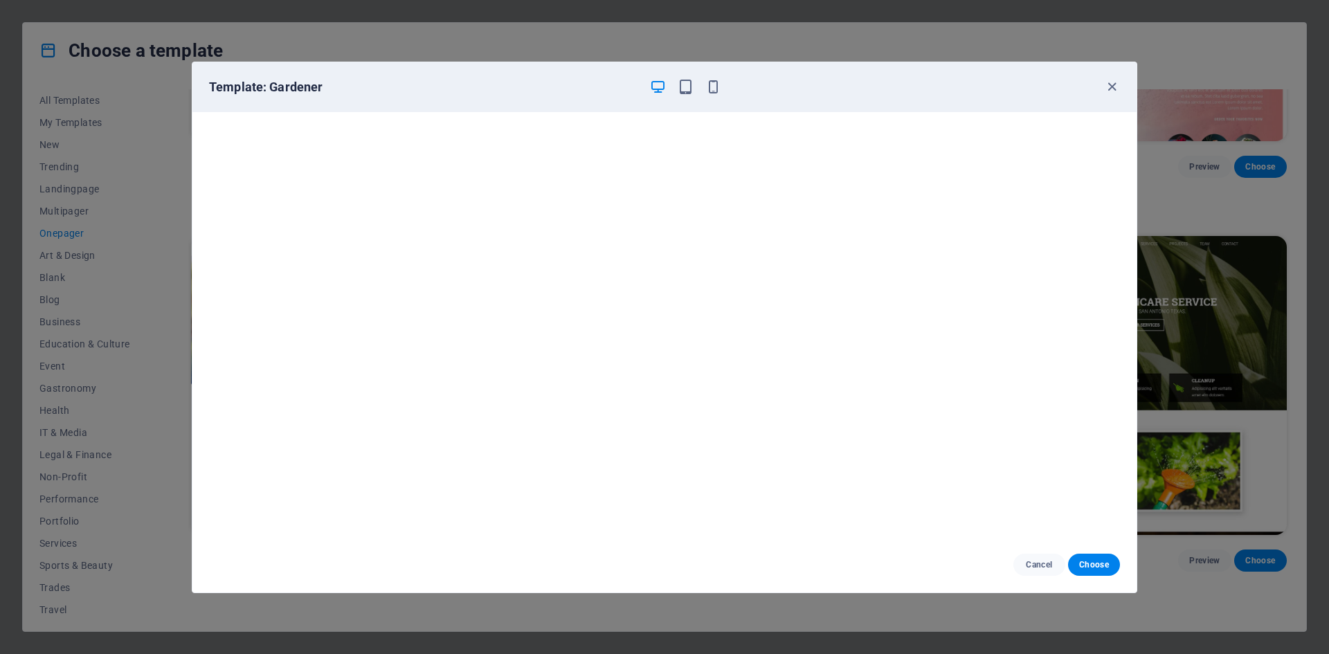
click at [1100, 100] on div "Template: Gardener" at bounding box center [664, 87] width 944 height 50
click at [1111, 85] on icon "button" at bounding box center [1112, 87] width 16 height 16
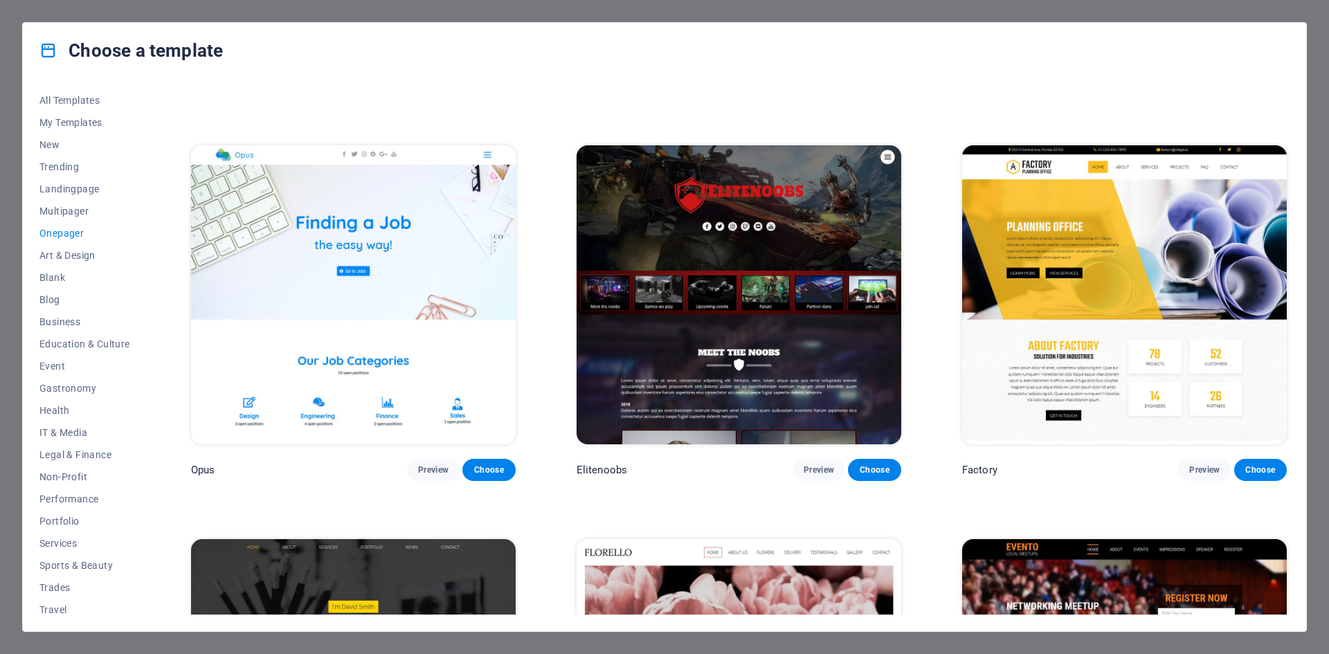
scroll to position [6439, 0]
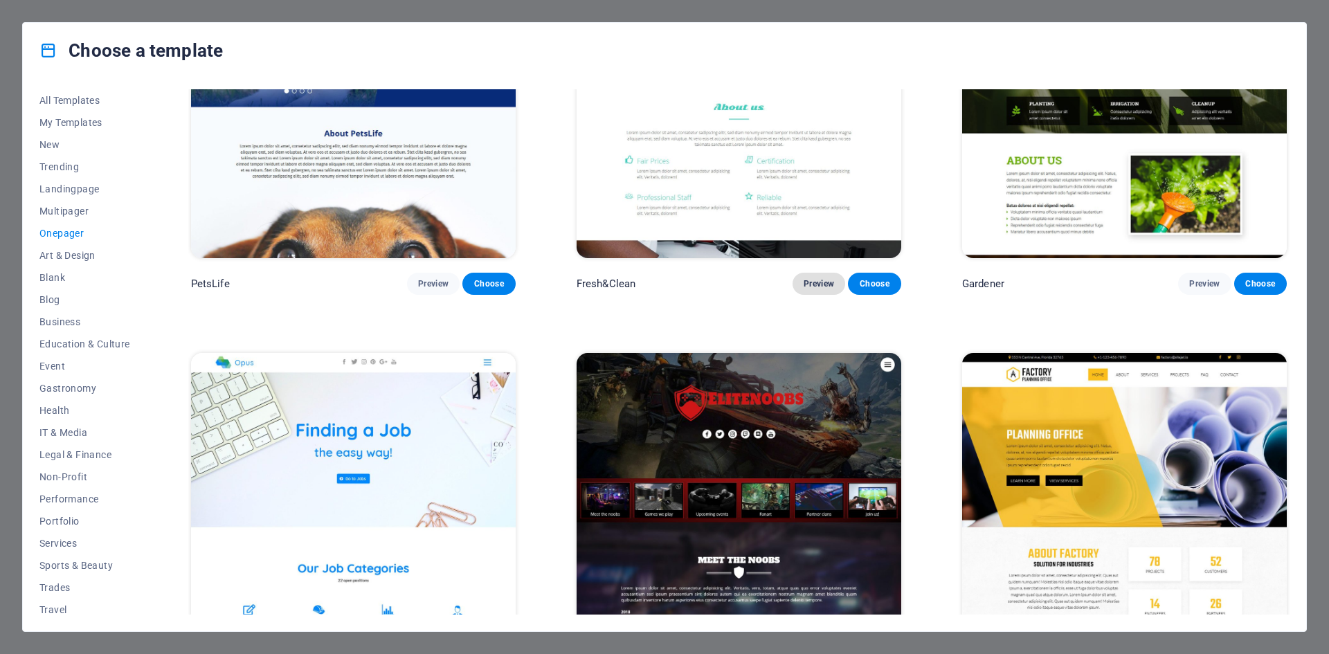
click at [823, 278] on span "Preview" at bounding box center [819, 283] width 30 height 11
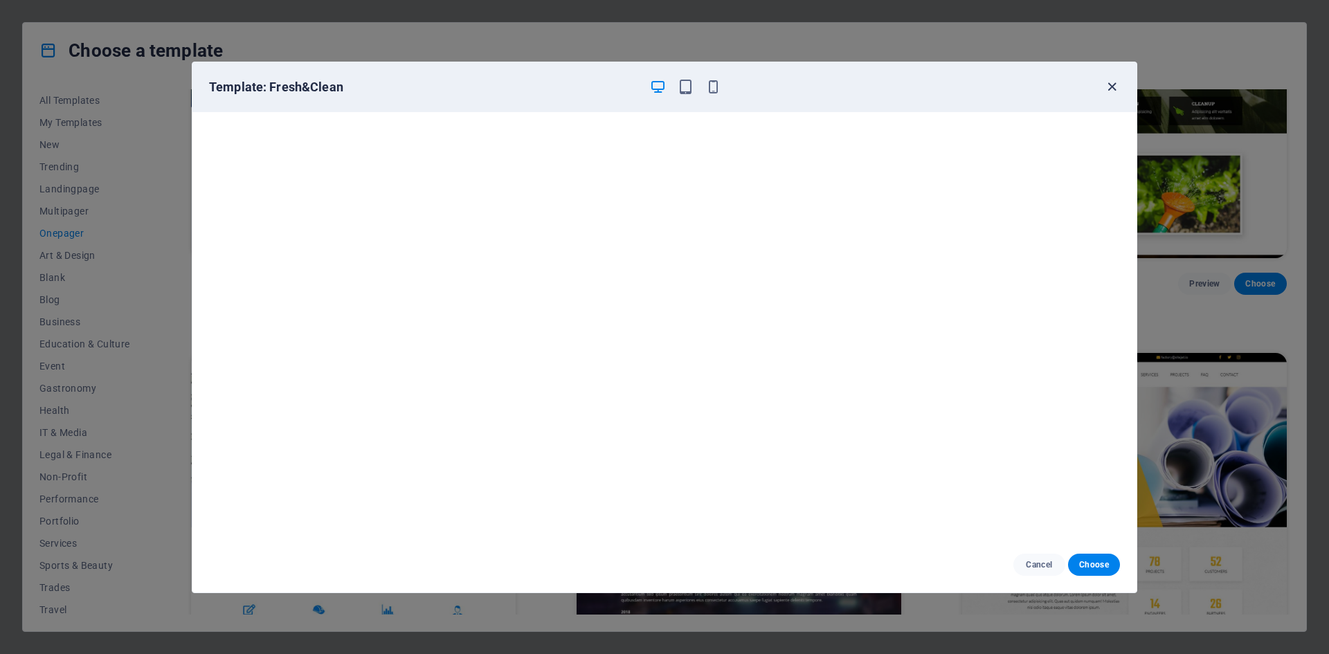
click at [1115, 85] on icon "button" at bounding box center [1112, 87] width 16 height 16
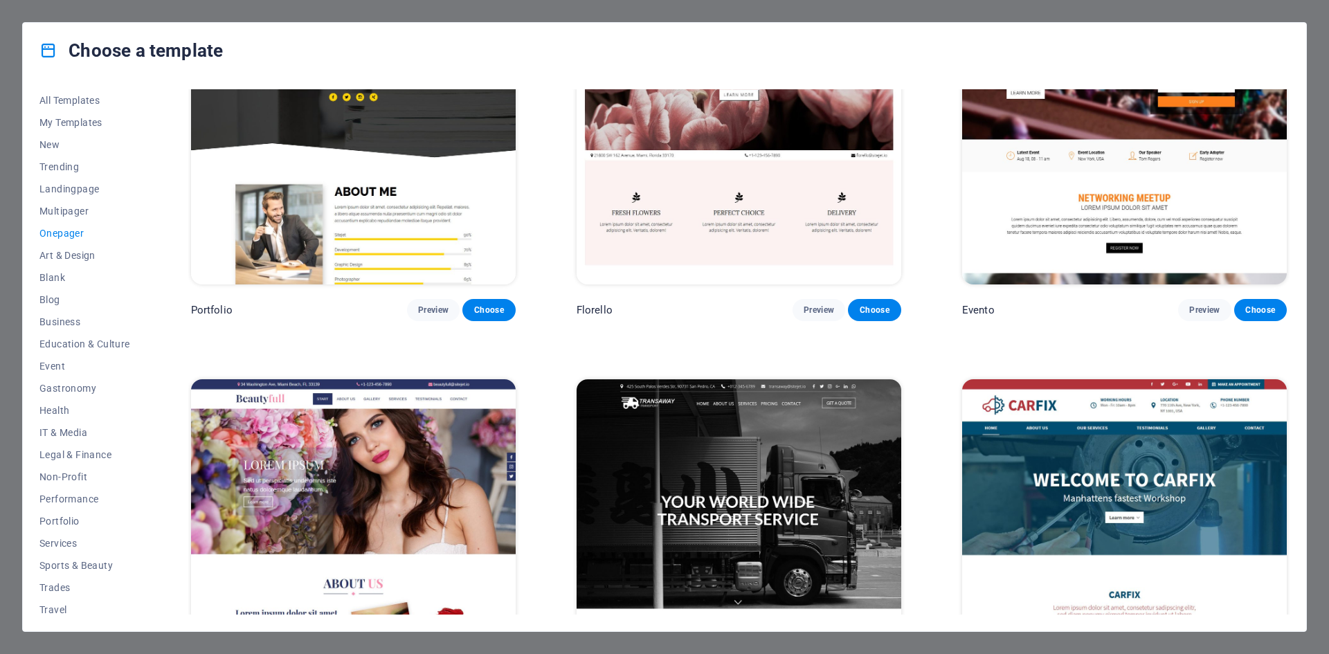
scroll to position [7339, 0]
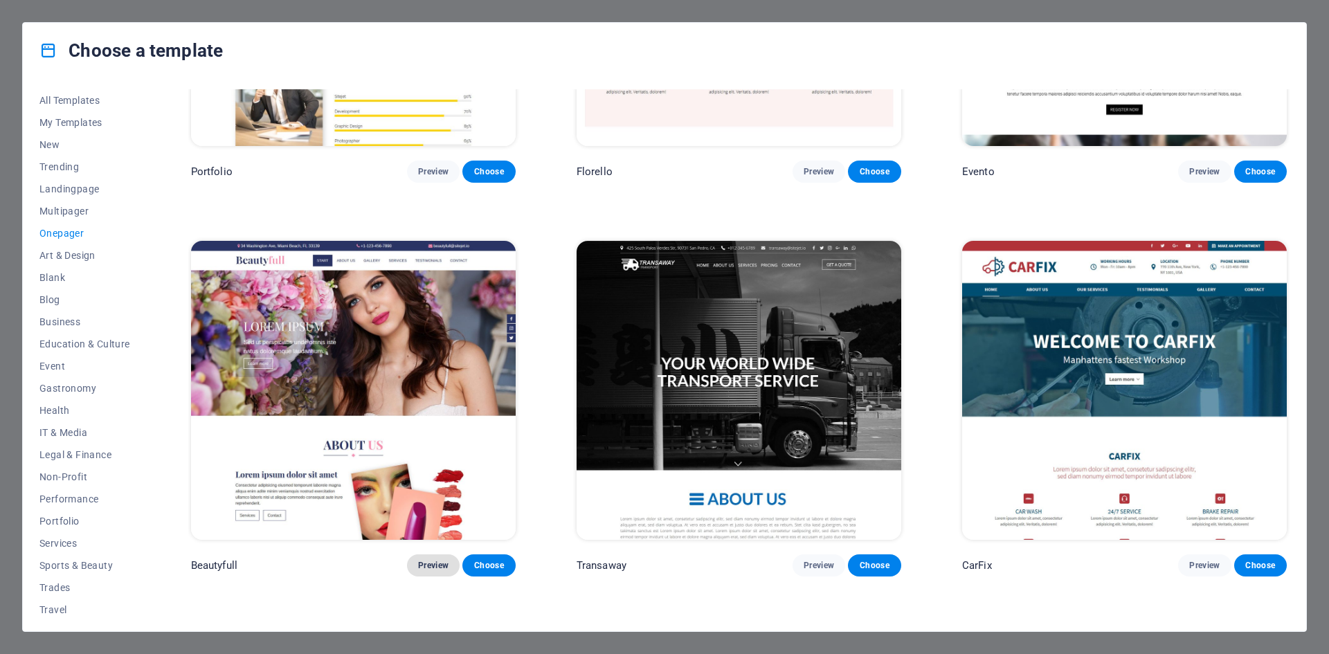
click at [433, 560] on span "Preview" at bounding box center [433, 565] width 30 height 11
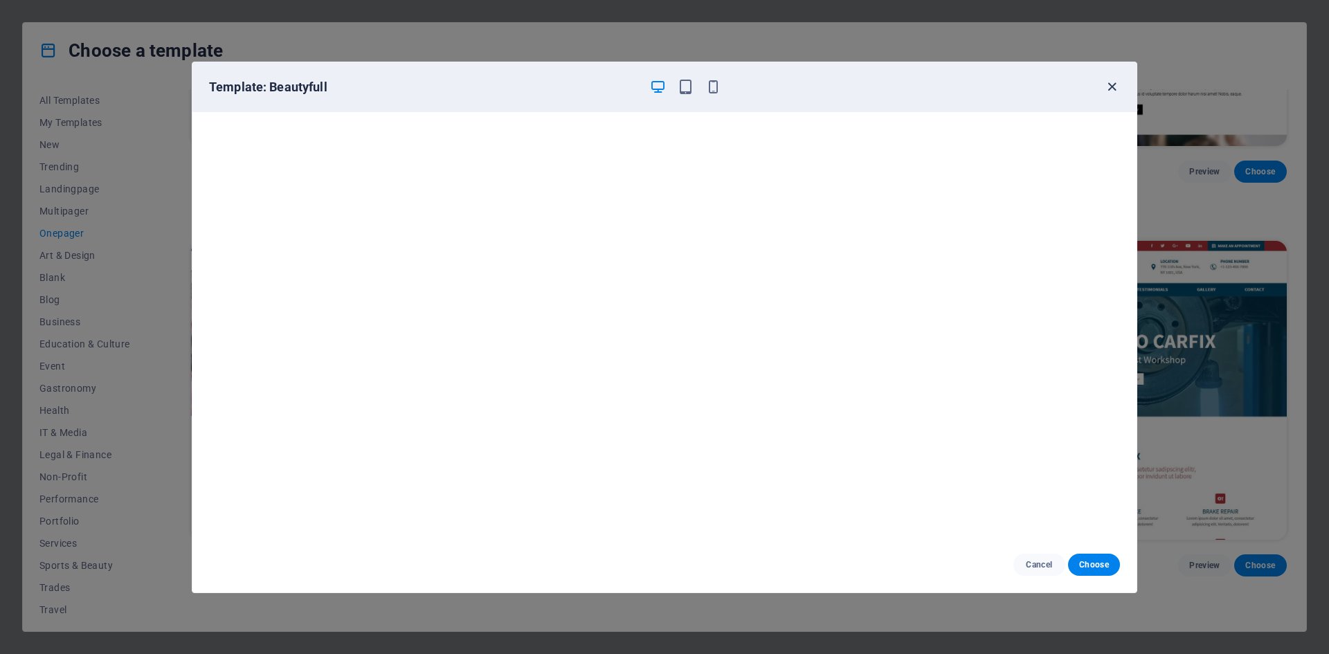
click at [1117, 83] on icon "button" at bounding box center [1112, 87] width 16 height 16
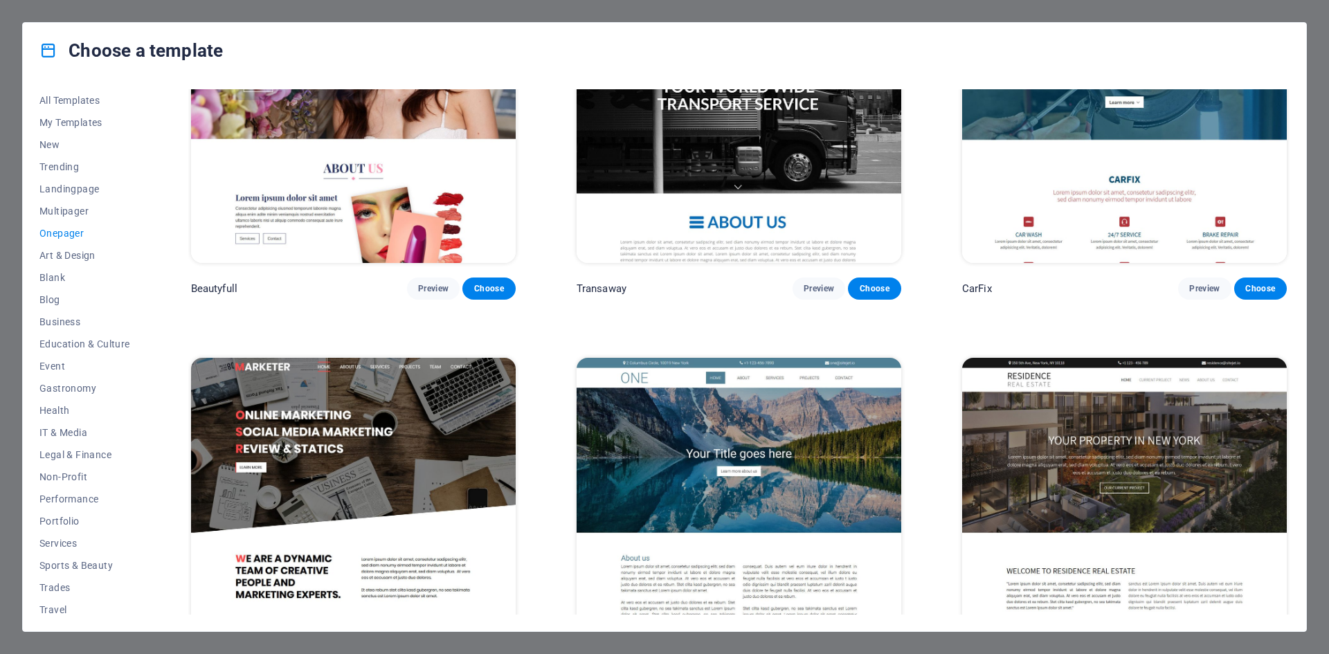
scroll to position [7755, 0]
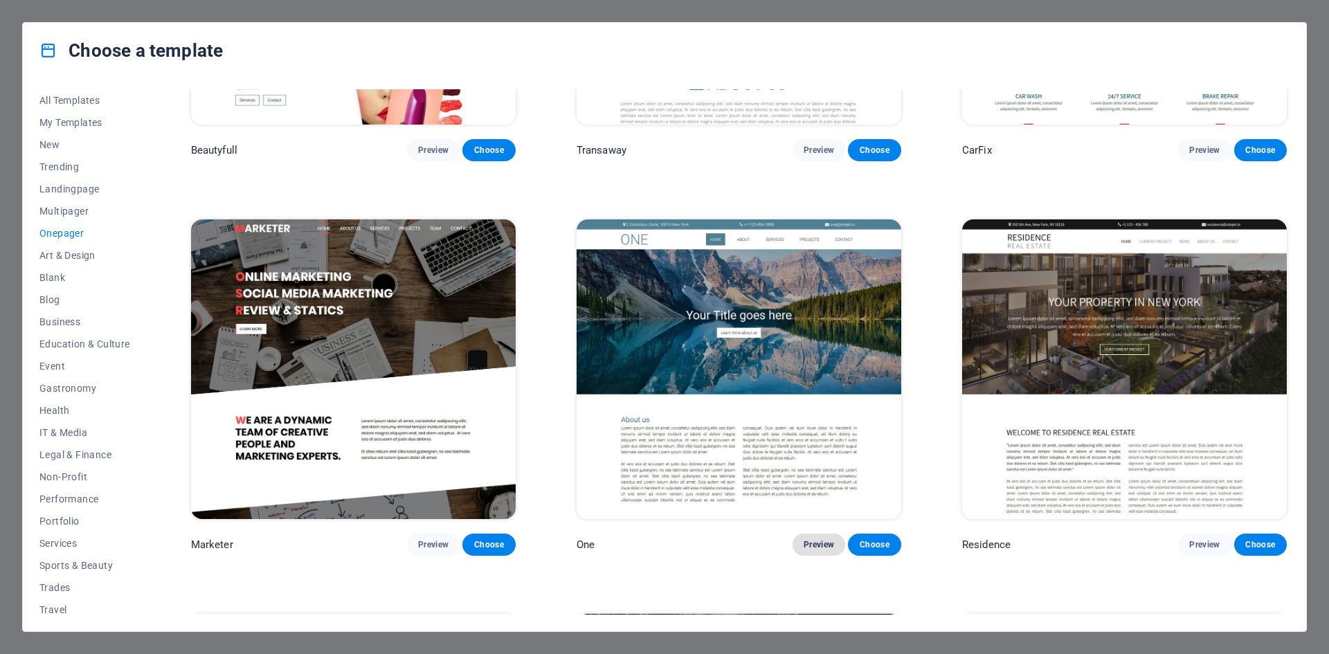
click at [823, 539] on span "Preview" at bounding box center [819, 544] width 30 height 11
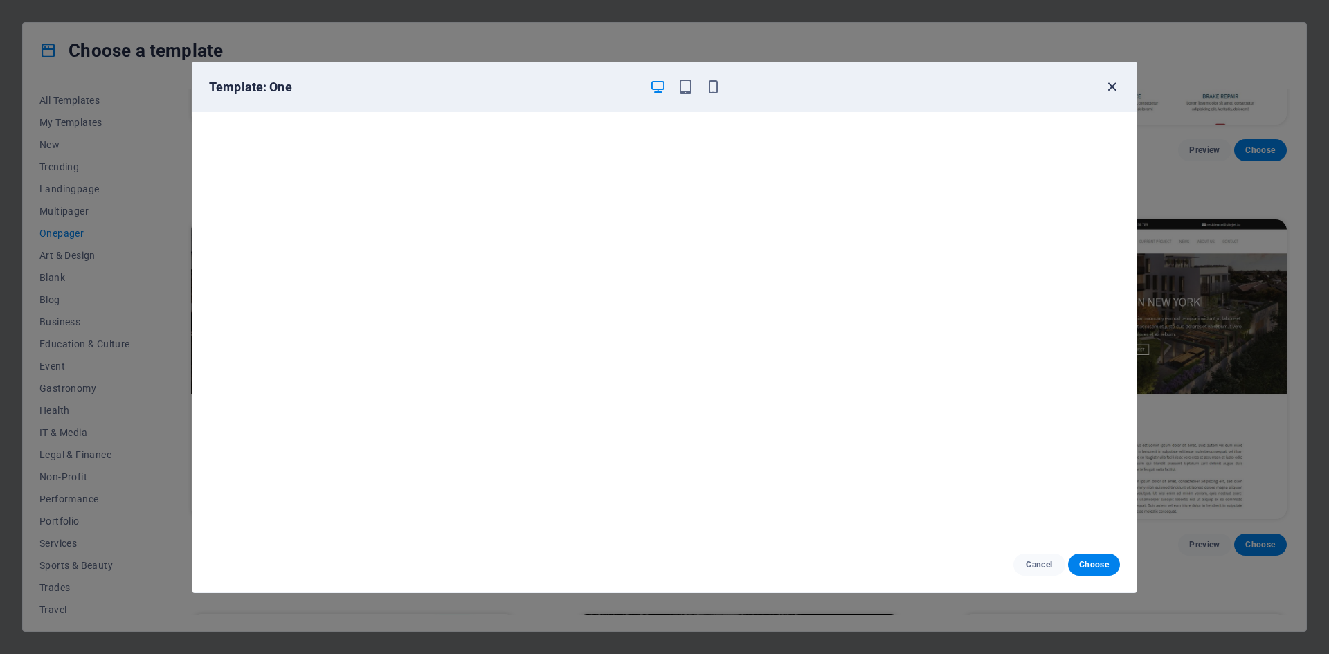
click at [1113, 80] on icon "button" at bounding box center [1112, 87] width 16 height 16
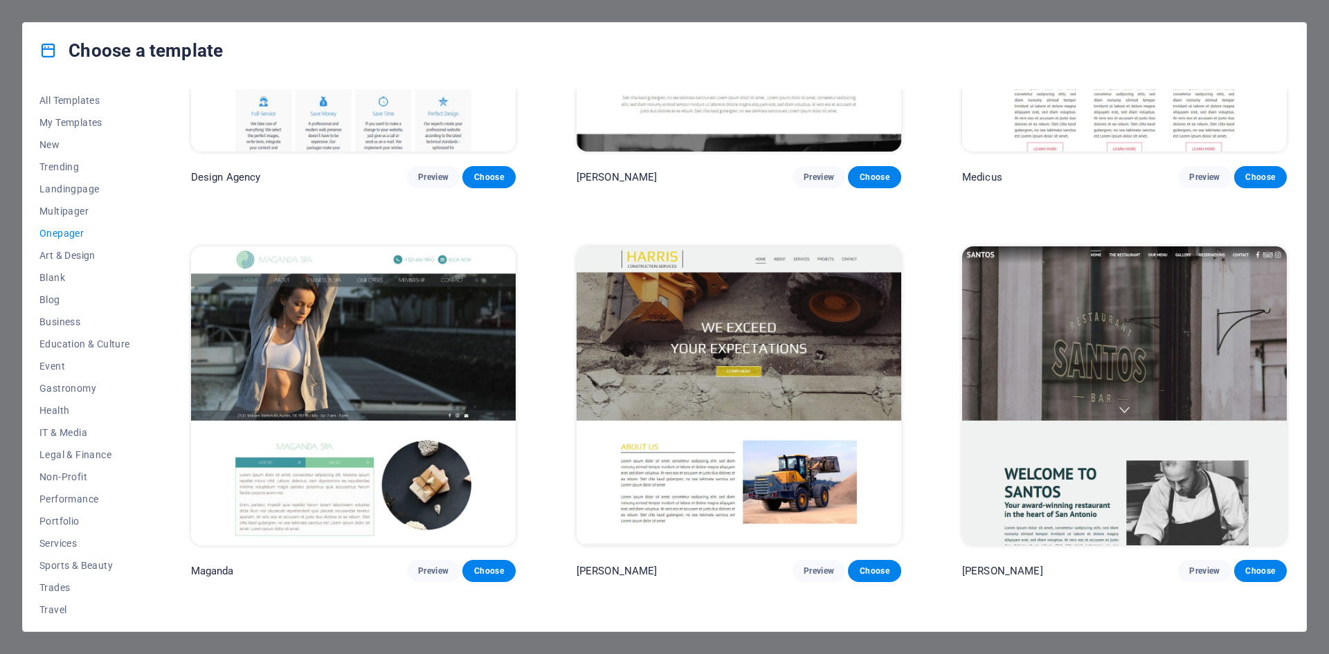
scroll to position [8841, 0]
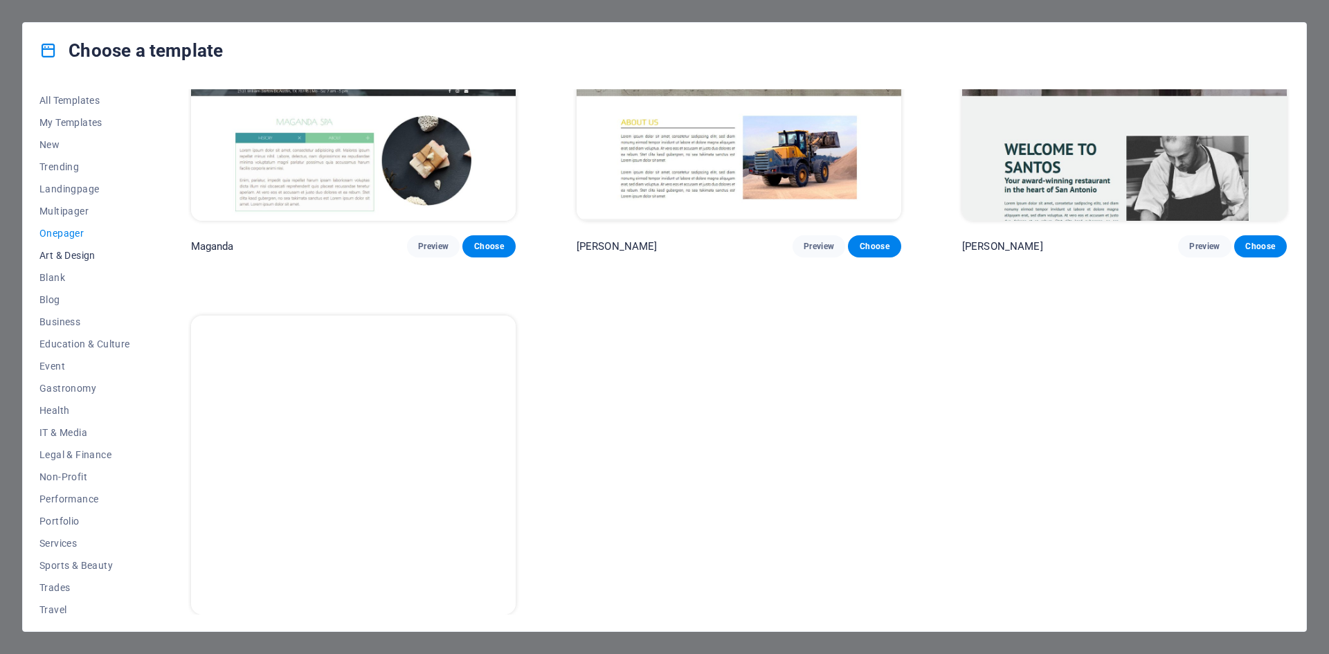
click at [88, 258] on span "Art & Design" at bounding box center [84, 255] width 91 height 11
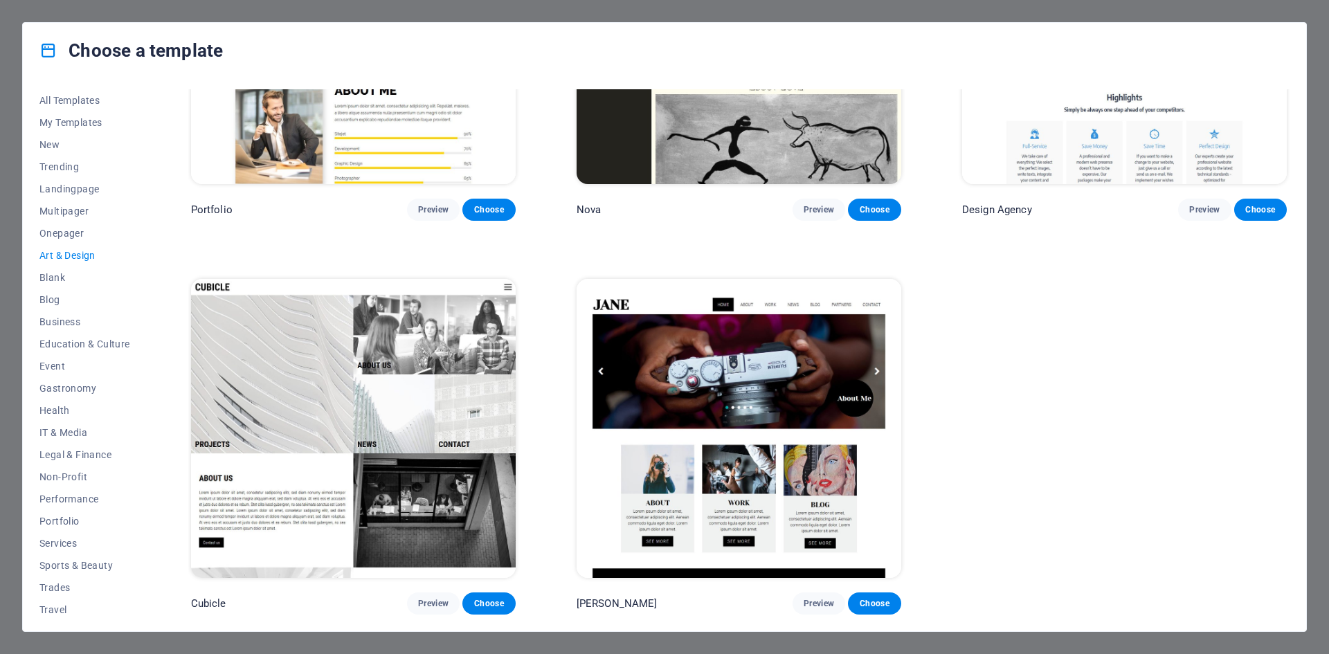
scroll to position [1382, 0]
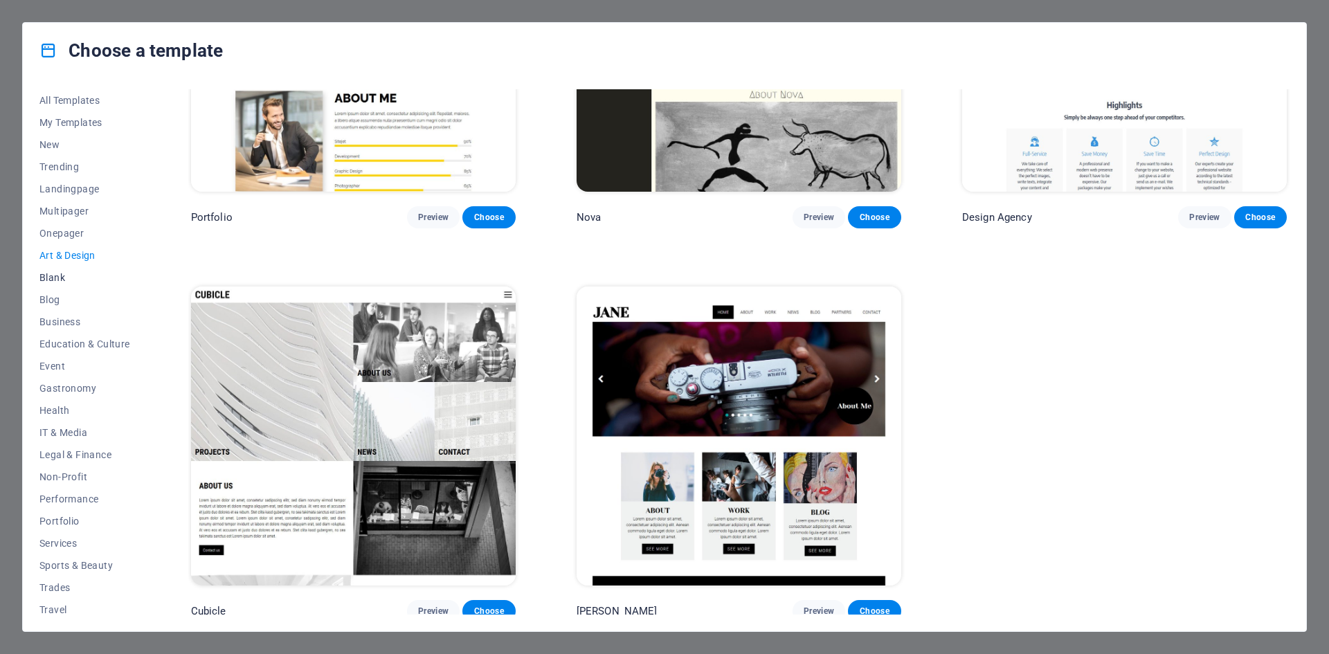
click at [63, 276] on span "Blank" at bounding box center [84, 277] width 91 height 11
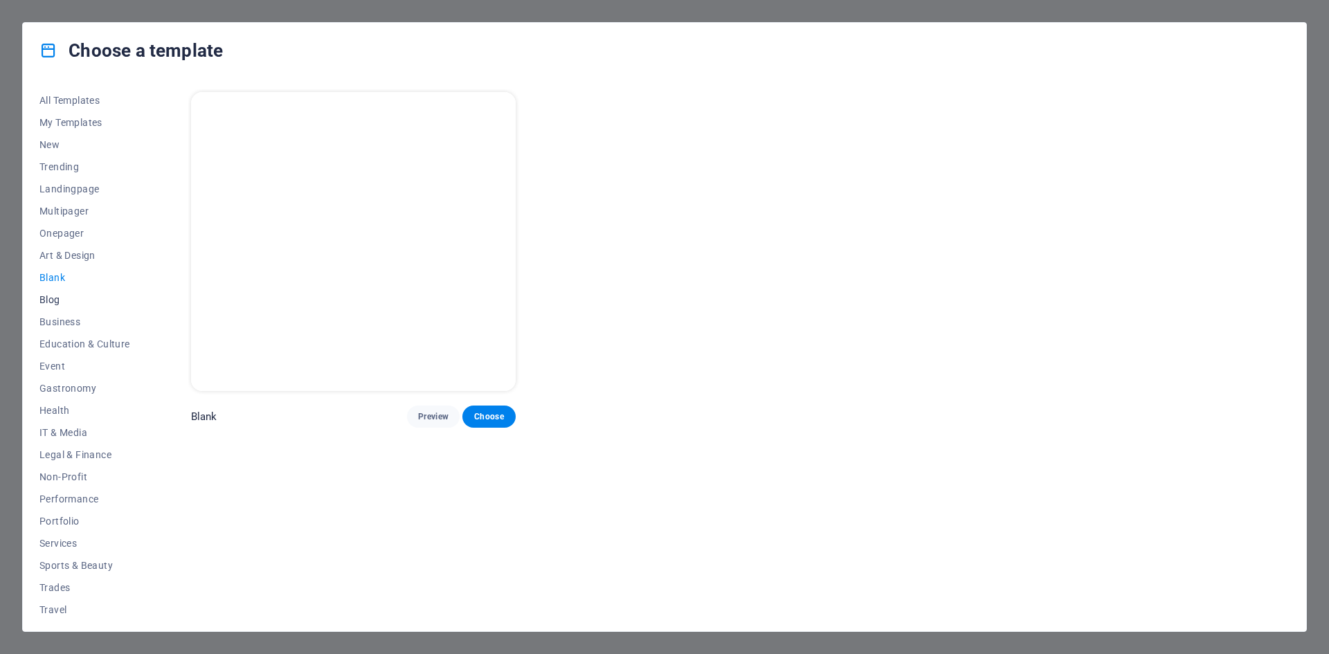
click at [57, 291] on button "Blog" at bounding box center [84, 300] width 91 height 22
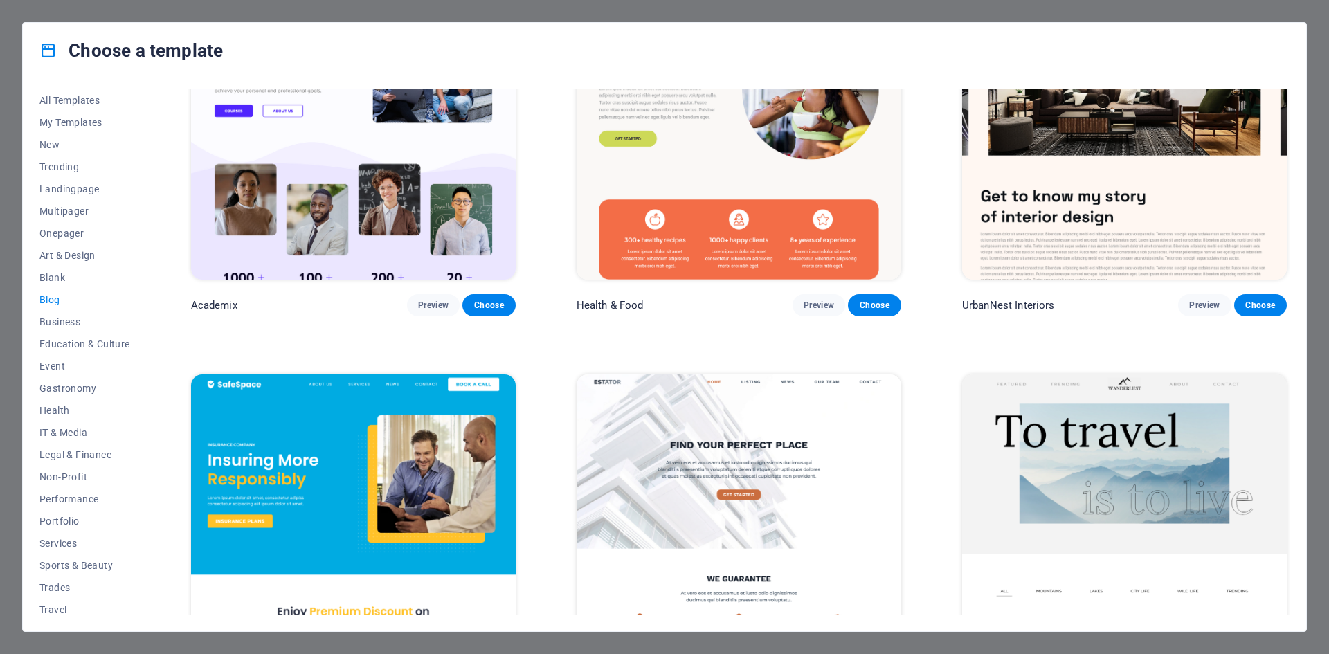
scroll to position [1108, 0]
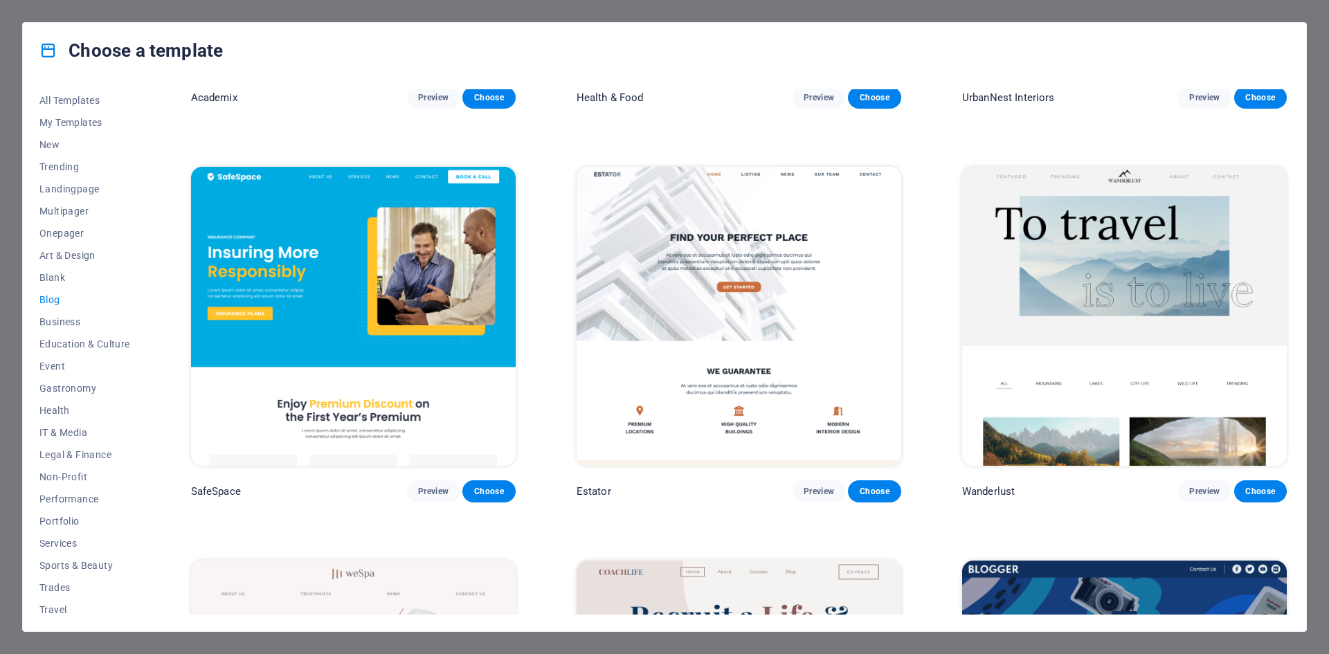
click at [406, 472] on div "SafeSpace Preview Choose" at bounding box center [353, 333] width 330 height 339
click at [415, 484] on button "Preview" at bounding box center [433, 492] width 53 height 22
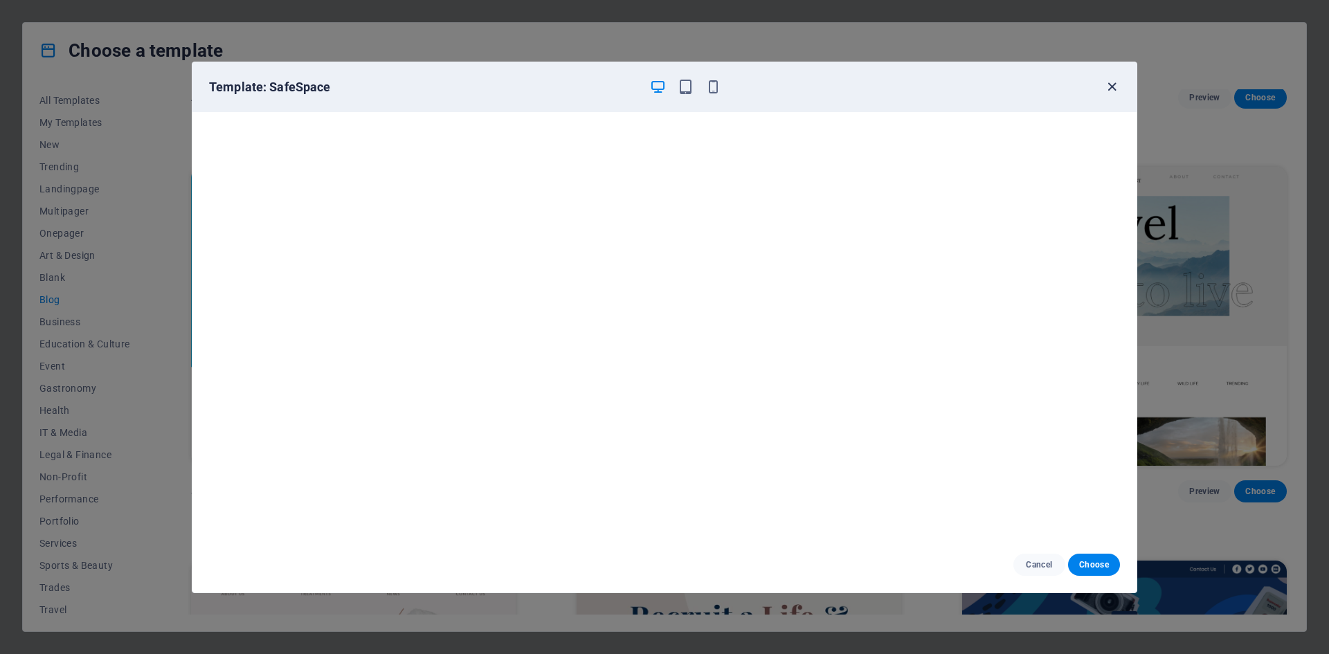
click at [1115, 84] on icon "button" at bounding box center [1112, 87] width 16 height 16
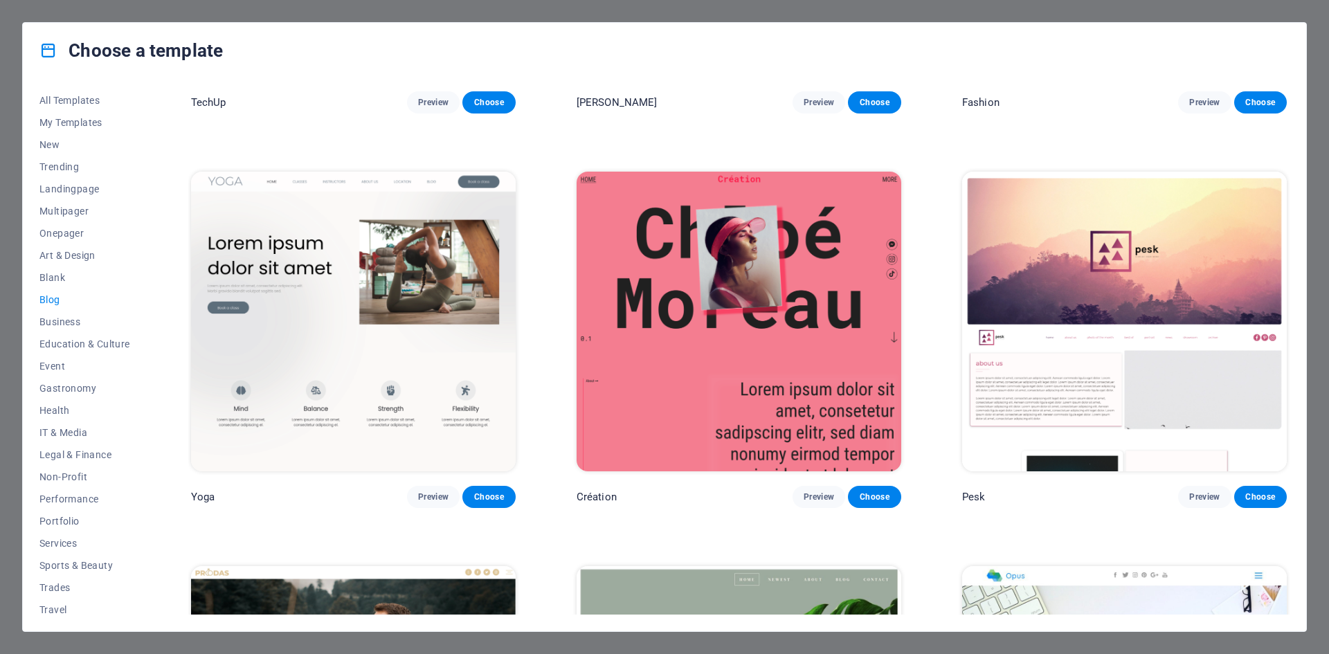
scroll to position [2562, 0]
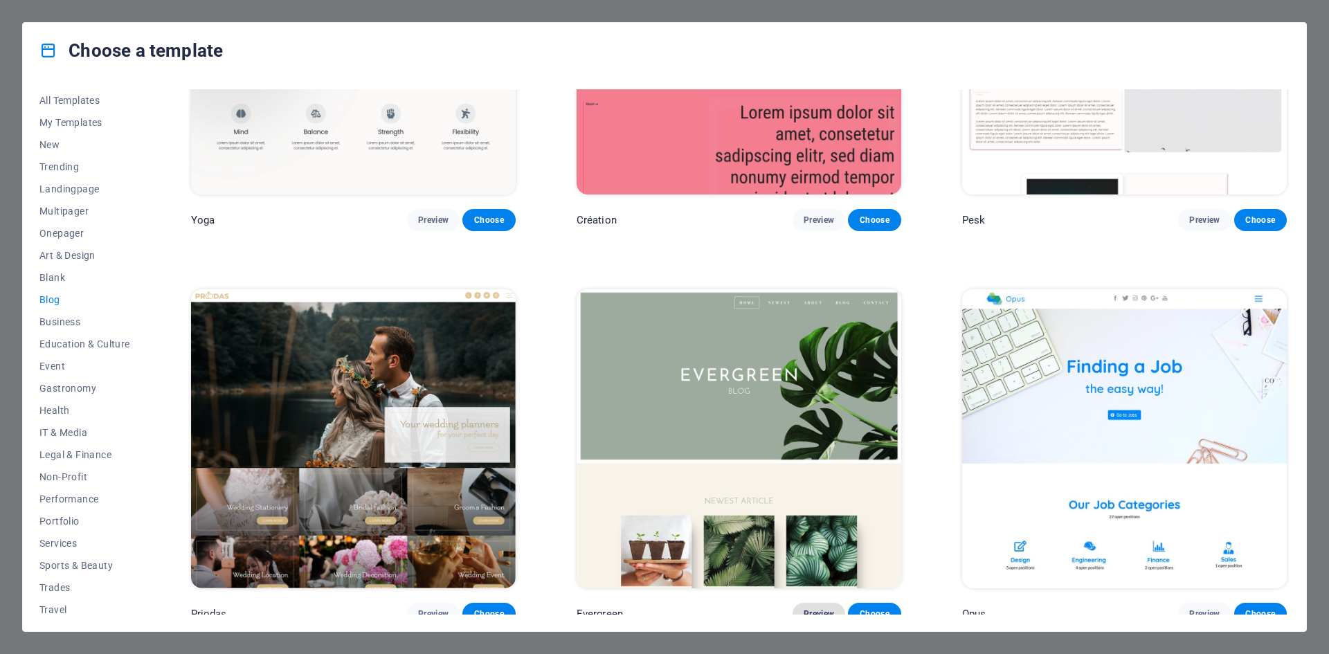
click at [820, 609] on span "Preview" at bounding box center [819, 614] width 30 height 11
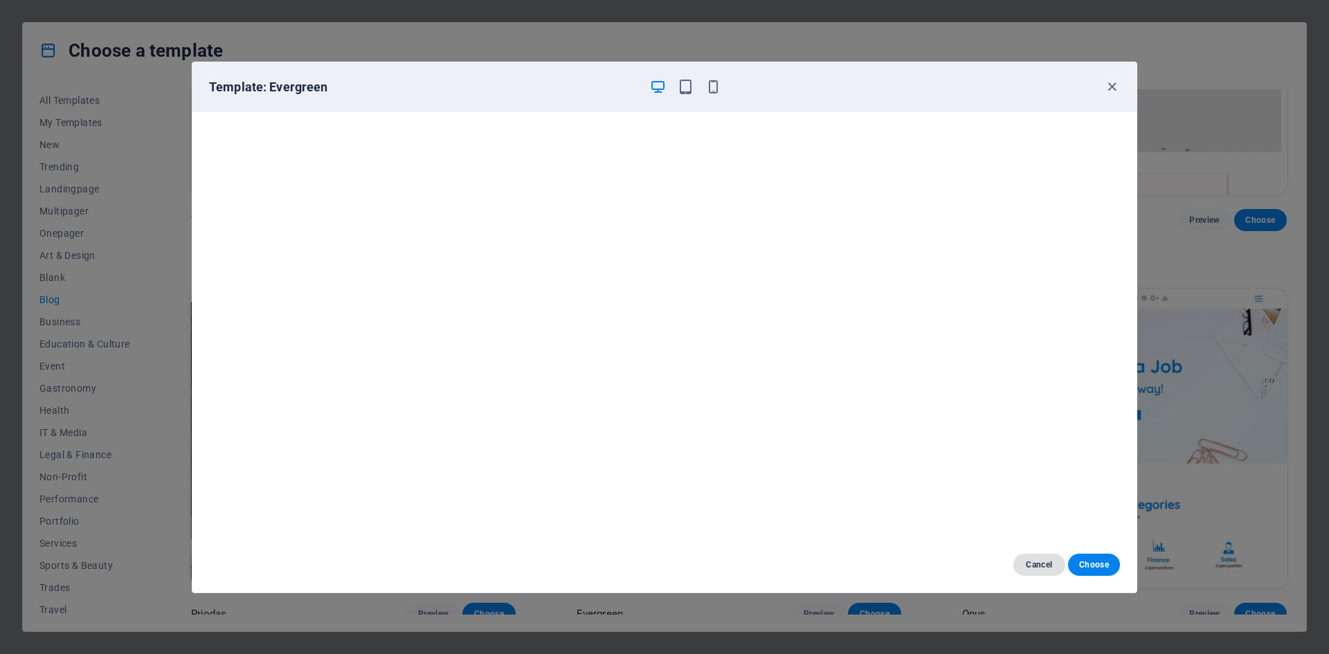
click at [1028, 564] on span "Cancel" at bounding box center [1040, 564] width 30 height 11
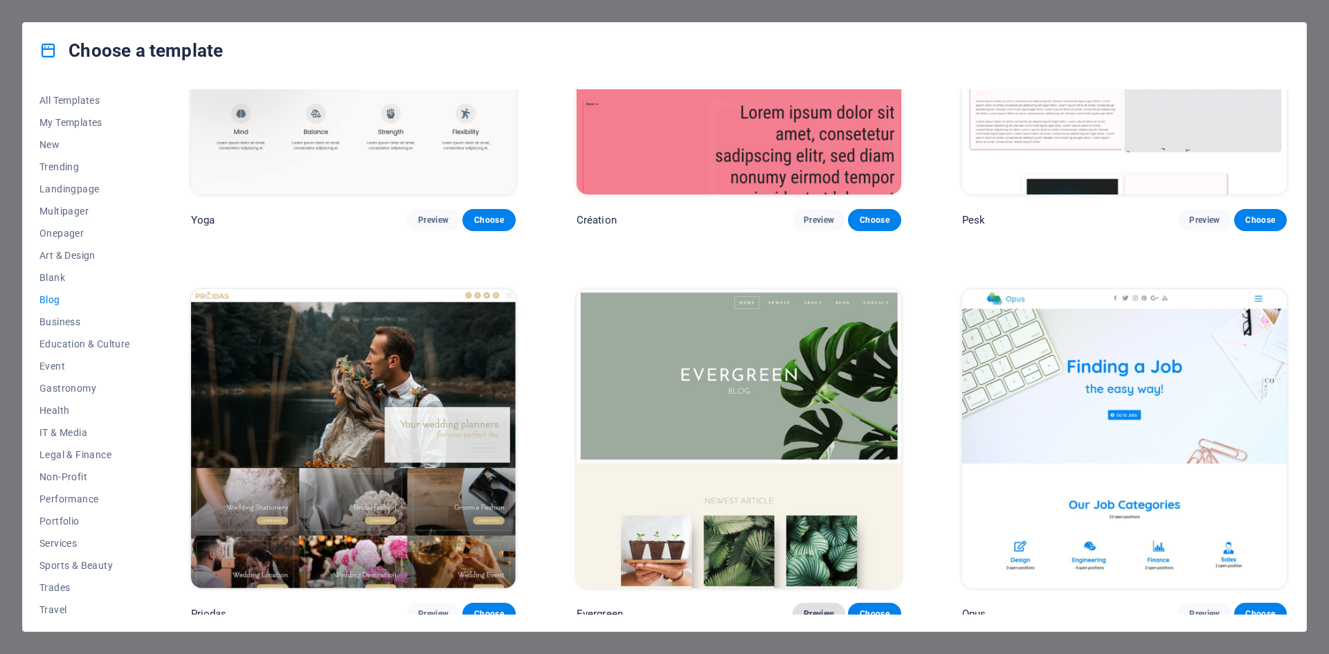
click at [816, 609] on span "Preview" at bounding box center [819, 614] width 30 height 11
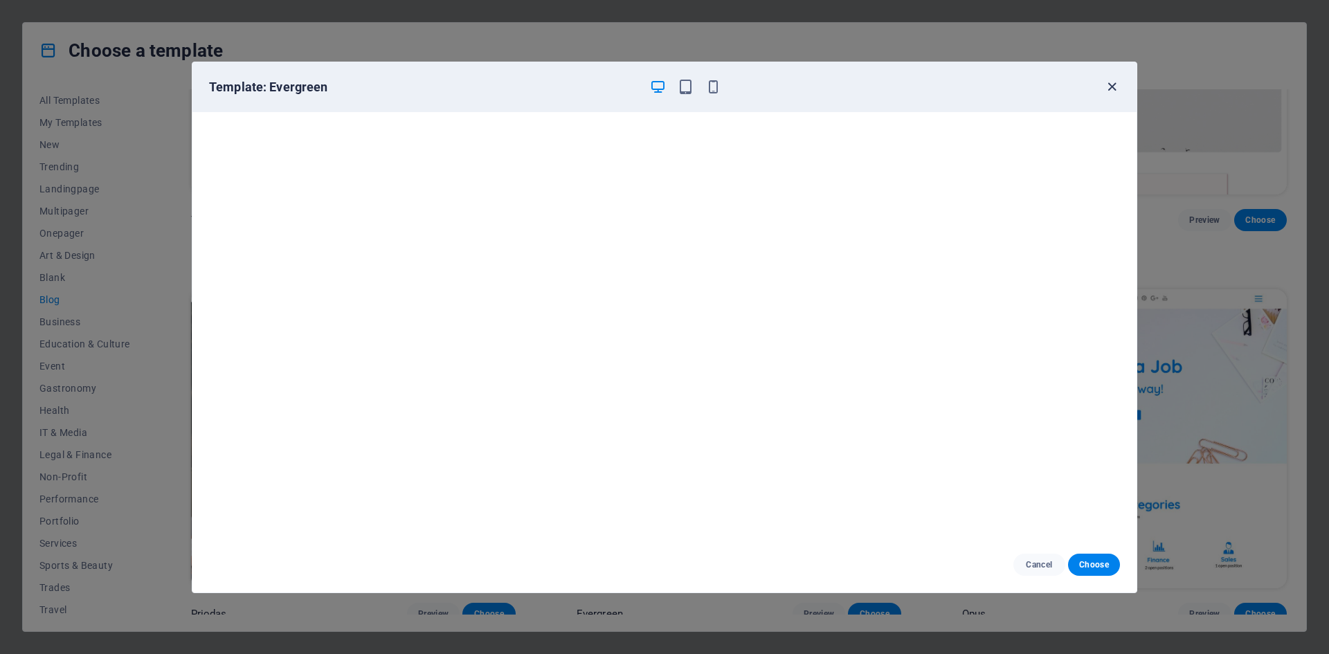
click at [1112, 84] on icon "button" at bounding box center [1112, 87] width 16 height 16
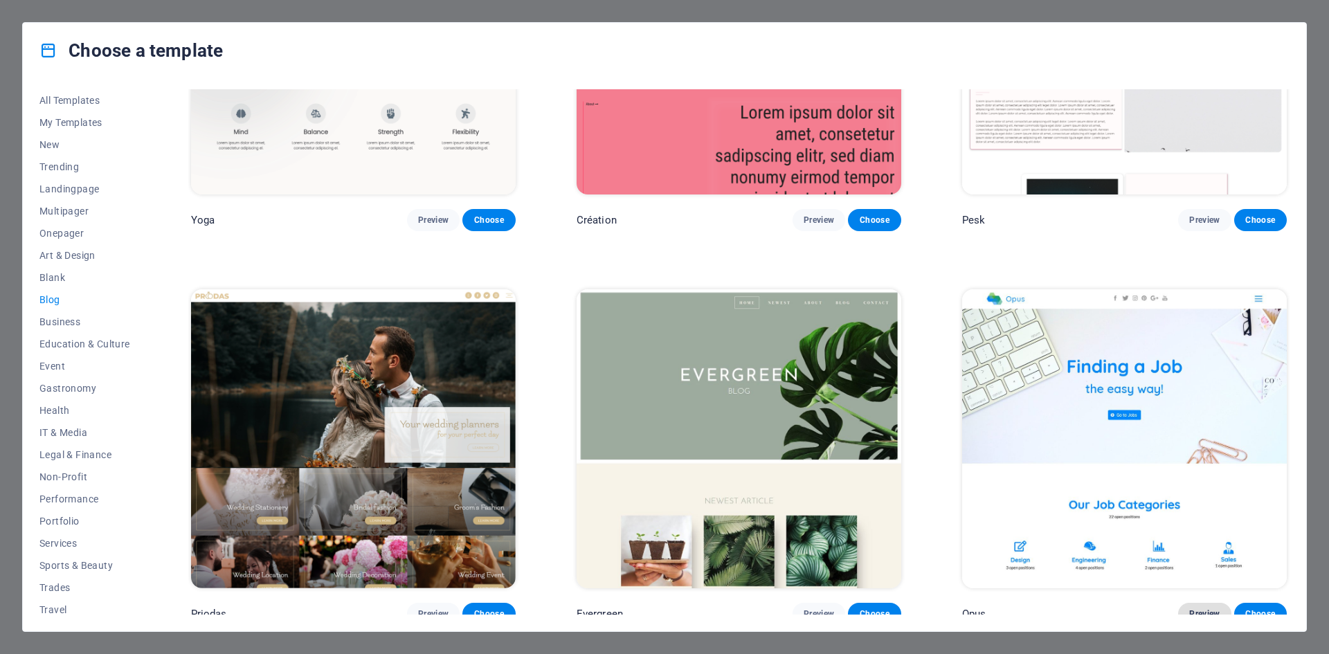
click at [1210, 609] on span "Preview" at bounding box center [1205, 614] width 30 height 11
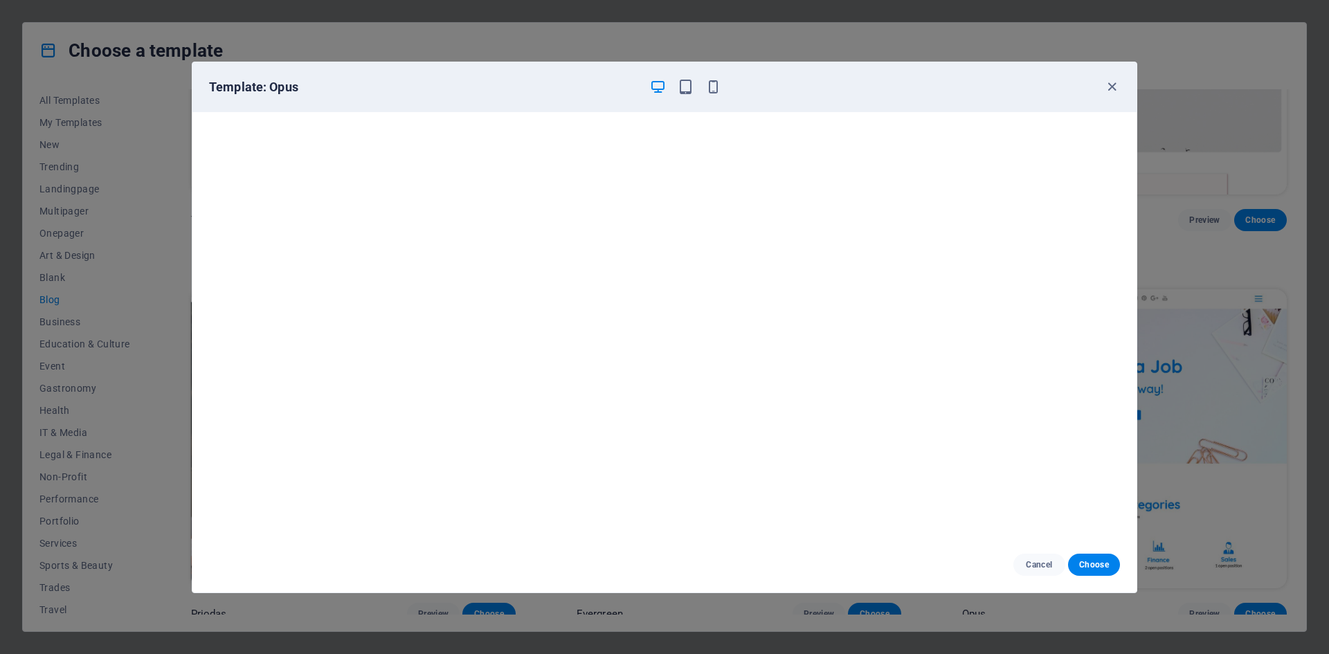
click at [1112, 77] on div "Template: Opus" at bounding box center [664, 87] width 944 height 50
click at [1111, 88] on icon "button" at bounding box center [1112, 87] width 16 height 16
